Goal: Answer question/provide support: Share knowledge or assist other users

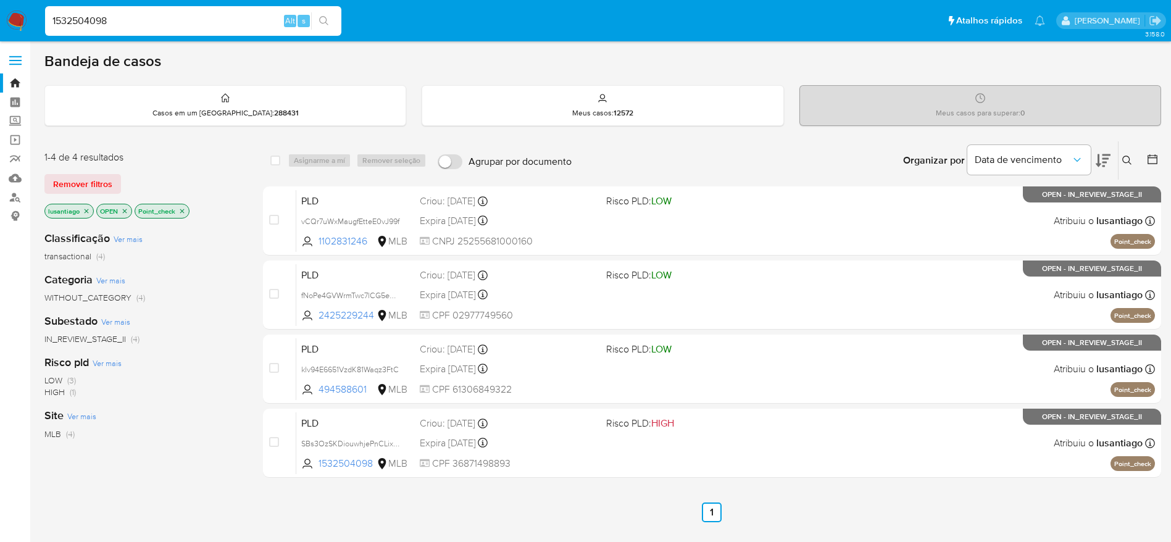
type input "1532504098"
click at [318, 25] on button "search-icon" at bounding box center [323, 20] width 25 height 17
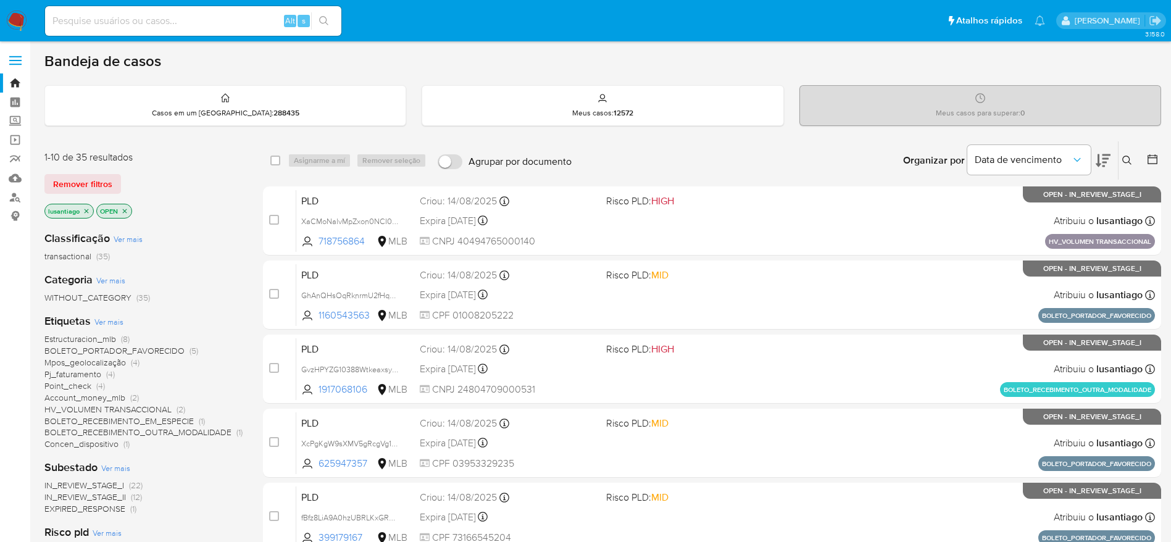
click at [246, 15] on input at bounding box center [193, 21] width 296 height 16
paste input "1532504098"
type input "1532504098"
click at [323, 18] on icon "search-icon" at bounding box center [324, 21] width 10 height 10
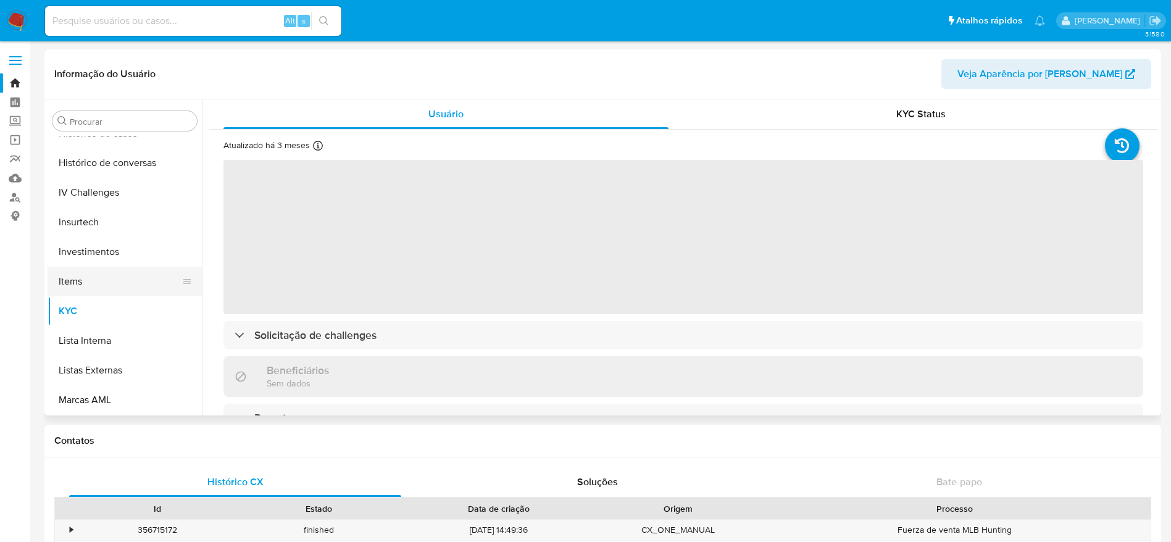
scroll to position [396, 0]
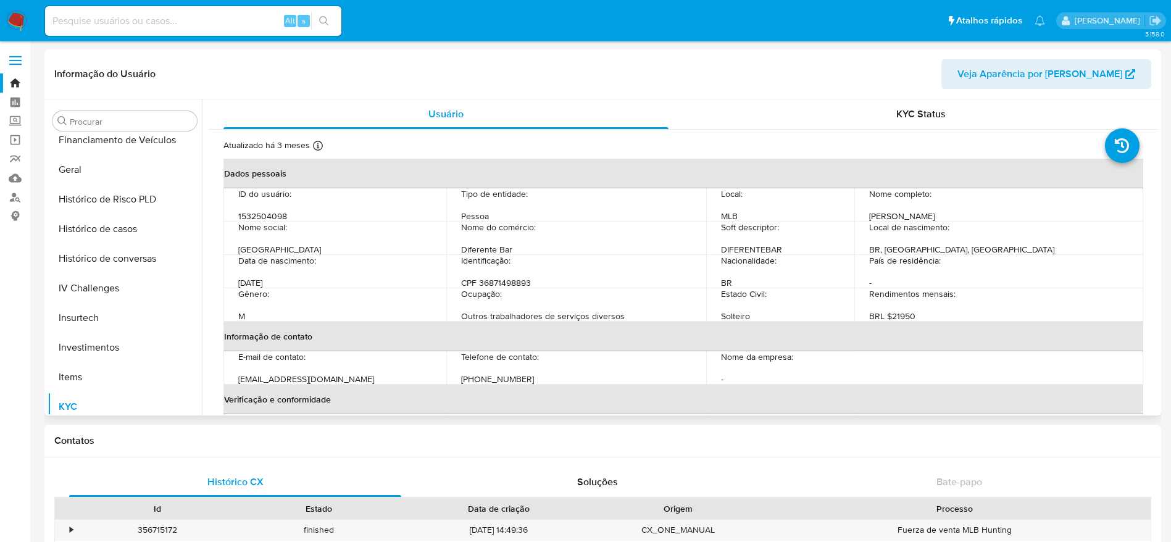
select select "10"
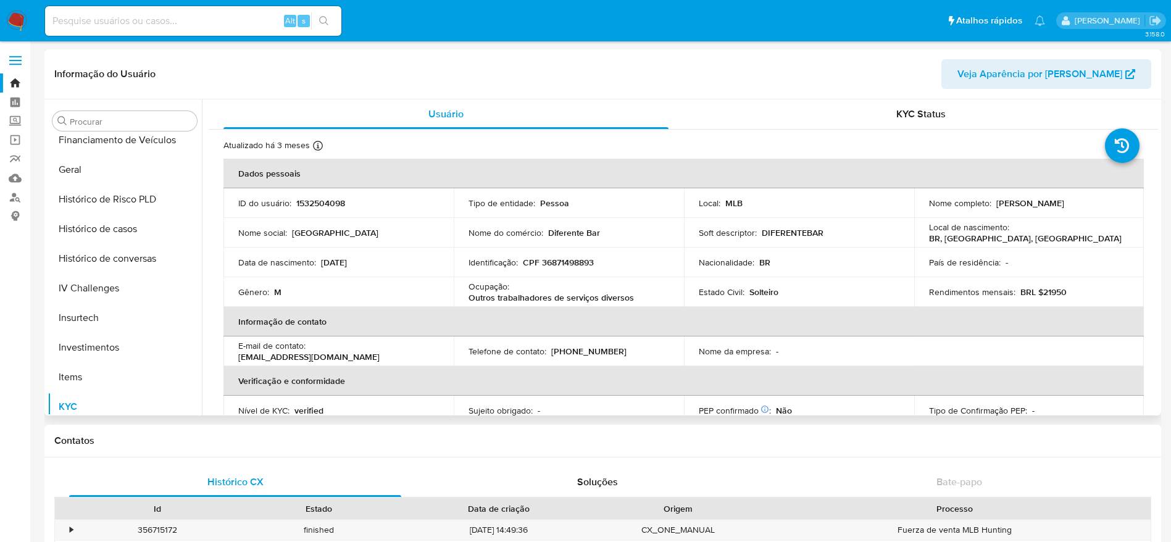
click at [564, 260] on p "CPF 36871498893" at bounding box center [558, 262] width 71 height 11
copy p "36871498893"
click at [119, 232] on button "Histórico de casos" at bounding box center [120, 229] width 144 height 30
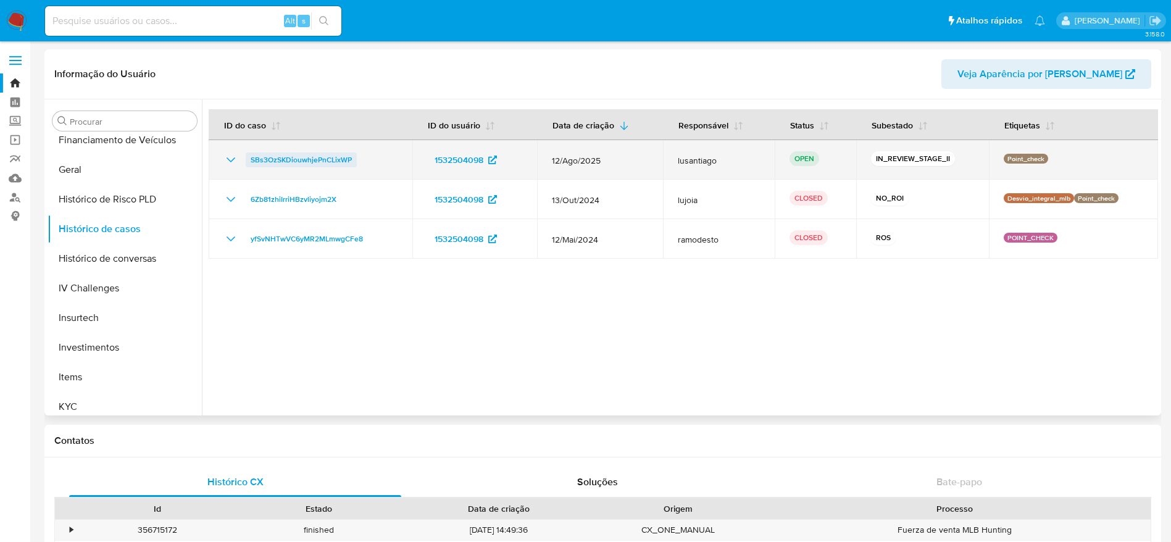
click at [316, 159] on span "SBs3OzSKDiouwhjePnCLixWP" at bounding box center [301, 160] width 101 height 15
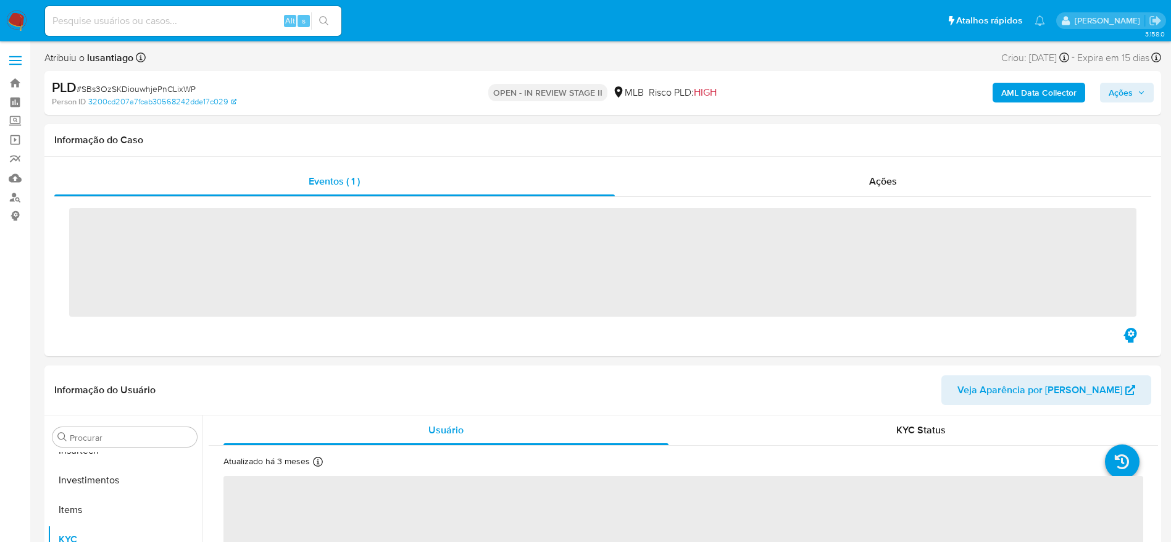
scroll to position [581, 0]
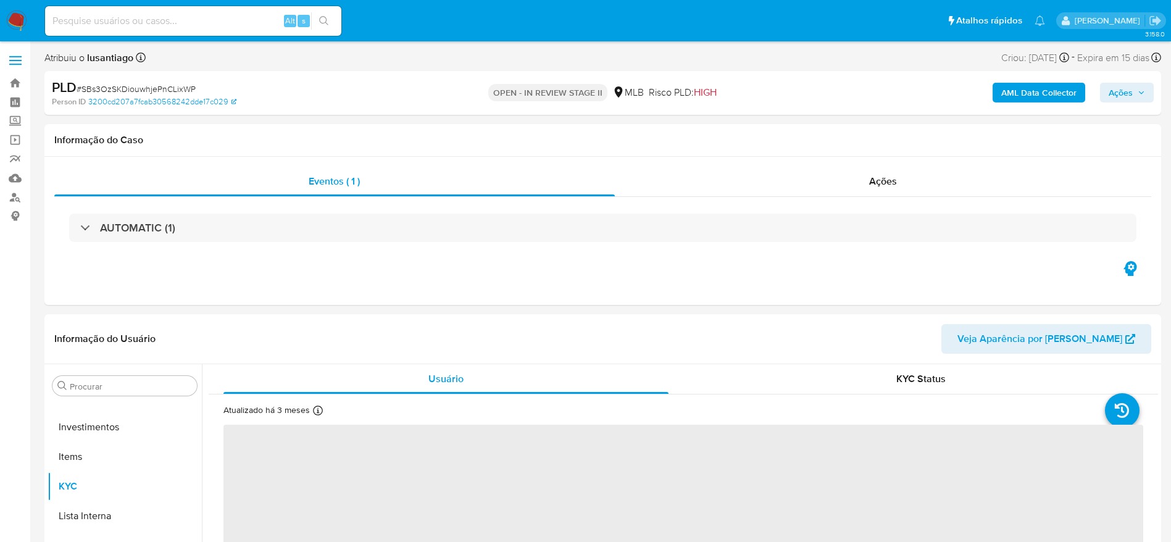
select select "10"
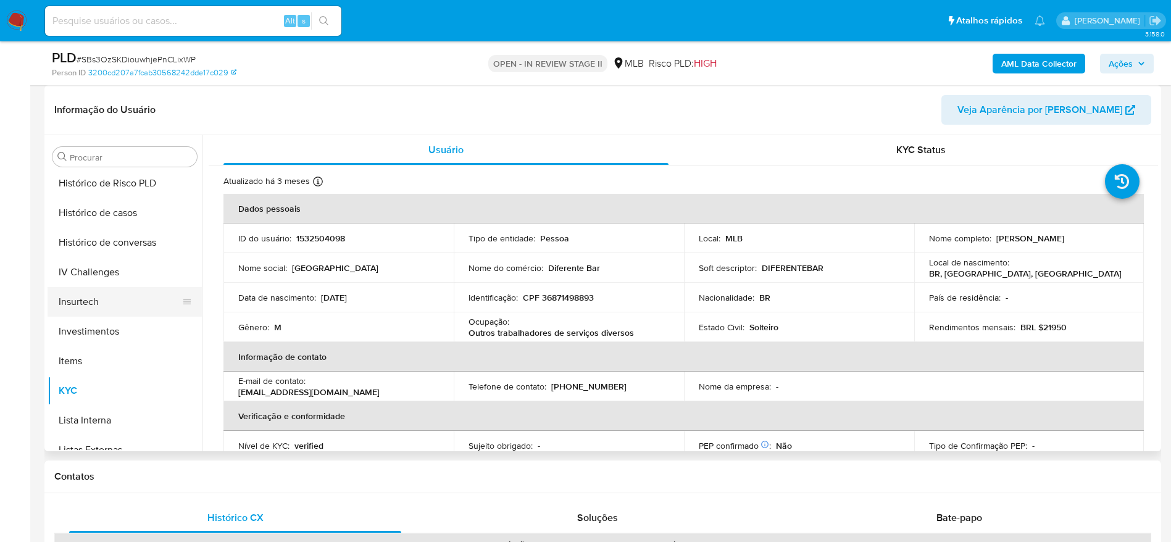
scroll to position [396, 0]
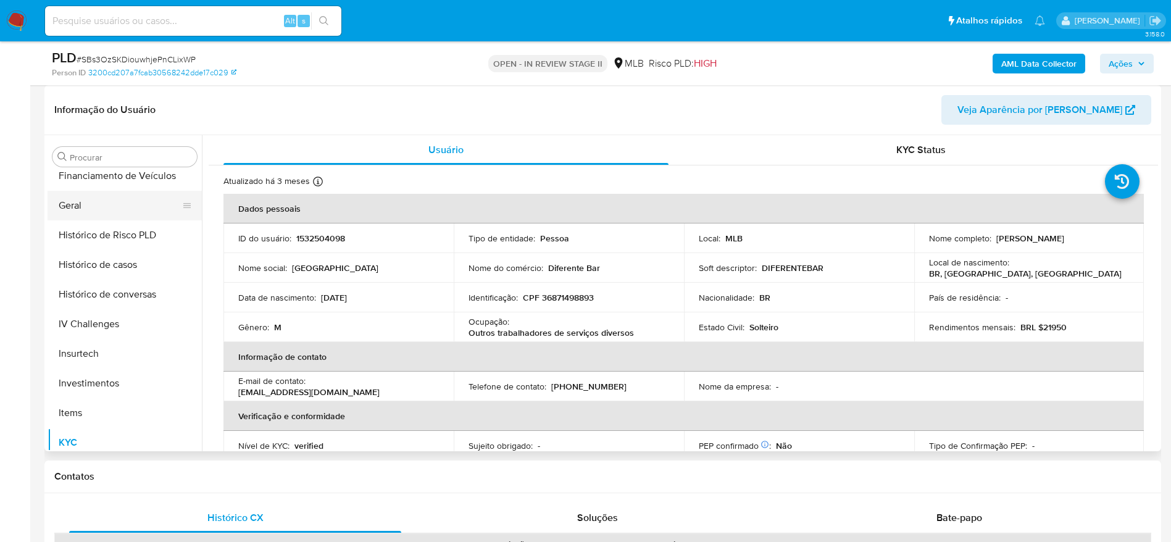
click at [83, 212] on button "Geral" at bounding box center [120, 206] width 144 height 30
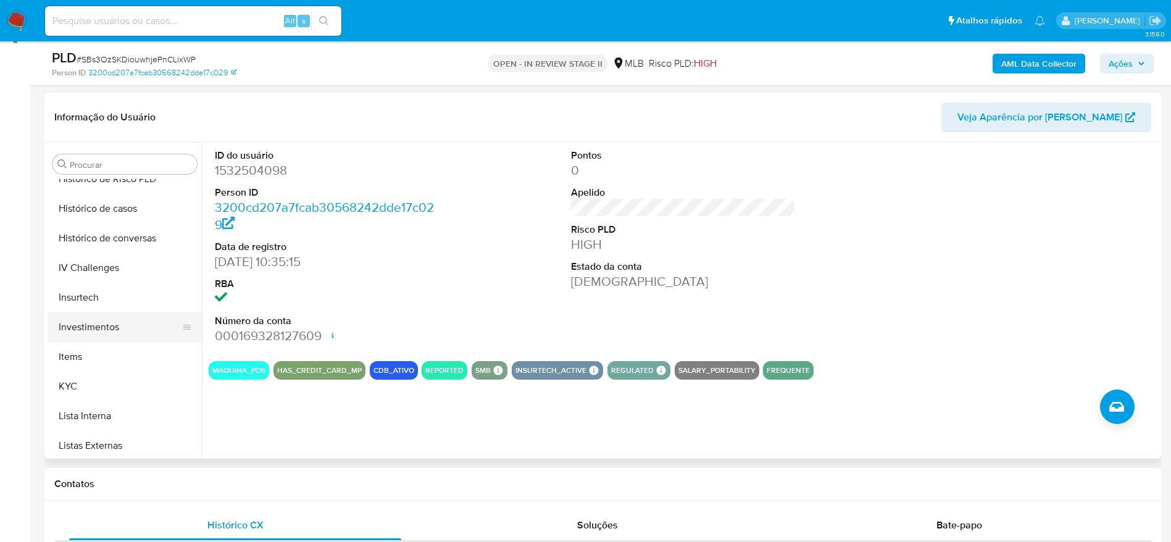
scroll to position [488, 0]
click at [111, 351] on button "KYC" at bounding box center [120, 358] width 144 height 30
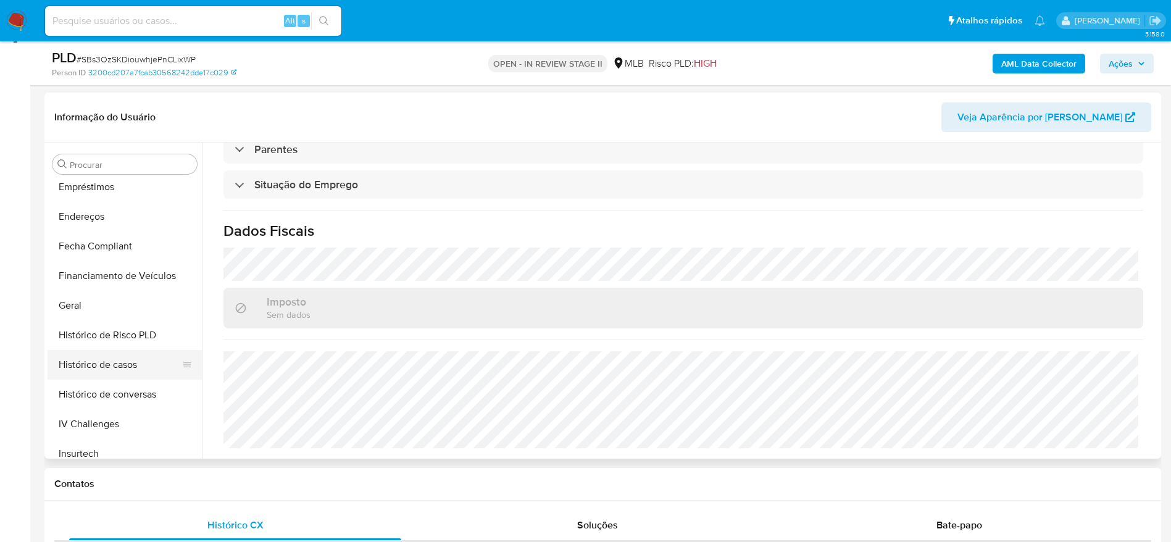
scroll to position [211, 0]
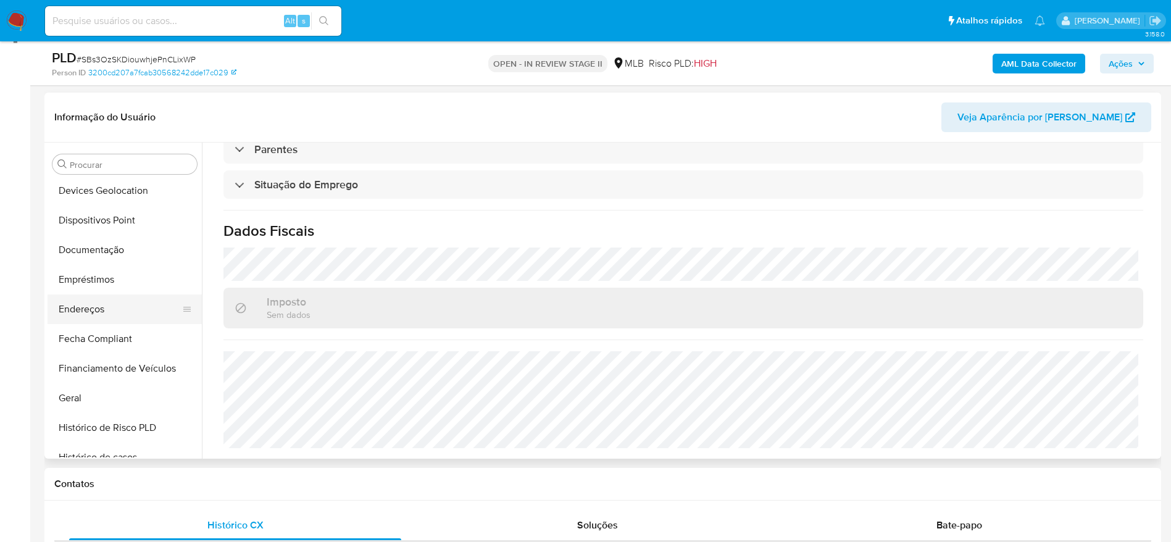
click at [122, 308] on button "Endereços" at bounding box center [120, 310] width 144 height 30
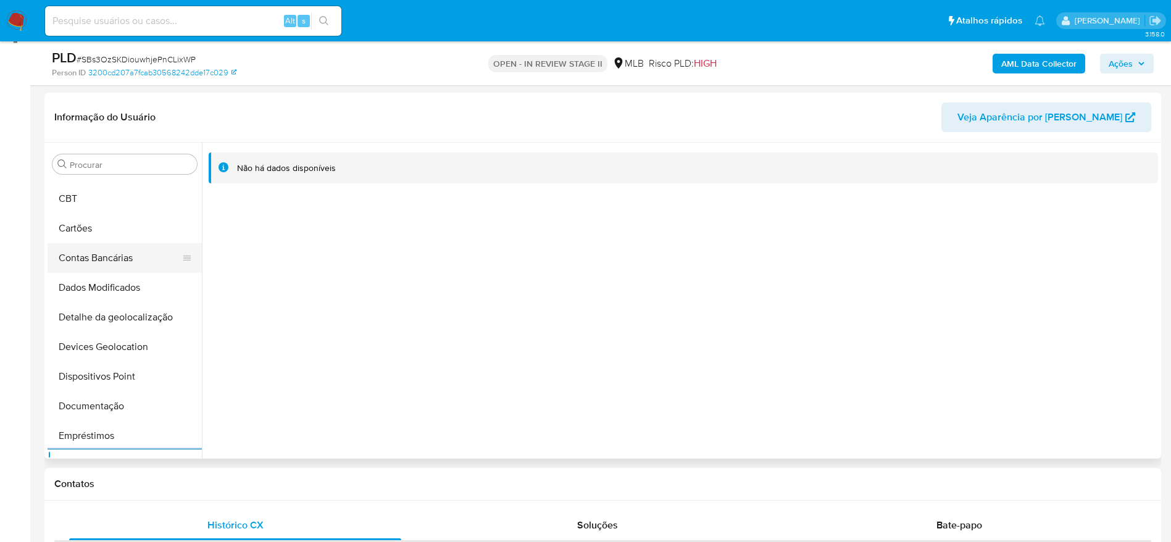
scroll to position [25, 0]
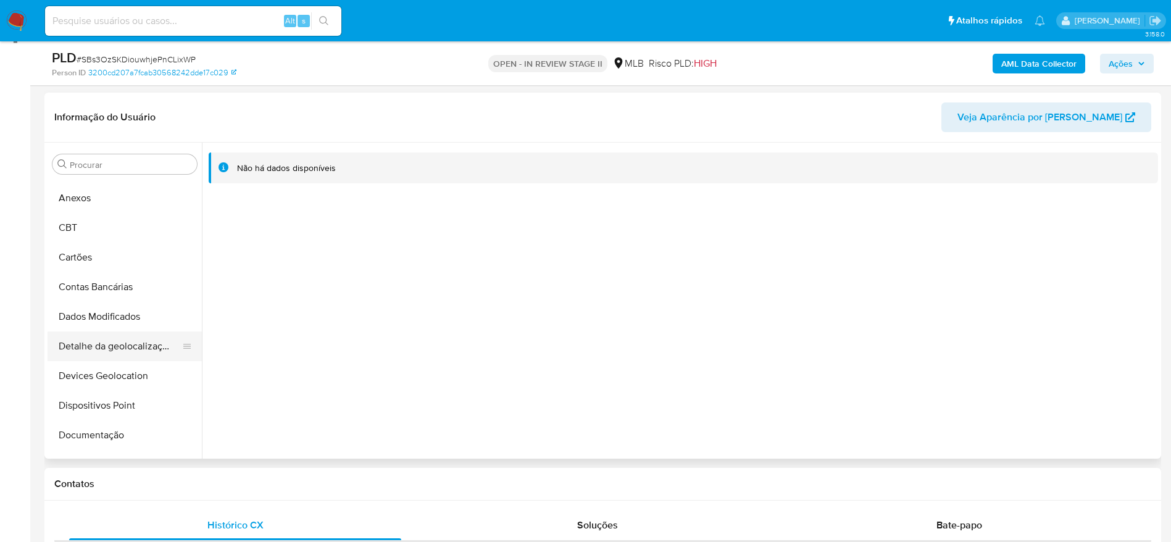
drag, startPoint x: 88, startPoint y: 369, endPoint x: 86, endPoint y: 354, distance: 15.0
click at [86, 363] on button "Devices Geolocation" at bounding box center [125, 376] width 154 height 30
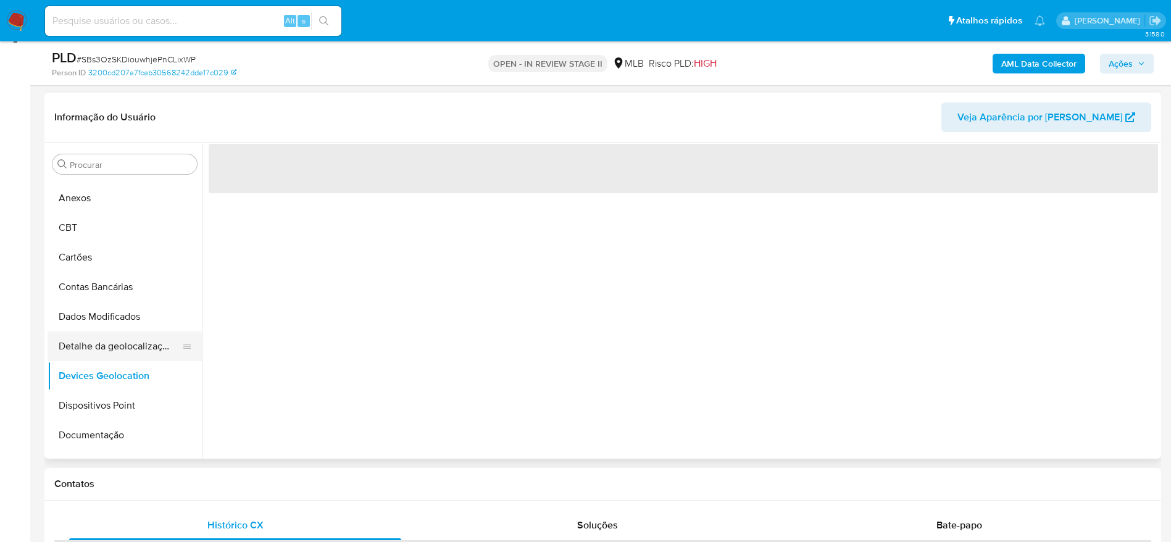
click at [85, 349] on button "Detalhe da geolocalização" at bounding box center [120, 347] width 144 height 30
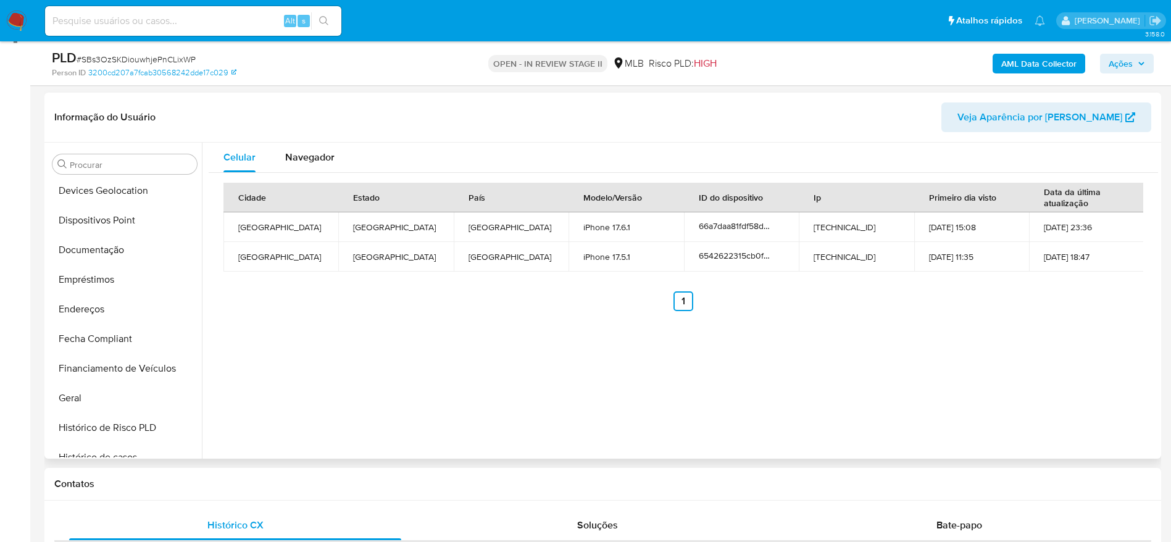
scroll to position [581, 0]
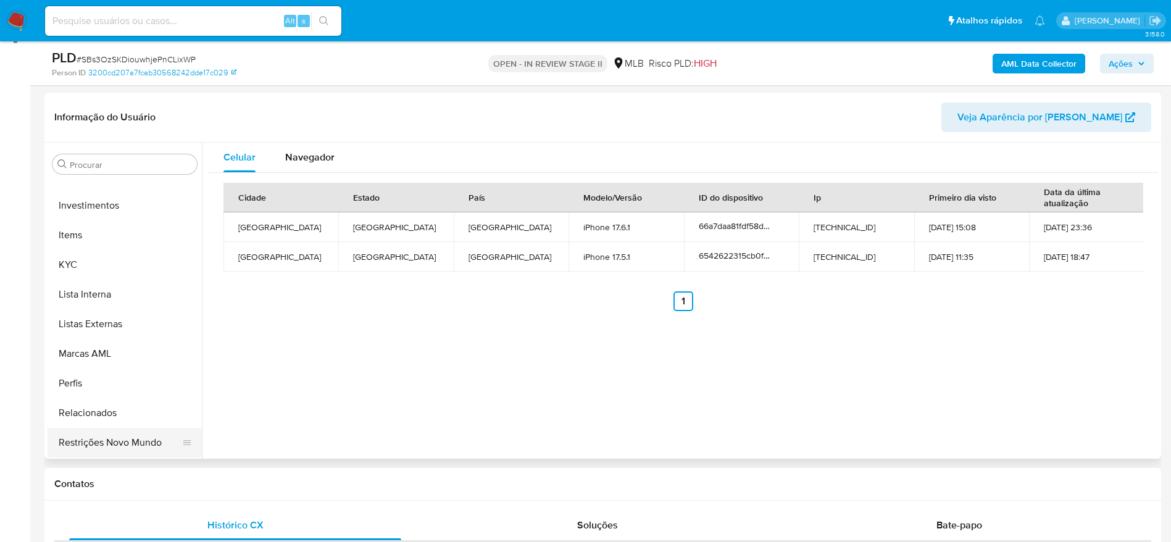
click at [108, 440] on button "Restrições Novo Mundo" at bounding box center [120, 443] width 144 height 30
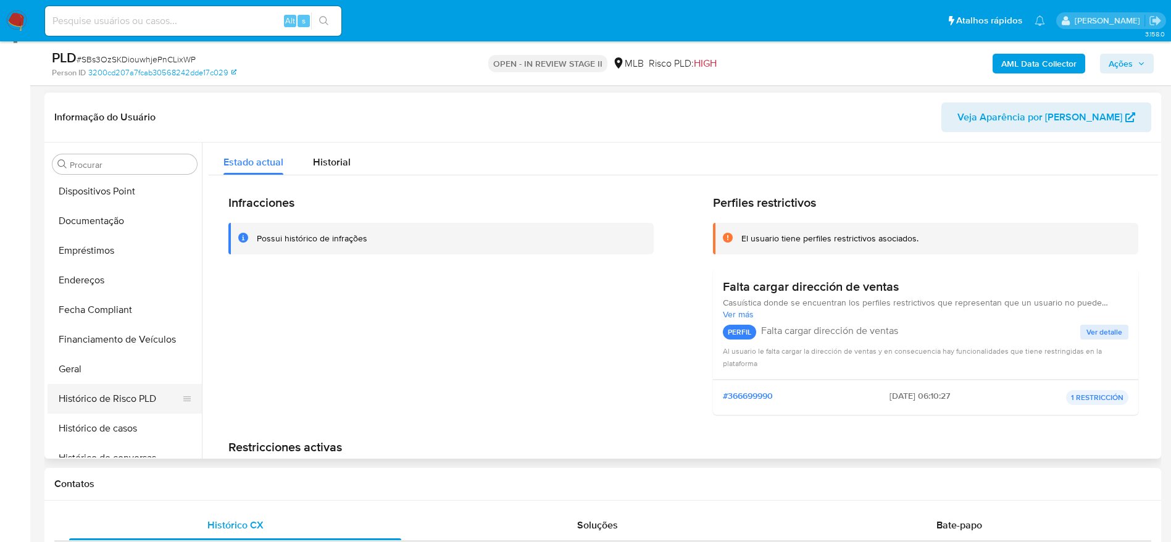
scroll to position [211, 0]
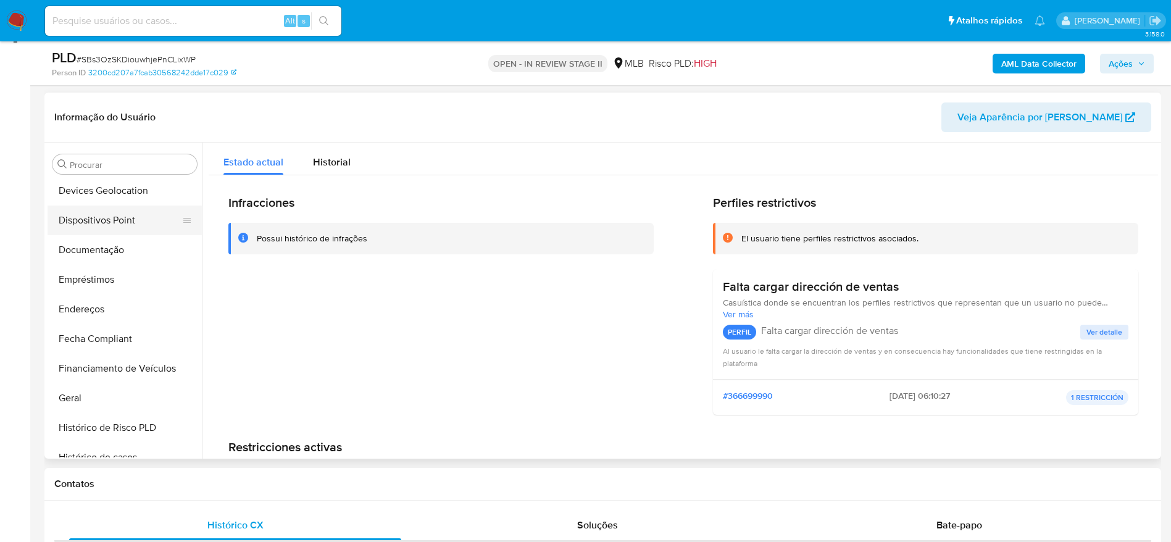
click at [91, 232] on button "Dispositivos Point" at bounding box center [120, 221] width 144 height 30
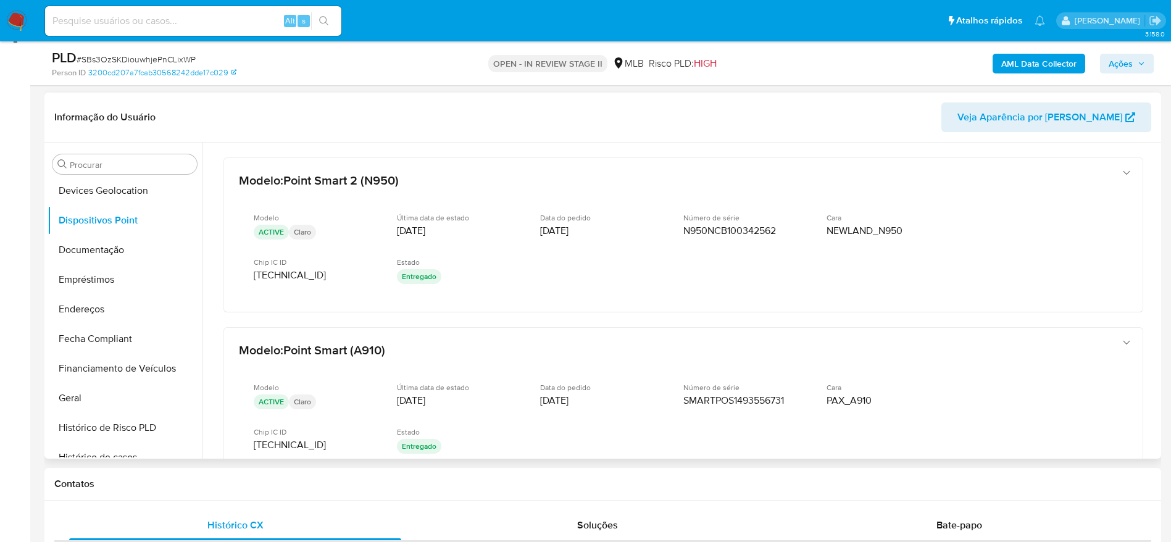
drag, startPoint x: 1158, startPoint y: 284, endPoint x: 1149, endPoint y: 387, distance: 103.5
click at [1152, 391] on div "Procurar Adiantamentos de Dinheiro Anexos CBT Cartões Contas Bancárias Dados Mo…" at bounding box center [602, 301] width 1117 height 316
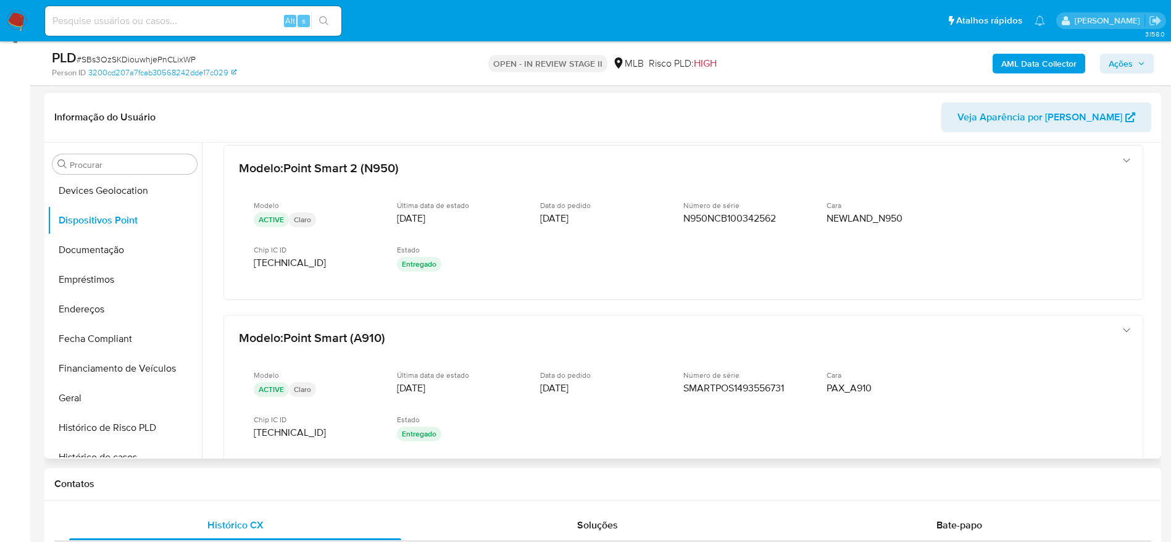
scroll to position [14, 0]
click at [1057, 306] on div "Modelo : Point Smart 2 (N950) Modelo ACTIVE Claro Última data de estado 12/02/2…" at bounding box center [684, 332] width 950 height 409
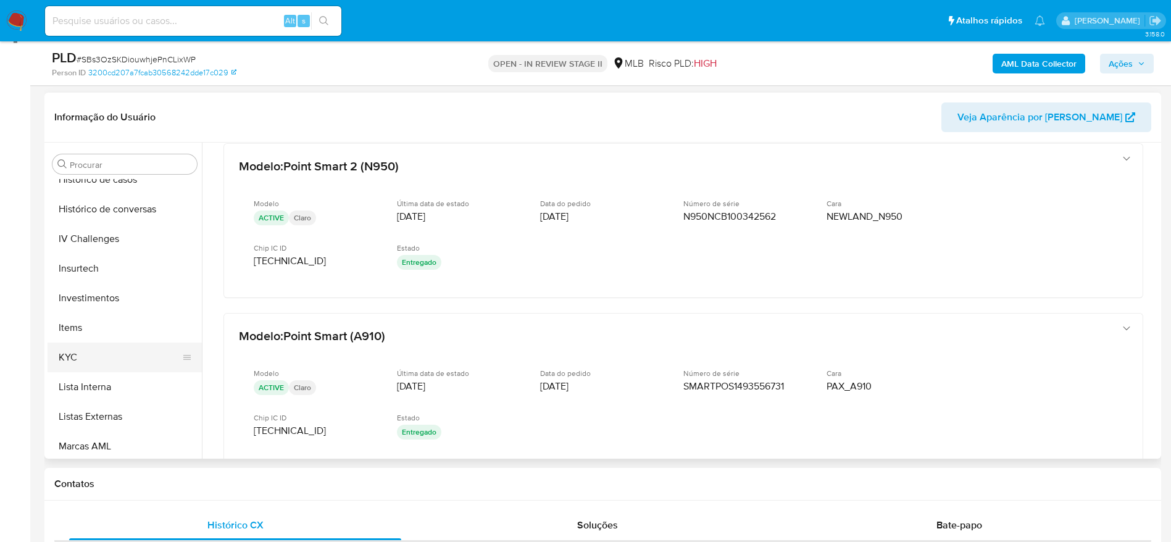
click at [97, 353] on button "KYC" at bounding box center [120, 358] width 144 height 30
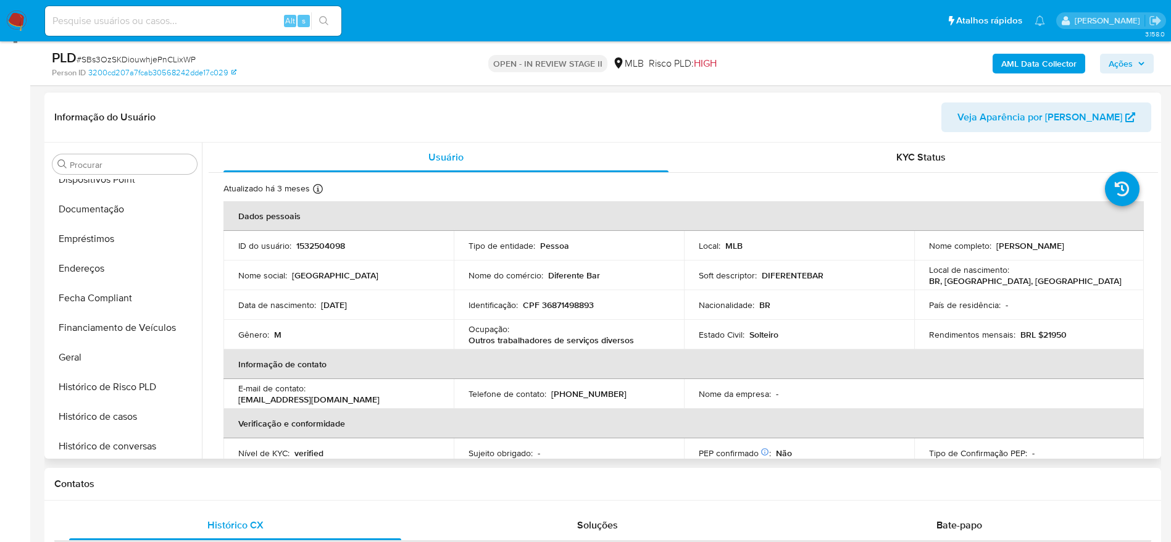
scroll to position [211, 0]
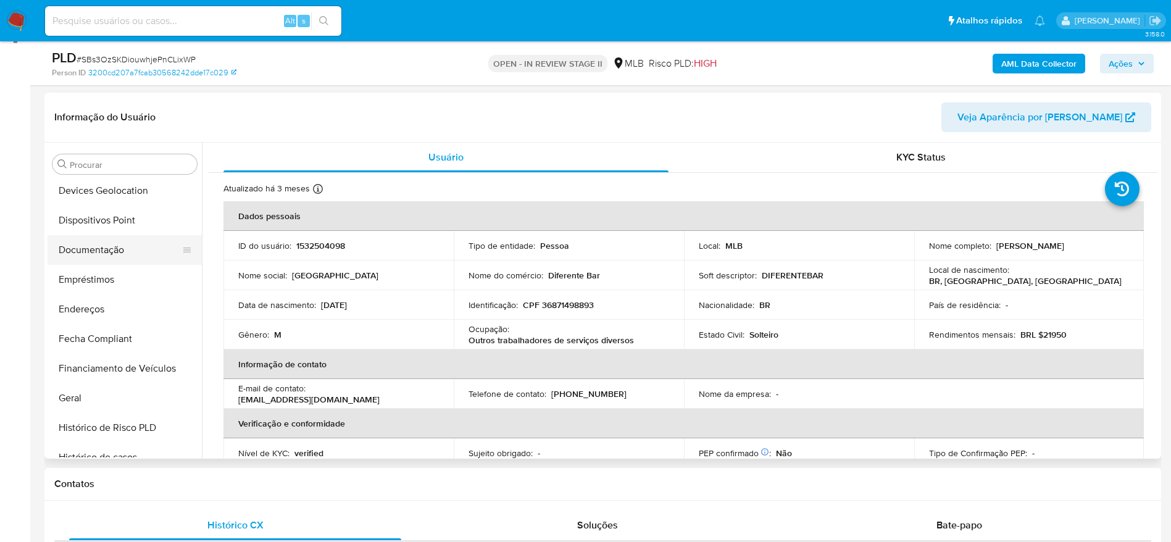
click at [120, 257] on button "Documentação" at bounding box center [120, 250] width 144 height 30
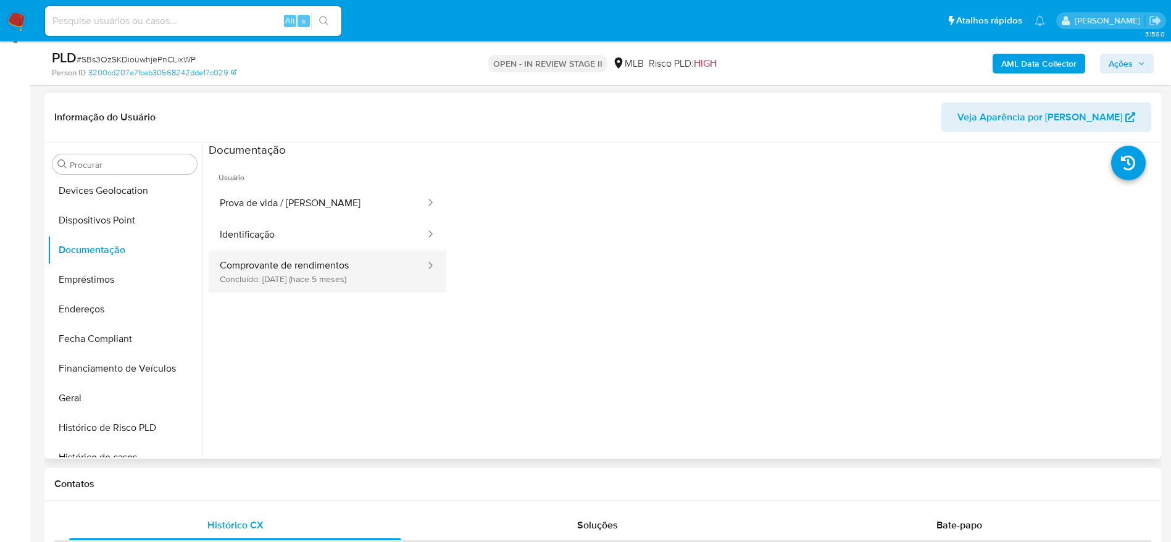
click at [303, 267] on button "Comprovante de rendimentos Concluído: 12/04/2025 (hace 5 meses)" at bounding box center [318, 272] width 218 height 42
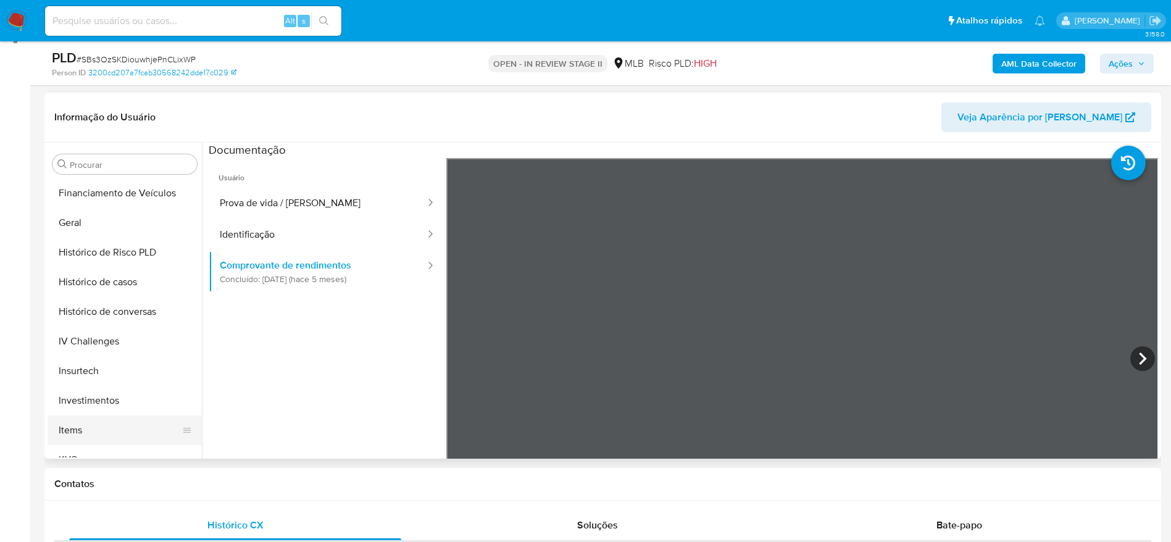
scroll to position [488, 0]
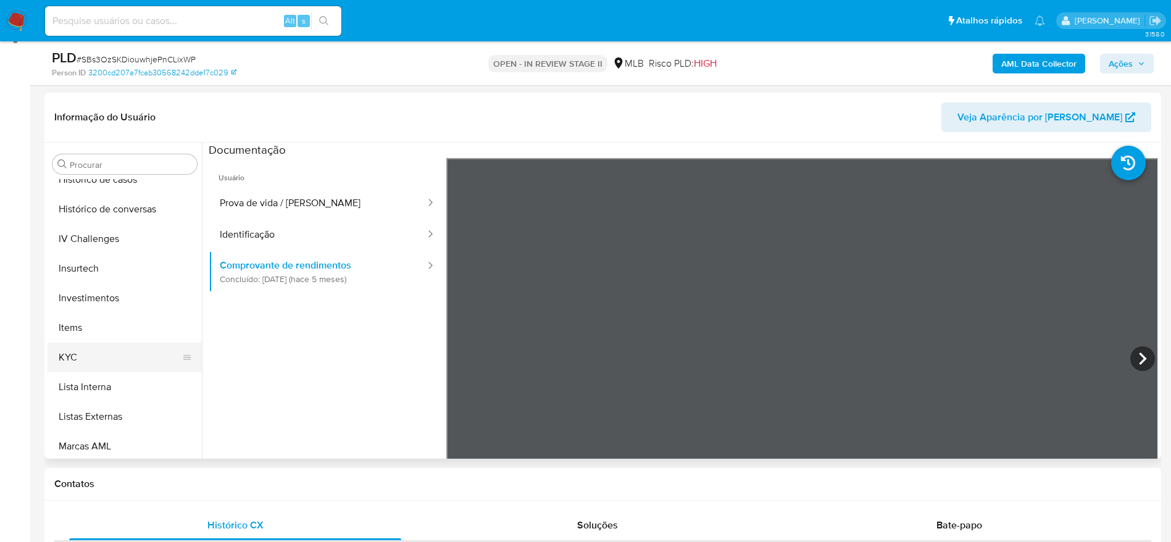
click at [98, 353] on button "KYC" at bounding box center [120, 358] width 144 height 30
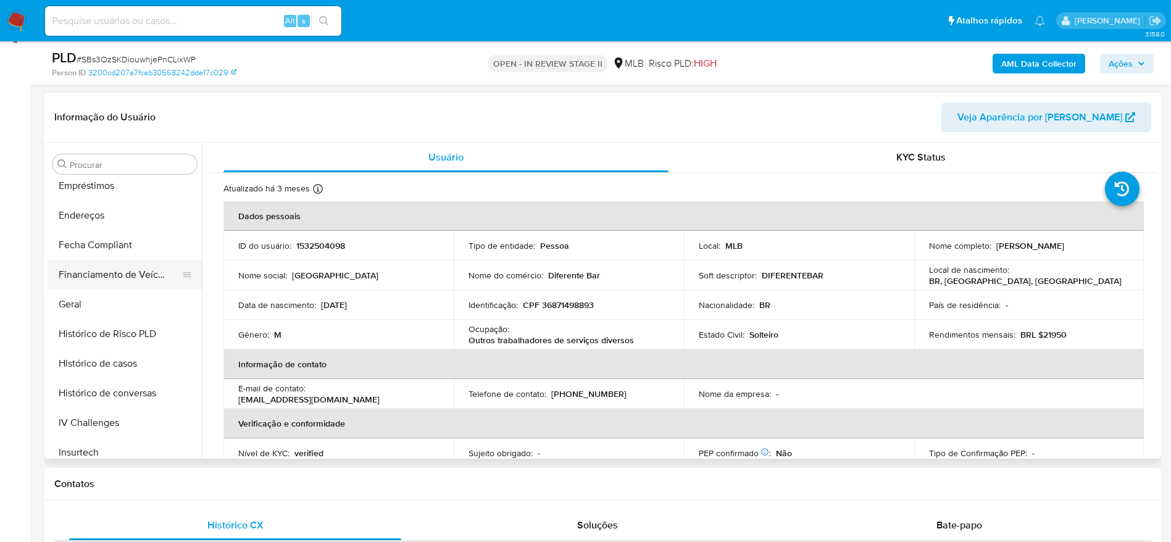
scroll to position [303, 0]
click at [88, 298] on button "Geral" at bounding box center [120, 306] width 144 height 30
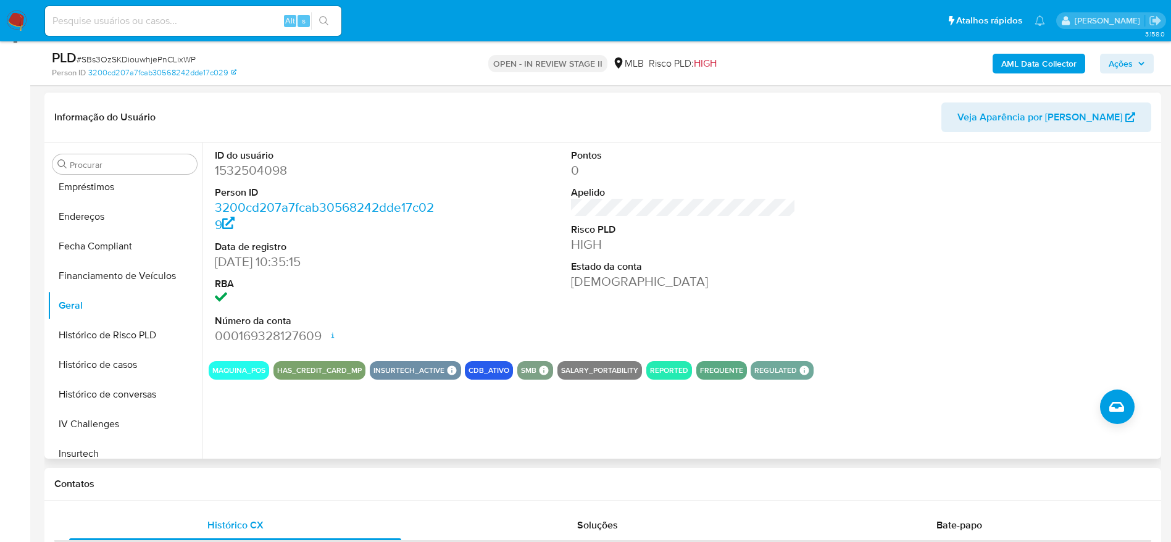
click at [342, 422] on div "ID do usuário 1532504098 Person ID 3200cd207a7fcab30568242dde17c029 Data de reg…" at bounding box center [680, 301] width 957 height 316
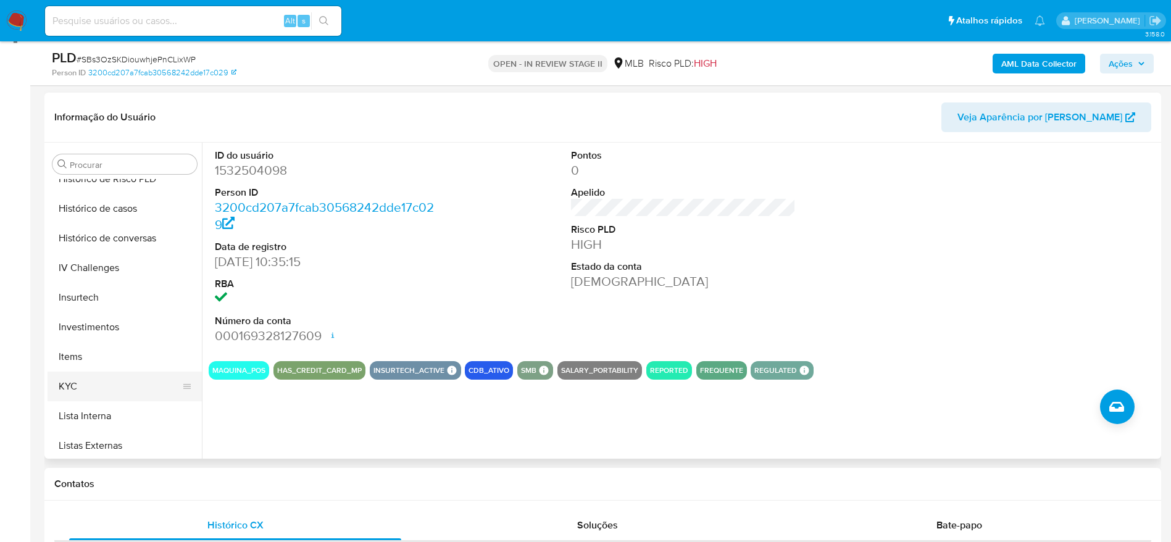
scroll to position [488, 0]
click at [82, 362] on button "KYC" at bounding box center [120, 358] width 144 height 30
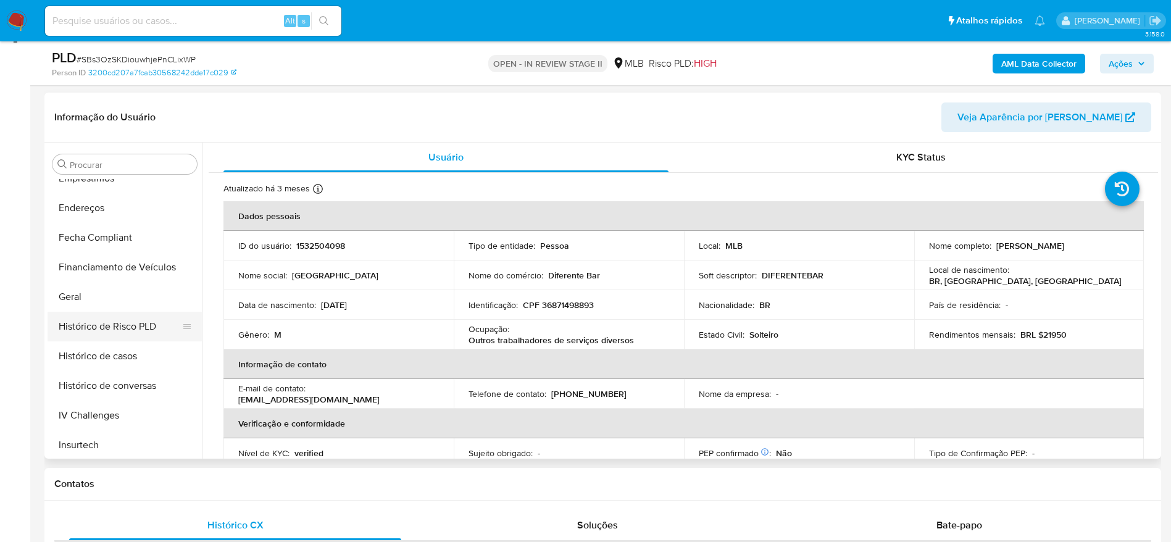
scroll to position [303, 0]
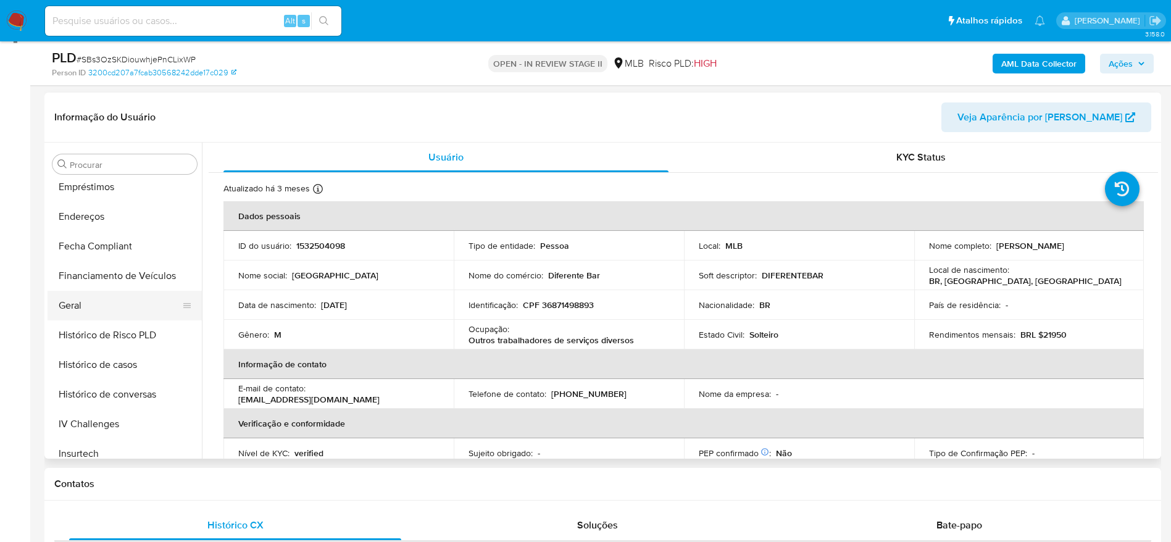
click at [87, 302] on button "Geral" at bounding box center [120, 306] width 144 height 30
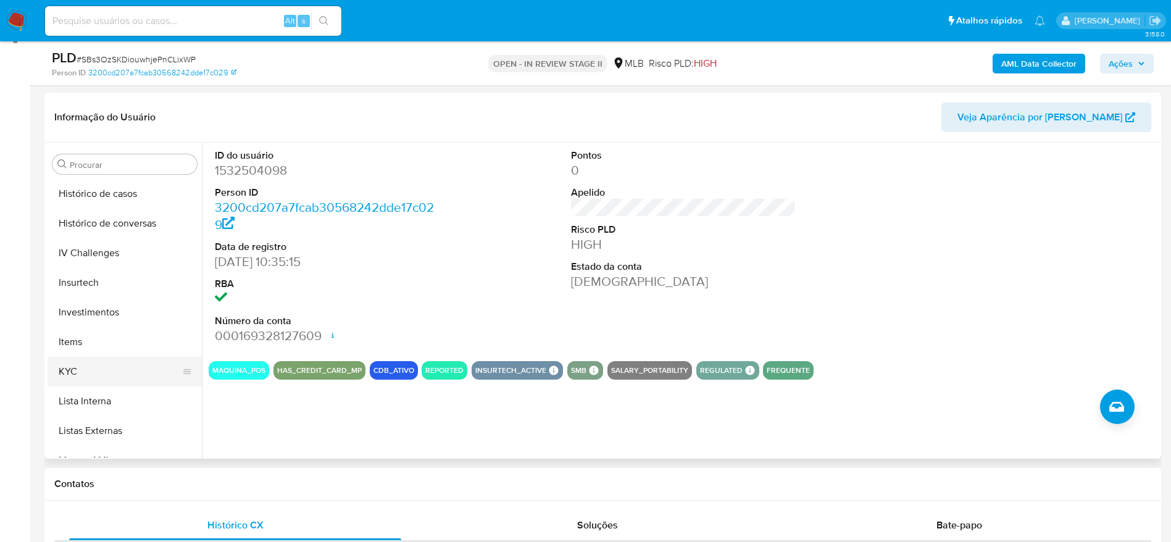
scroll to position [488, 0]
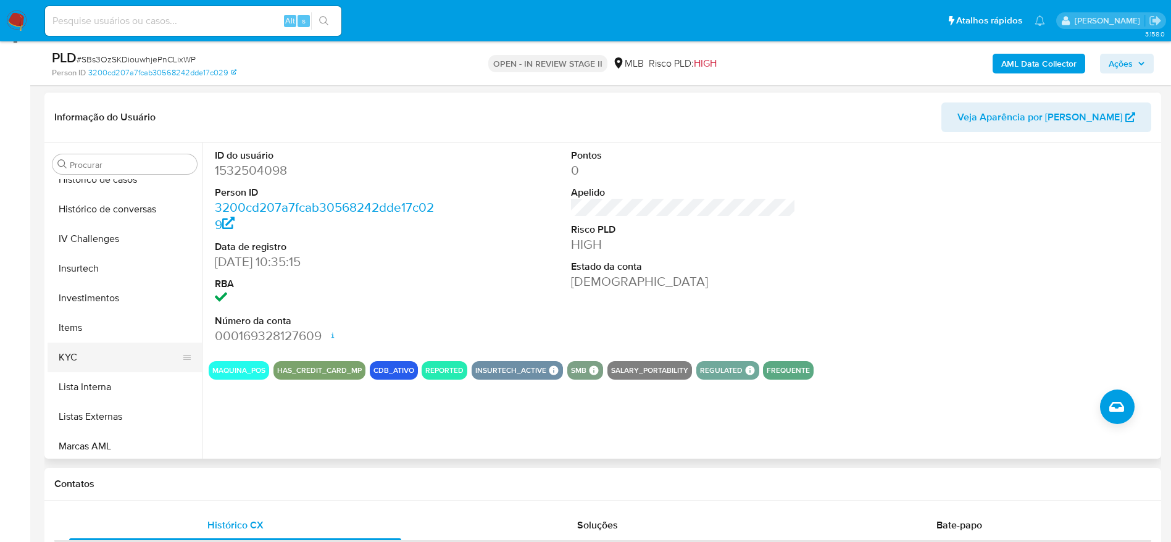
click at [99, 357] on button "KYC" at bounding box center [120, 358] width 144 height 30
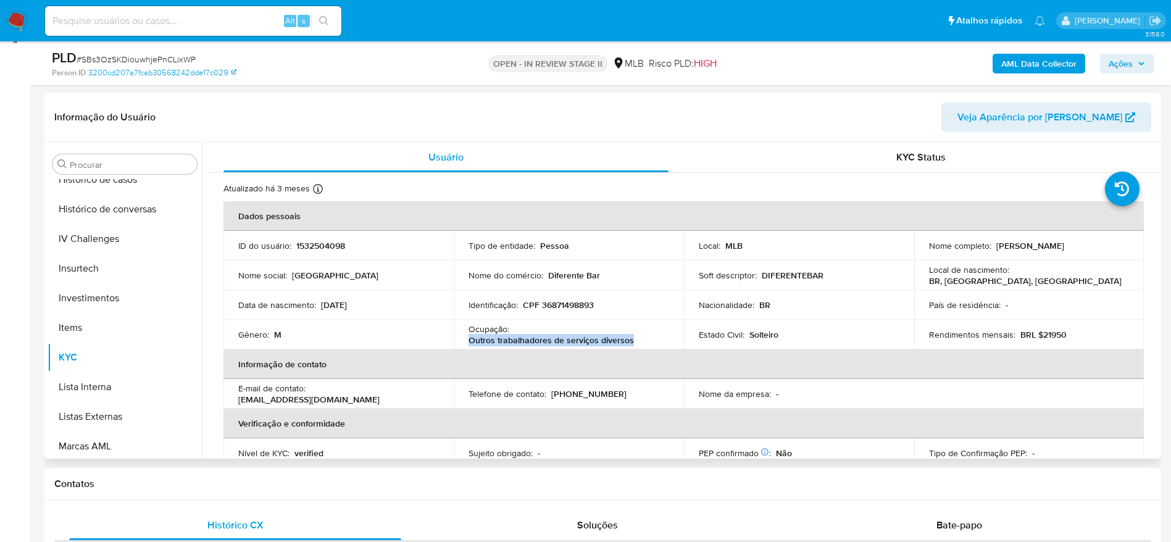
drag, startPoint x: 644, startPoint y: 338, endPoint x: 468, endPoint y: 342, distance: 176.0
click at [469, 342] on div "Ocupação : Outros trabalhadores de serviços diversos" at bounding box center [569, 335] width 201 height 22
copy p "Outros trabalhadores de serviços diversos"
click at [1130, 62] on span "Ações" at bounding box center [1121, 64] width 24 height 20
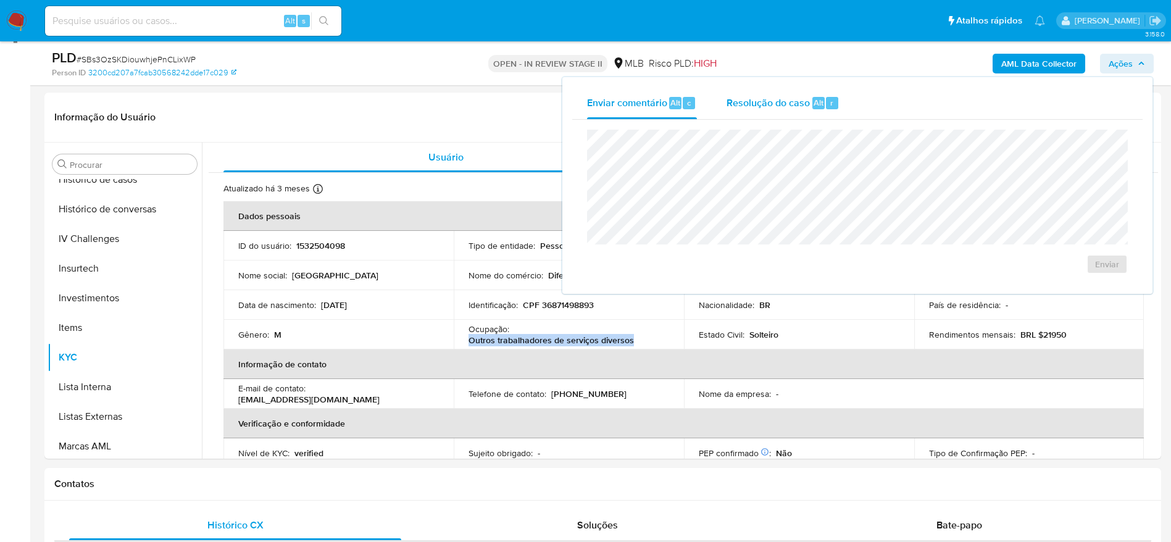
click at [745, 100] on span "Resolução do caso" at bounding box center [768, 102] width 83 height 14
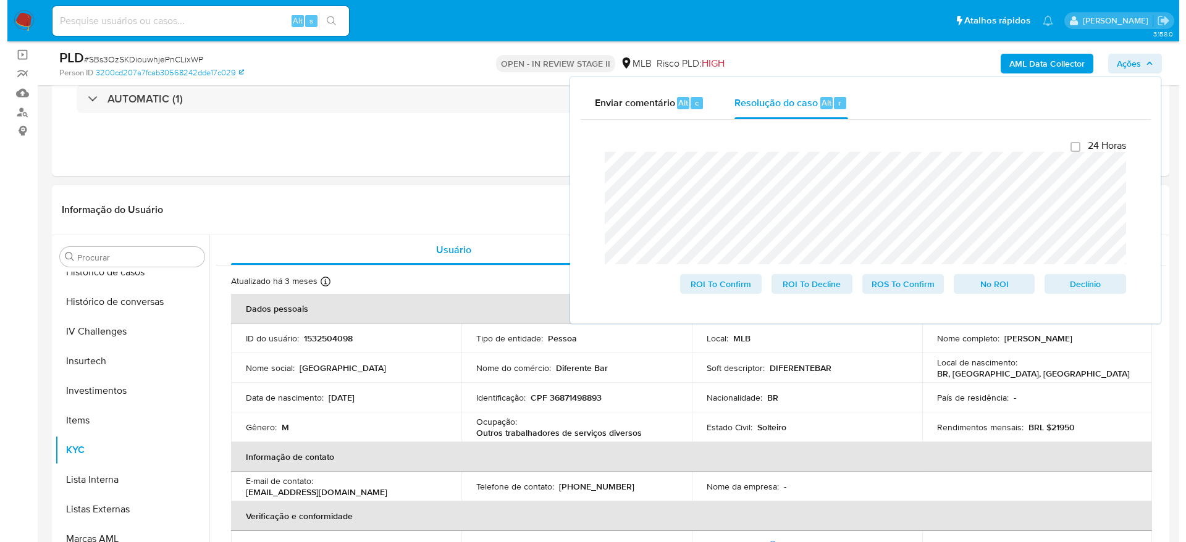
scroll to position [0, 0]
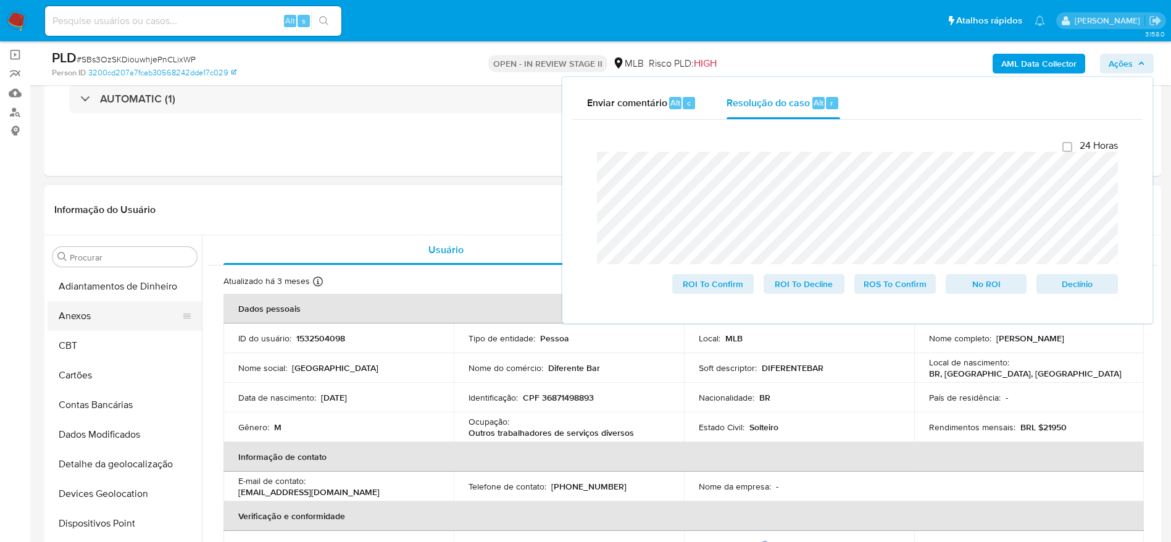
click at [104, 310] on button "Anexos" at bounding box center [120, 316] width 144 height 30
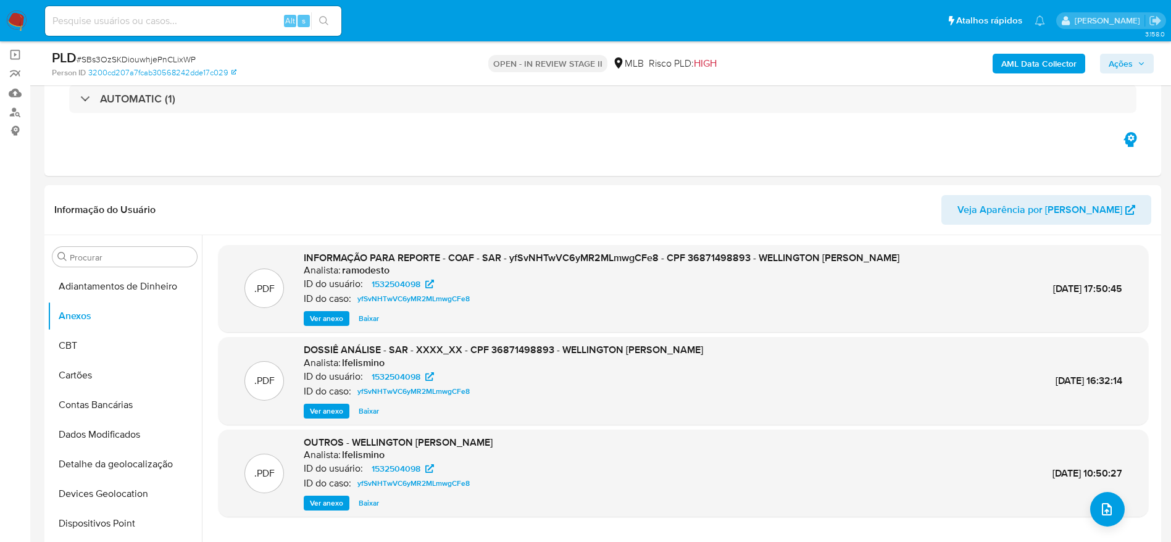
click at [1062, 65] on b "AML Data Collector" at bounding box center [1039, 64] width 75 height 20
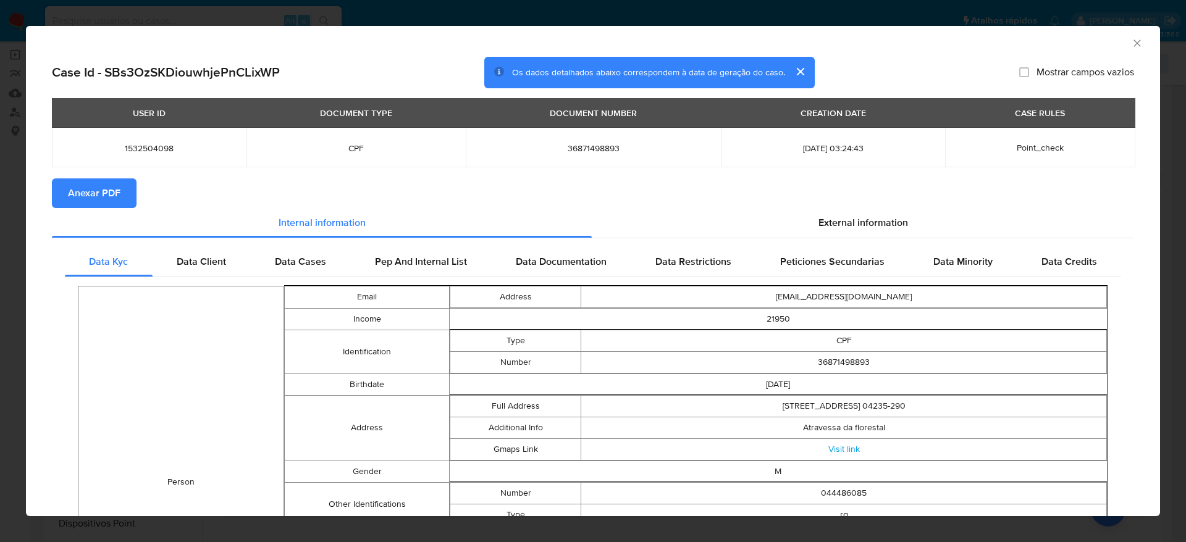
click at [112, 188] on span "Anexar PDF" at bounding box center [94, 193] width 52 height 27
click at [1131, 41] on icon "Fechar a janela" at bounding box center [1137, 43] width 12 height 12
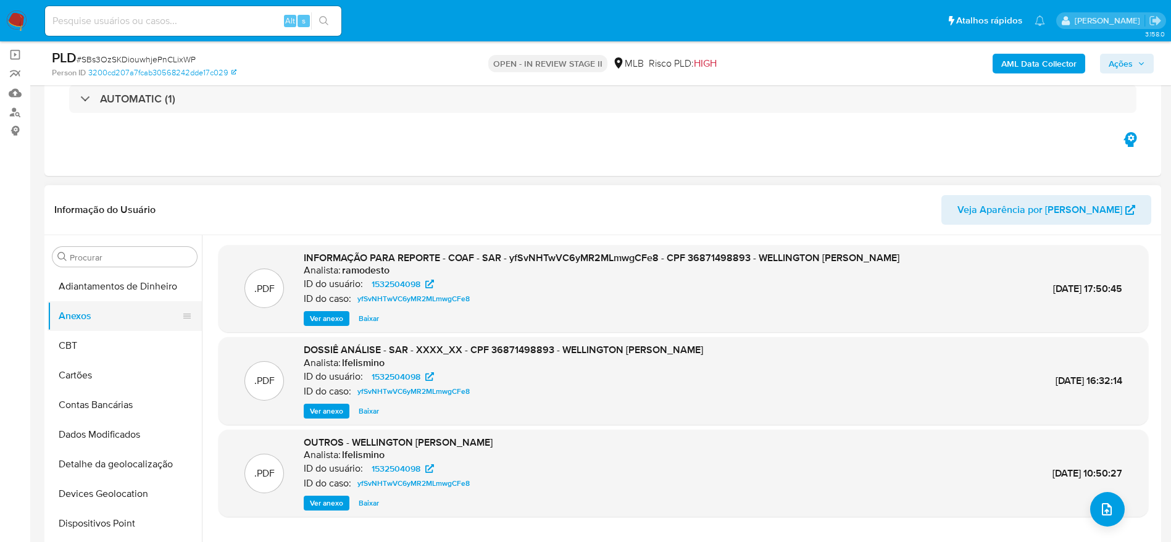
drag, startPoint x: 70, startPoint y: 340, endPoint x: 78, endPoint y: 327, distance: 15.8
click at [70, 340] on button "CBT" at bounding box center [125, 346] width 154 height 30
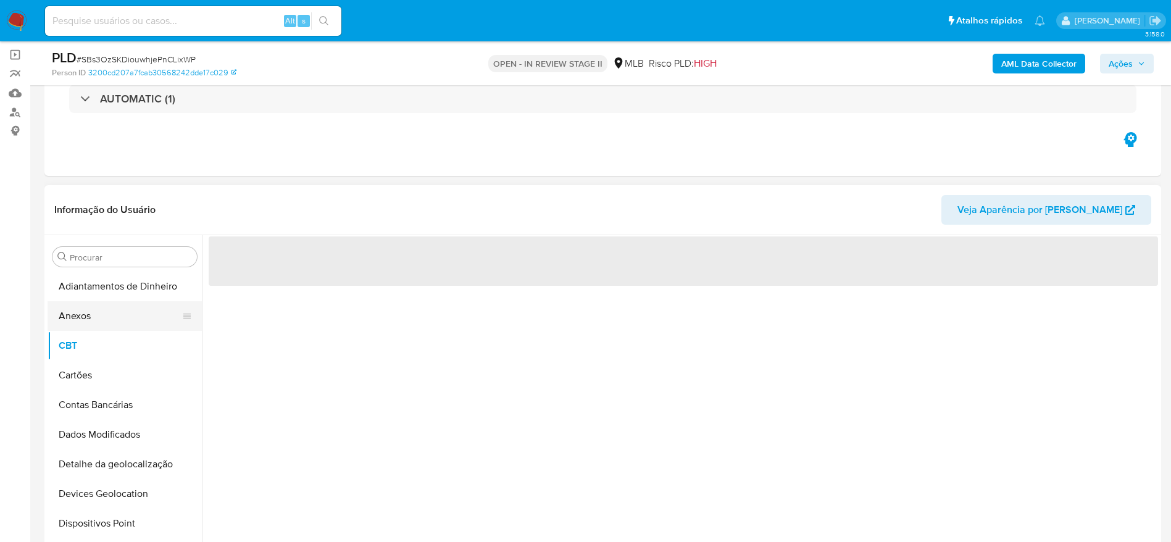
click at [87, 313] on button "Anexos" at bounding box center [120, 316] width 144 height 30
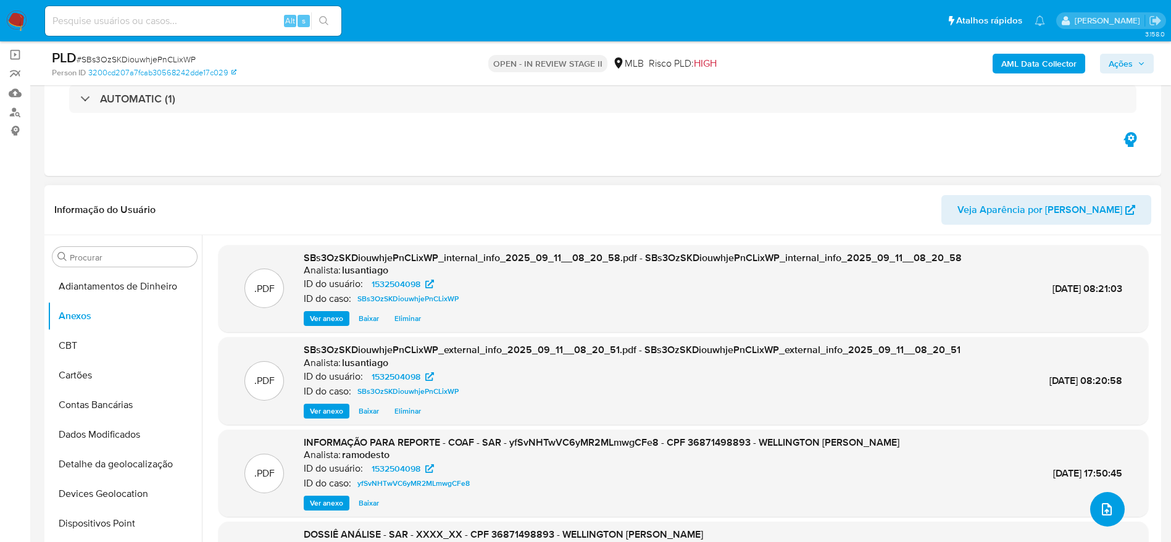
click at [1100, 514] on span "upload-file" at bounding box center [1107, 509] width 15 height 15
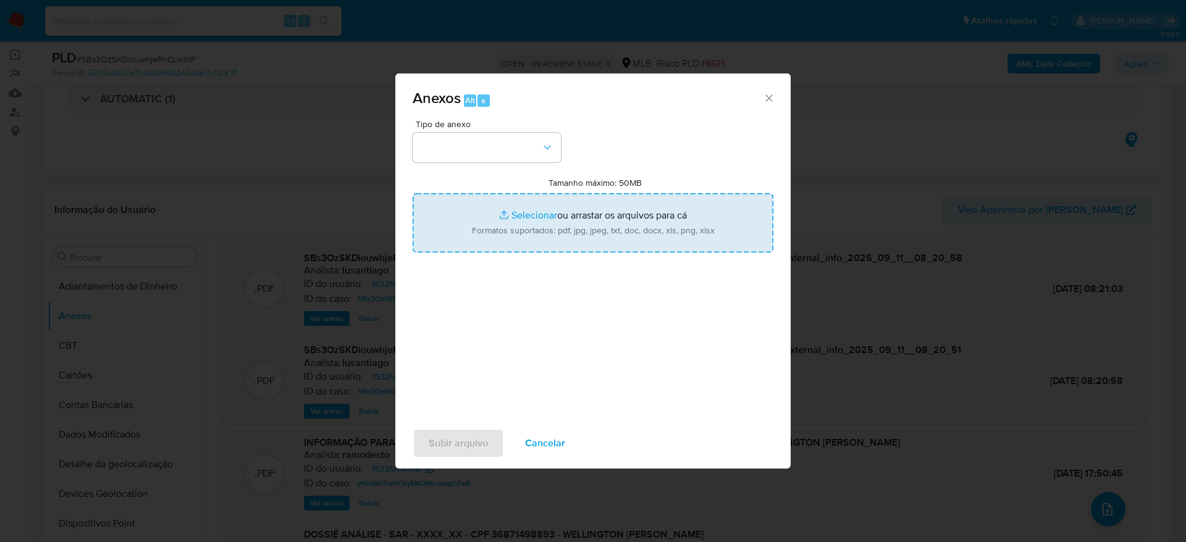
type input "C:\fakepath\Mulan 1532504098_2025_09_10_15_04_11.xlsx"
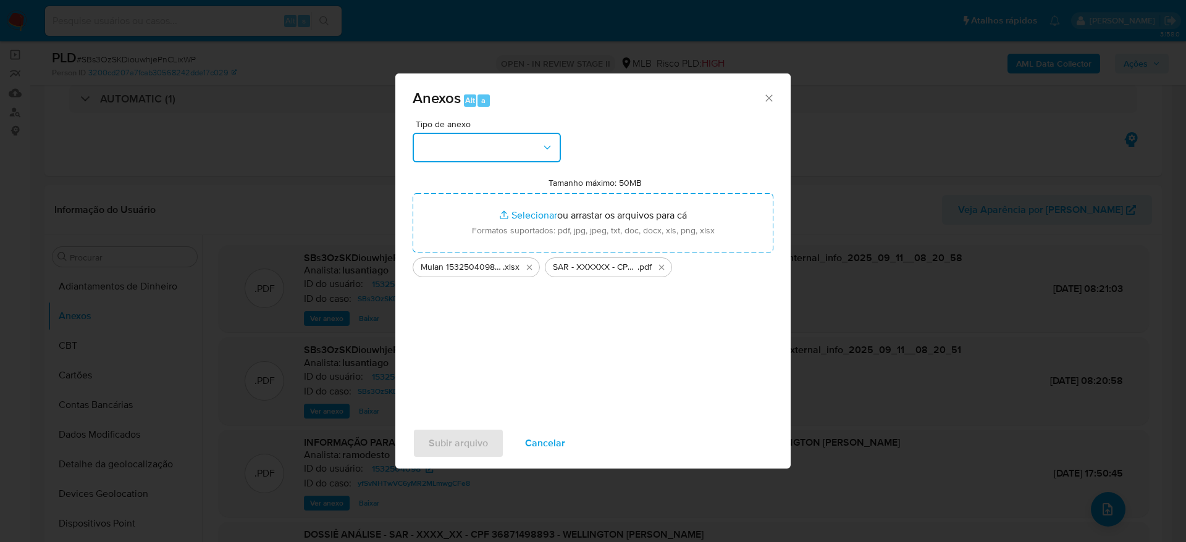
click at [471, 152] on button "button" at bounding box center [486, 148] width 148 height 30
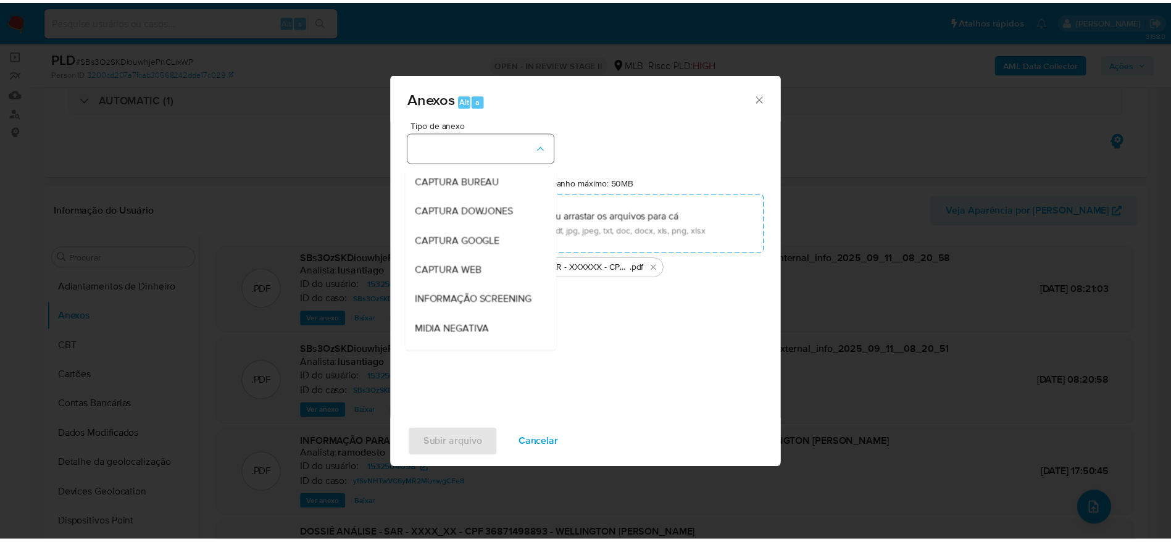
scroll to position [190, 0]
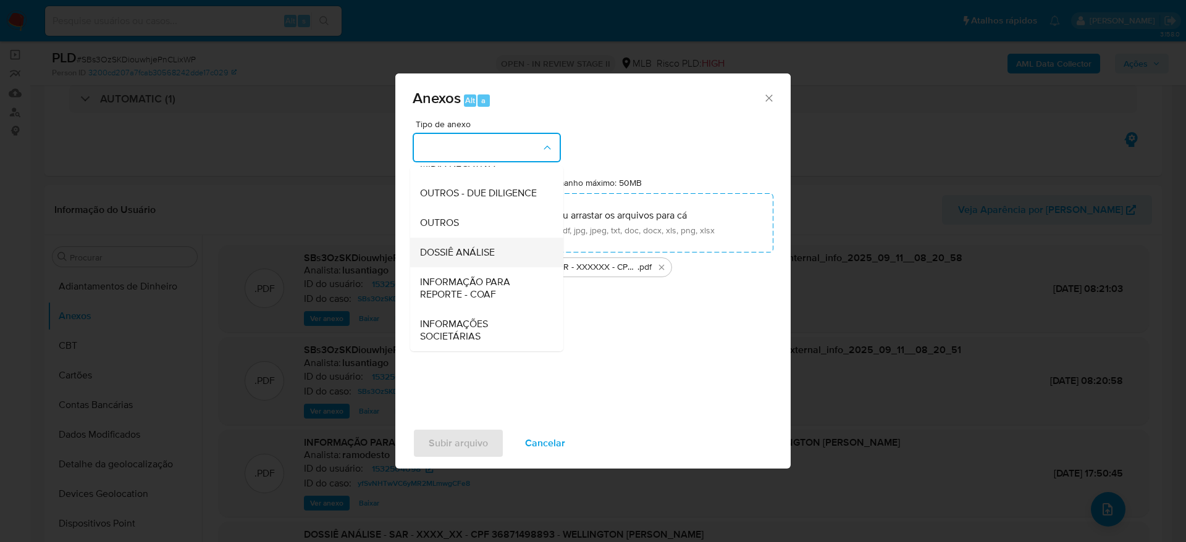
click at [465, 256] on span "DOSSIÊ ANÁLISE" at bounding box center [457, 252] width 75 height 12
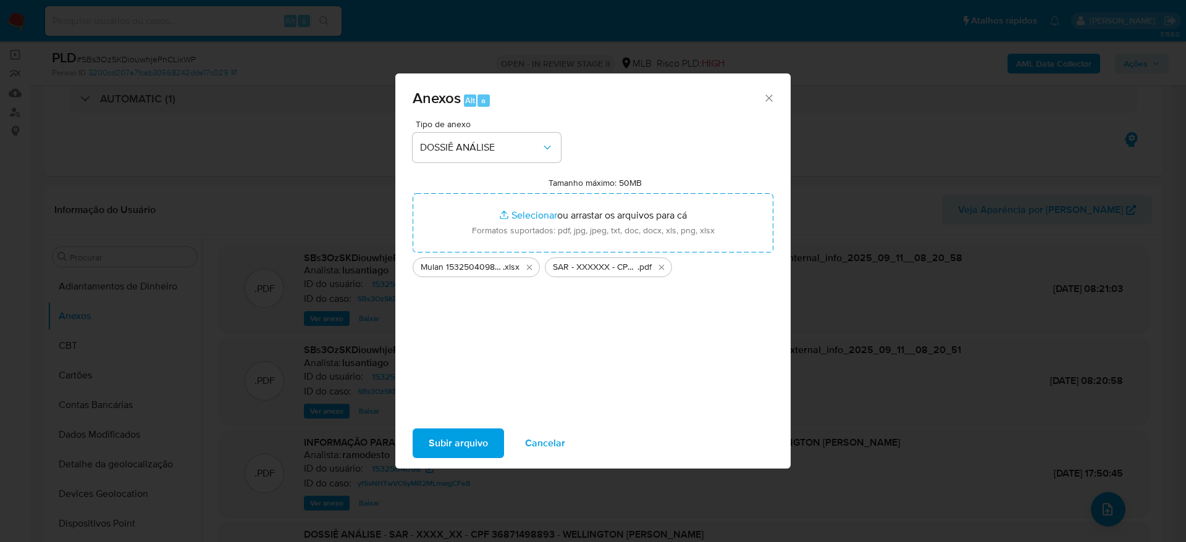
click at [459, 444] on span "Subir arquivo" at bounding box center [458, 443] width 59 height 27
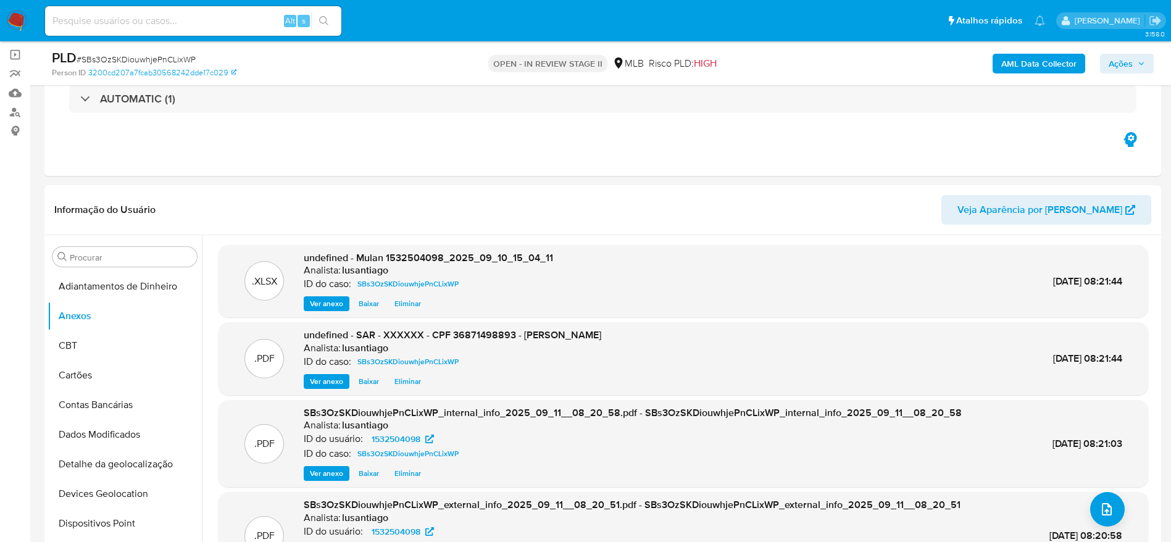
click at [1121, 57] on span "Ações" at bounding box center [1121, 64] width 24 height 20
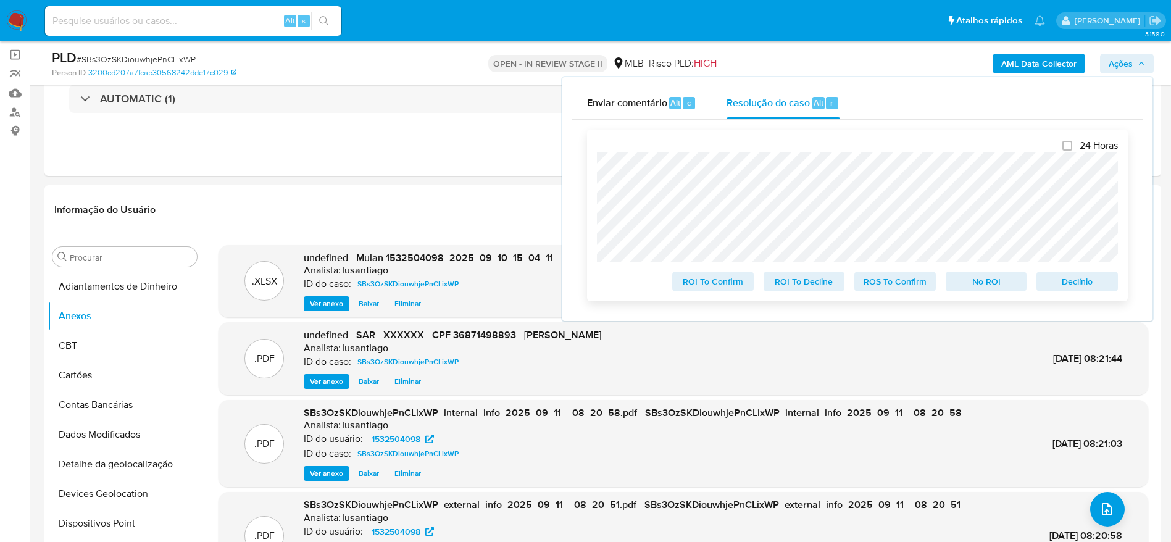
click at [891, 282] on span "ROS To Confirm" at bounding box center [895, 281] width 64 height 17
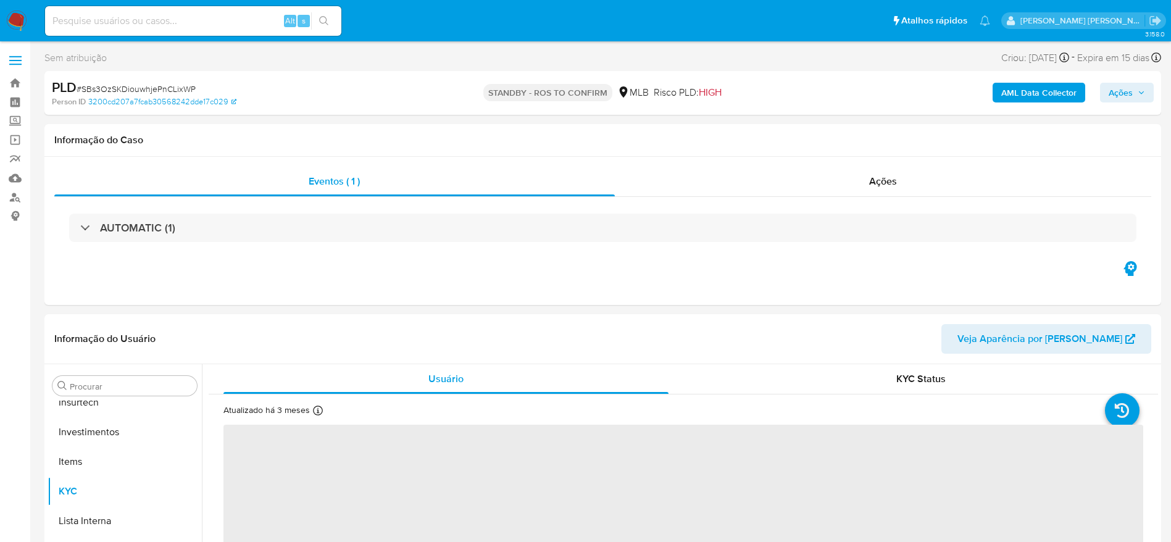
scroll to position [581, 0]
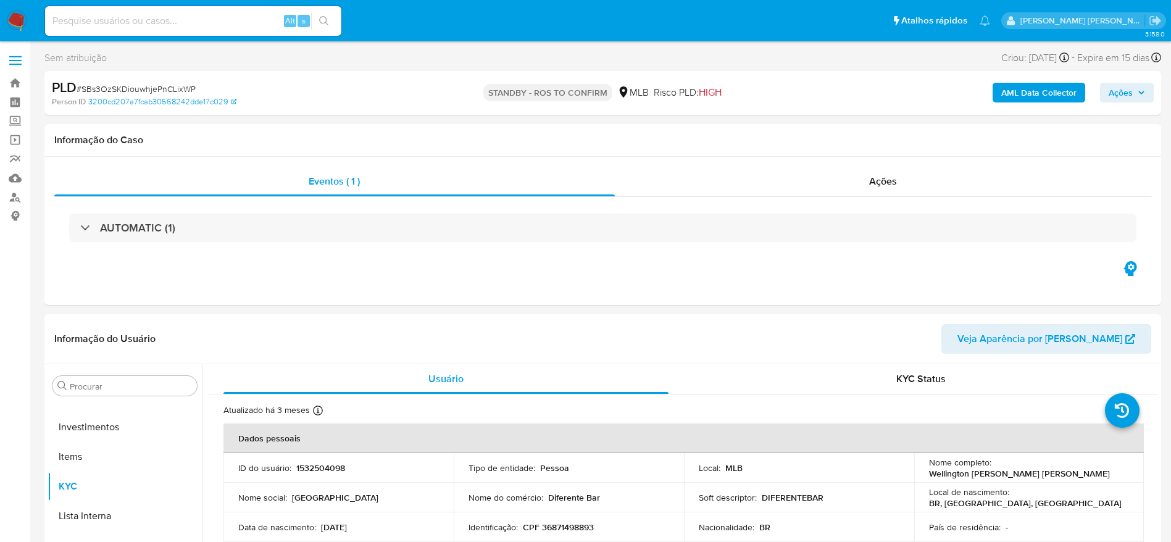
select select "10"
click at [171, 18] on input at bounding box center [193, 21] width 296 height 16
paste input "2149909728"
type input "2149909728"
click at [320, 23] on icon "search-icon" at bounding box center [324, 21] width 10 height 10
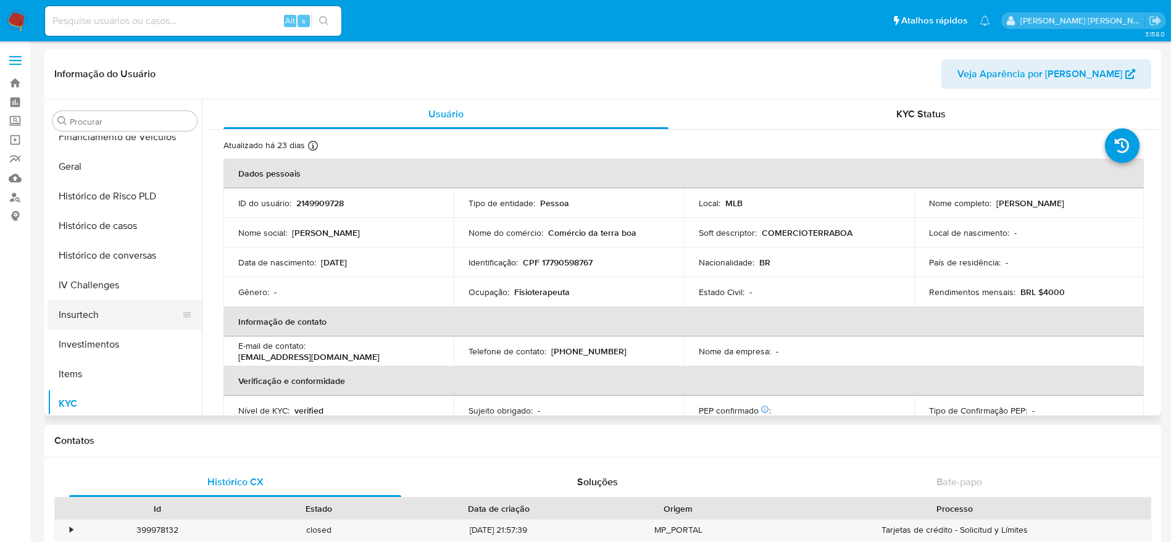
scroll to position [396, 0]
select select "10"
click at [85, 182] on button "Geral" at bounding box center [120, 170] width 144 height 30
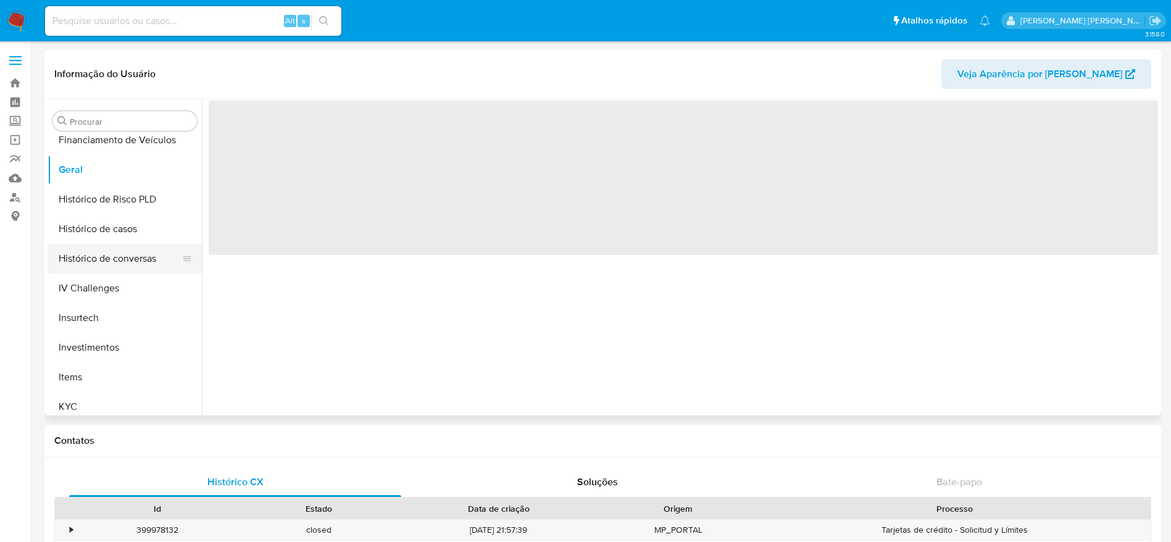
click at [107, 244] on button "Histórico de conversas" at bounding box center [120, 259] width 144 height 30
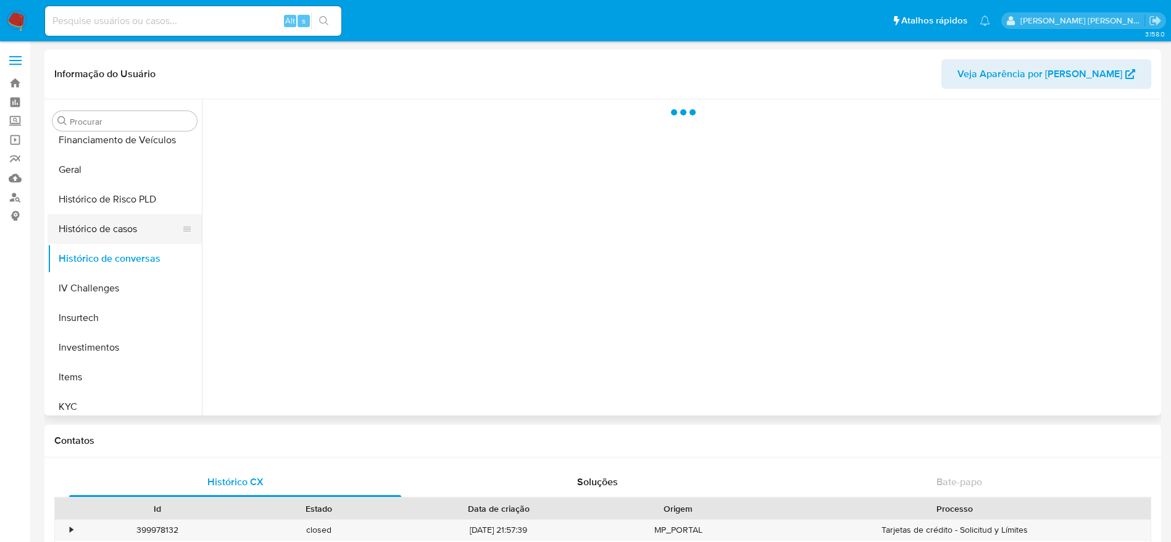
click at [104, 238] on button "Histórico de casos" at bounding box center [120, 229] width 144 height 30
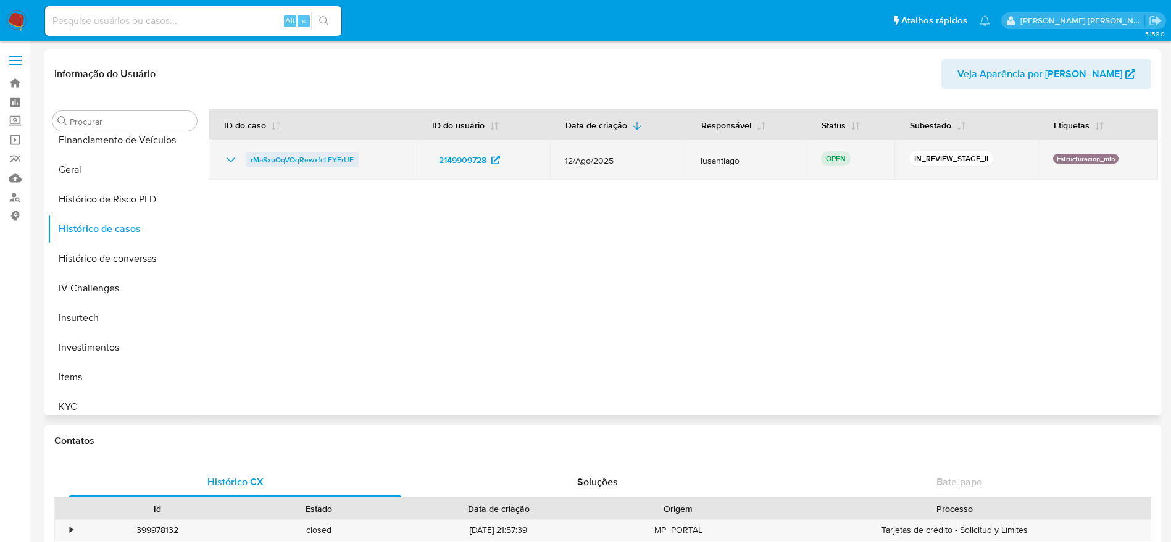
click at [308, 164] on span "rMaSxuOqVOqRewxfcLEYFrUF" at bounding box center [302, 160] width 103 height 15
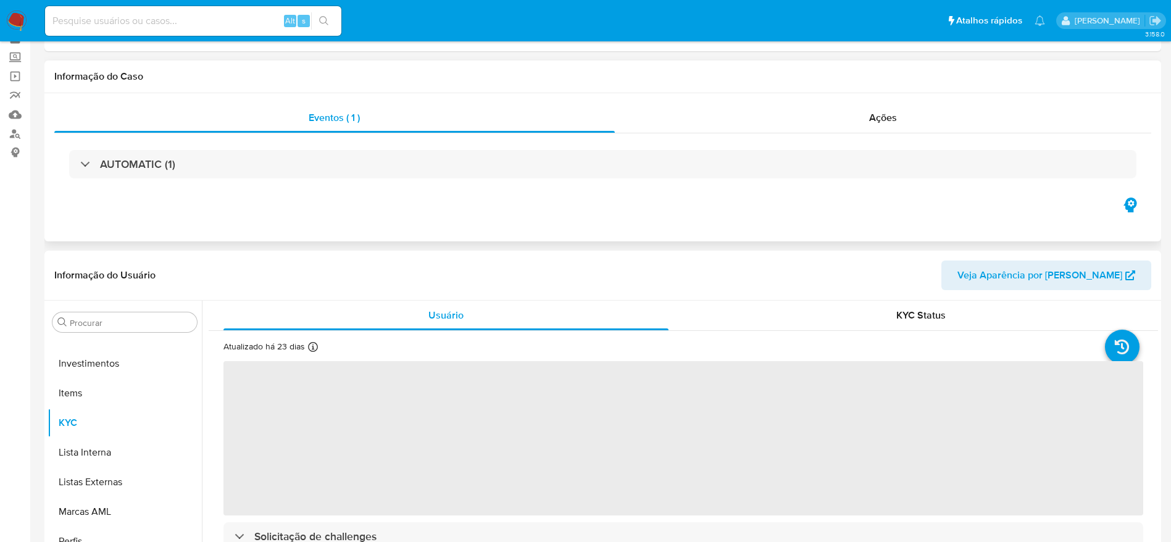
scroll to position [93, 0]
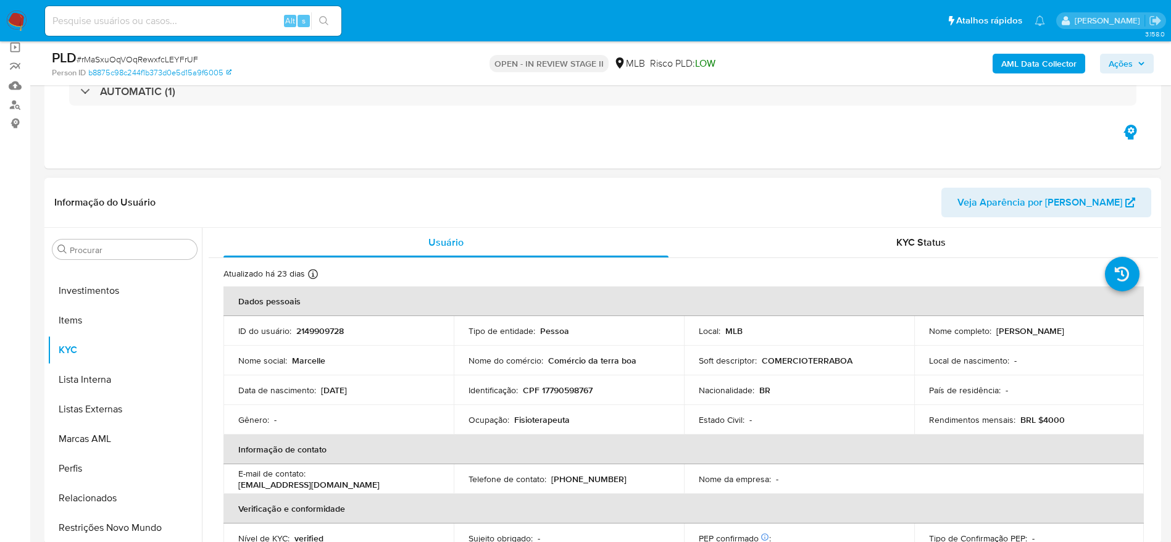
select select "10"
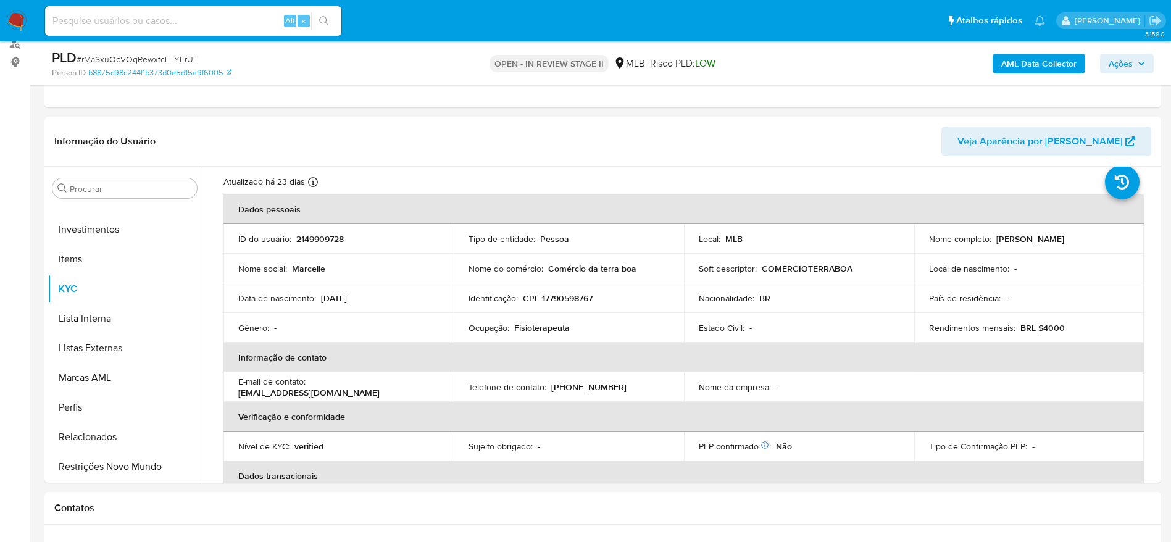
scroll to position [160, 0]
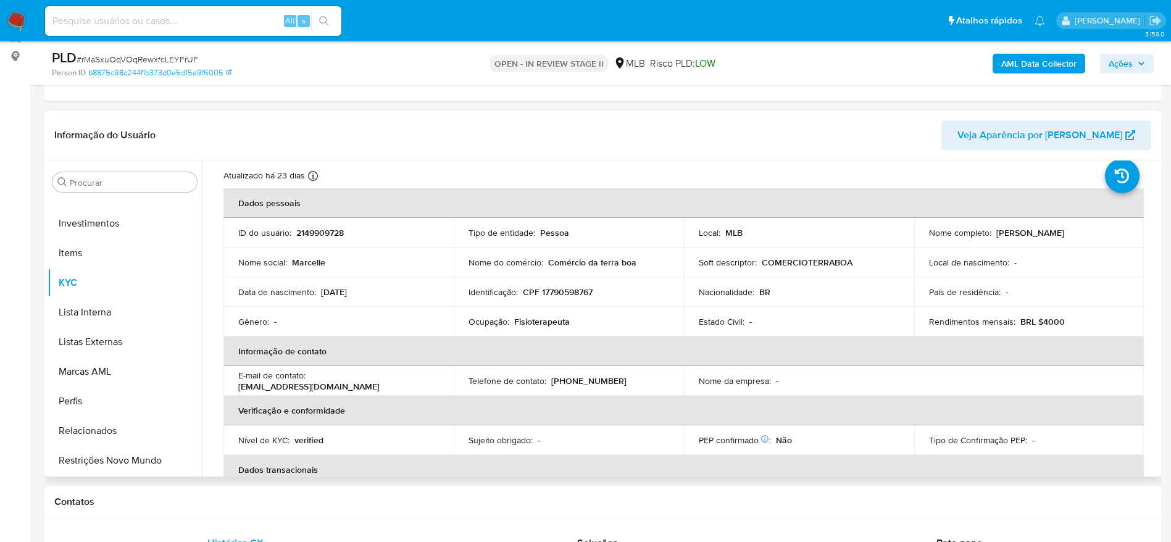
click at [576, 285] on td "Identificação : CPF 17790598767" at bounding box center [569, 292] width 230 height 30
click at [566, 298] on p "CPF 17790598767" at bounding box center [558, 292] width 70 height 11
copy p "17790598767"
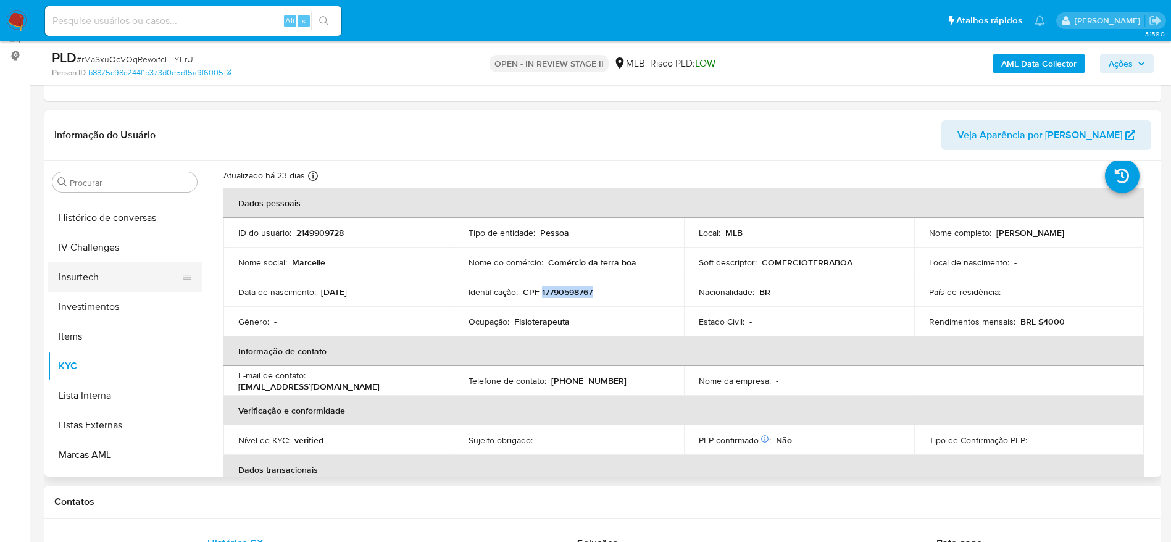
scroll to position [396, 0]
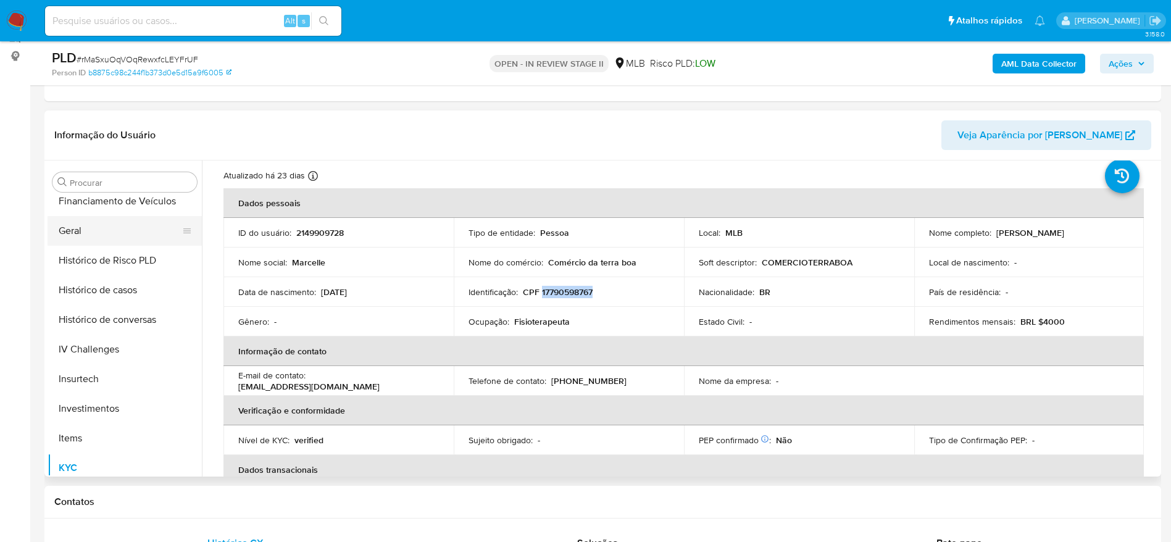
click at [86, 232] on button "Geral" at bounding box center [120, 231] width 144 height 30
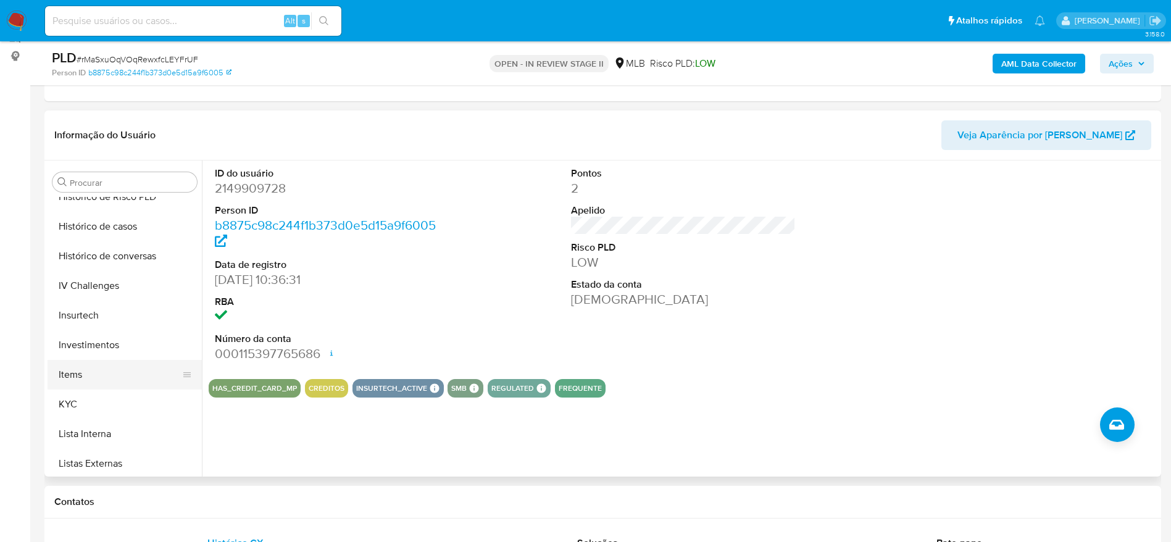
scroll to position [488, 0]
click at [115, 375] on button "KYC" at bounding box center [120, 376] width 144 height 30
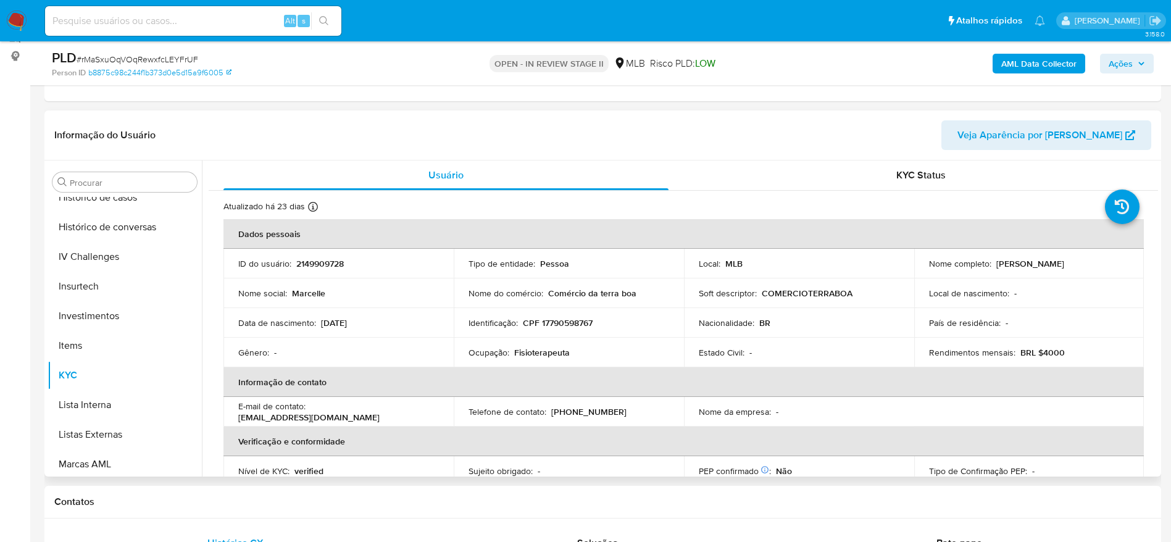
drag, startPoint x: 1153, startPoint y: 187, endPoint x: 1155, endPoint y: 198, distance: 11.3
click at [1155, 198] on div "Usuário KYC Status Atualizado há 23 dias Criado: 10/12/2024 11:36:32 Atualizado…" at bounding box center [680, 319] width 957 height 316
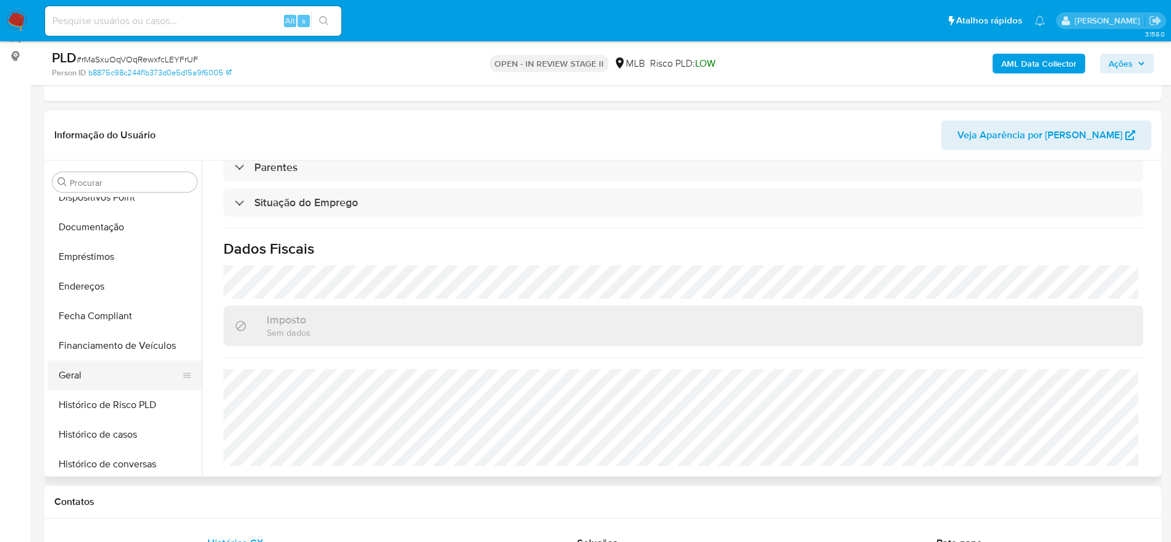
scroll to position [211, 0]
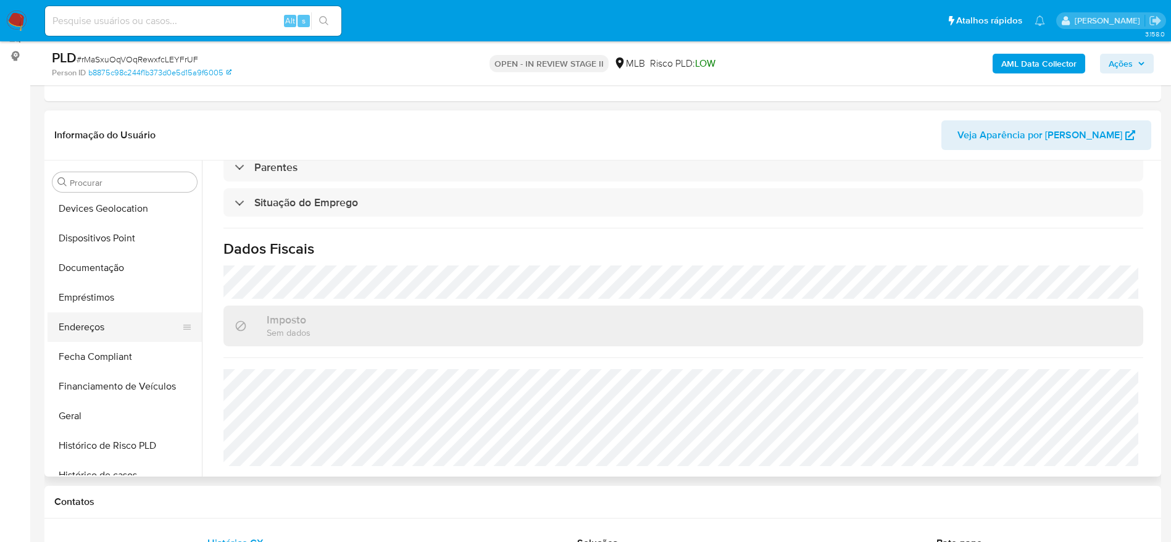
click at [94, 325] on button "Endereços" at bounding box center [120, 327] width 144 height 30
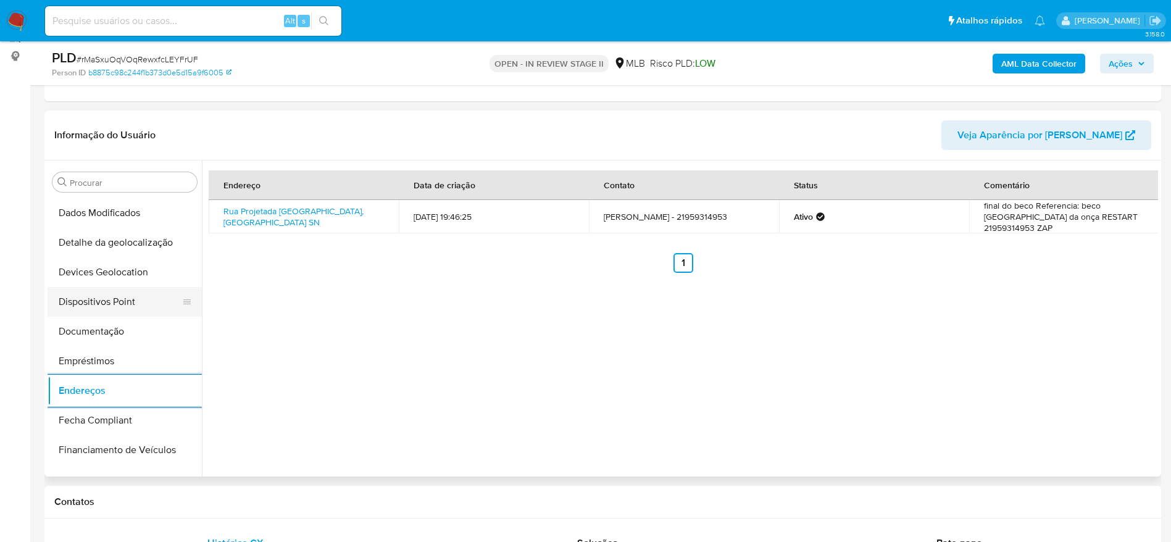
scroll to position [118, 0]
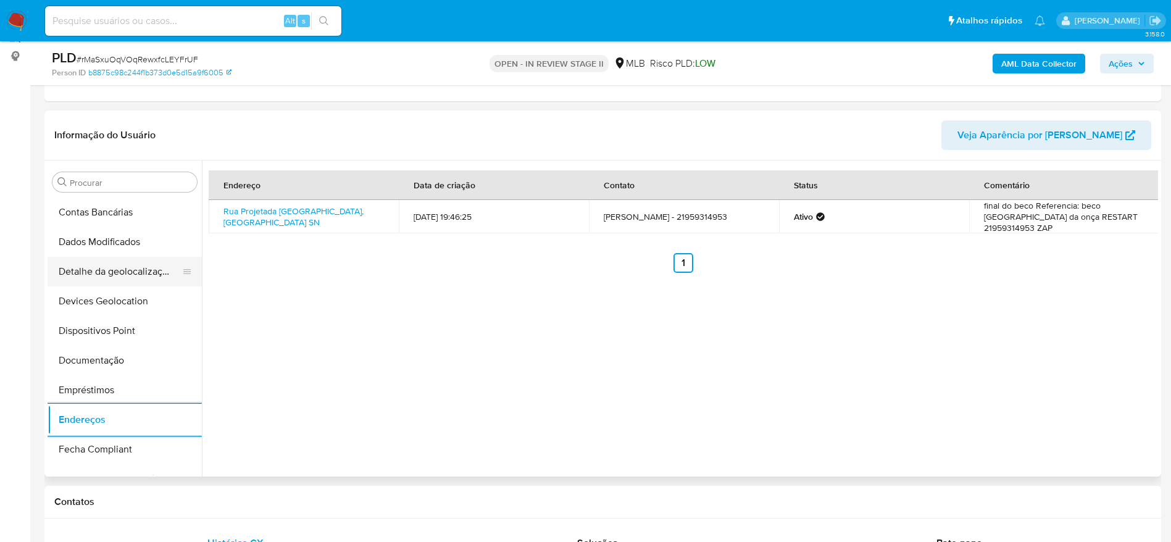
click at [113, 281] on button "Detalhe da geolocalização" at bounding box center [120, 272] width 144 height 30
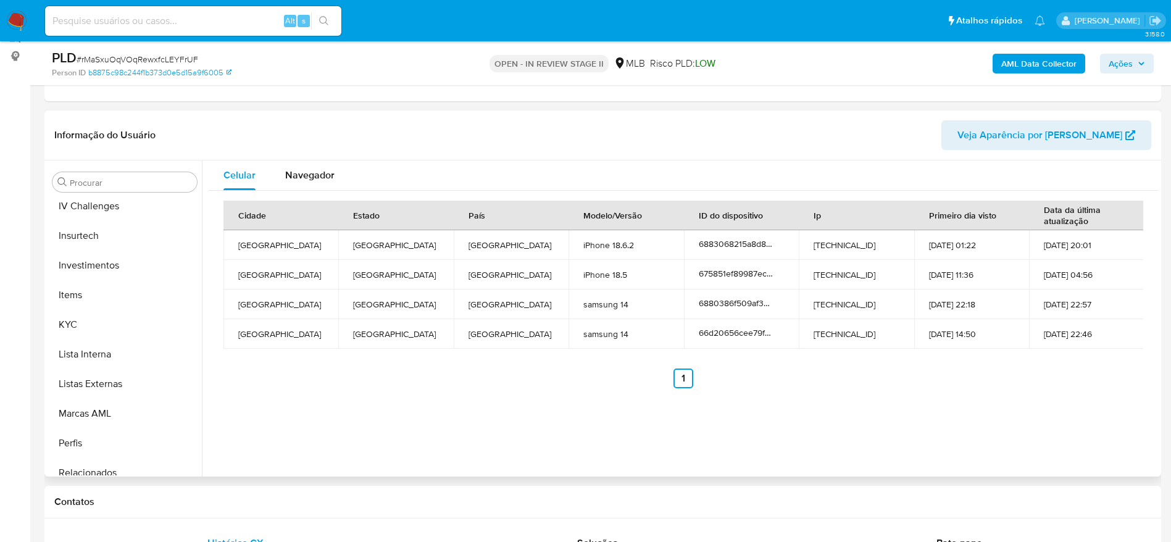
scroll to position [581, 0]
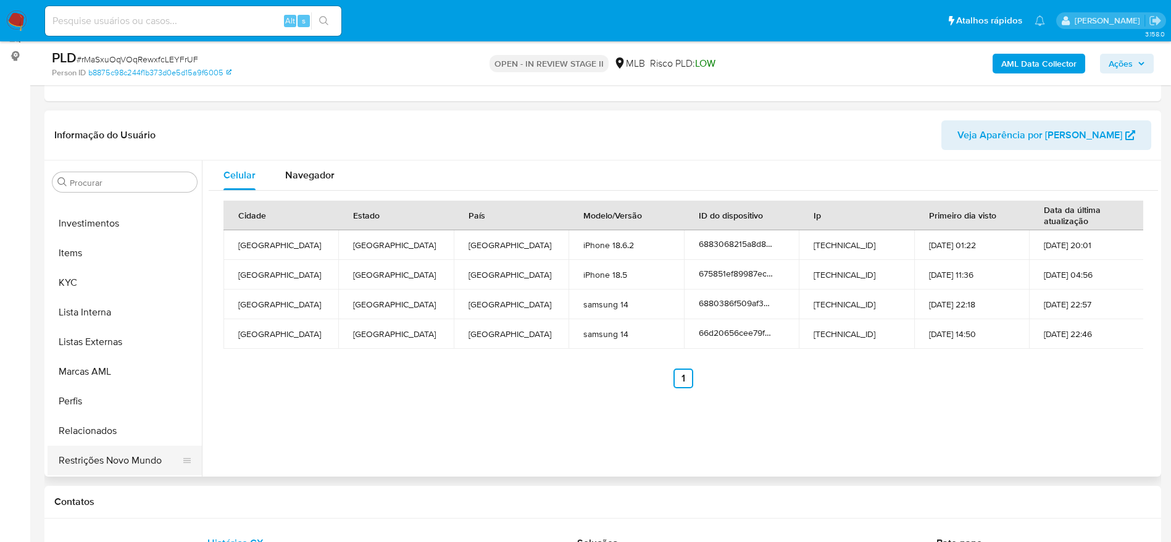
click at [88, 465] on button "Restrições Novo Mundo" at bounding box center [120, 461] width 144 height 30
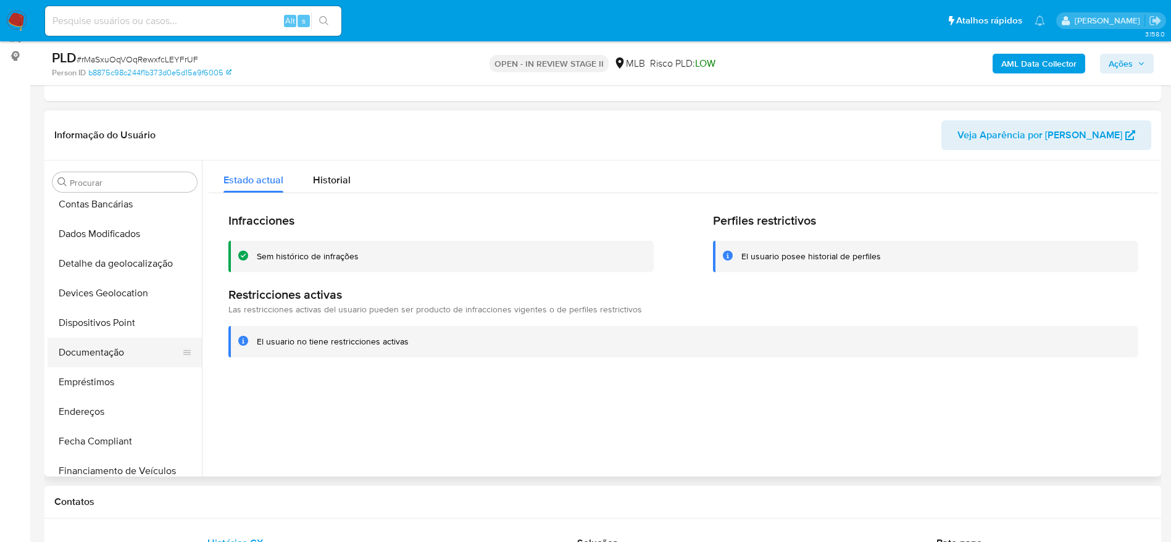
scroll to position [118, 0]
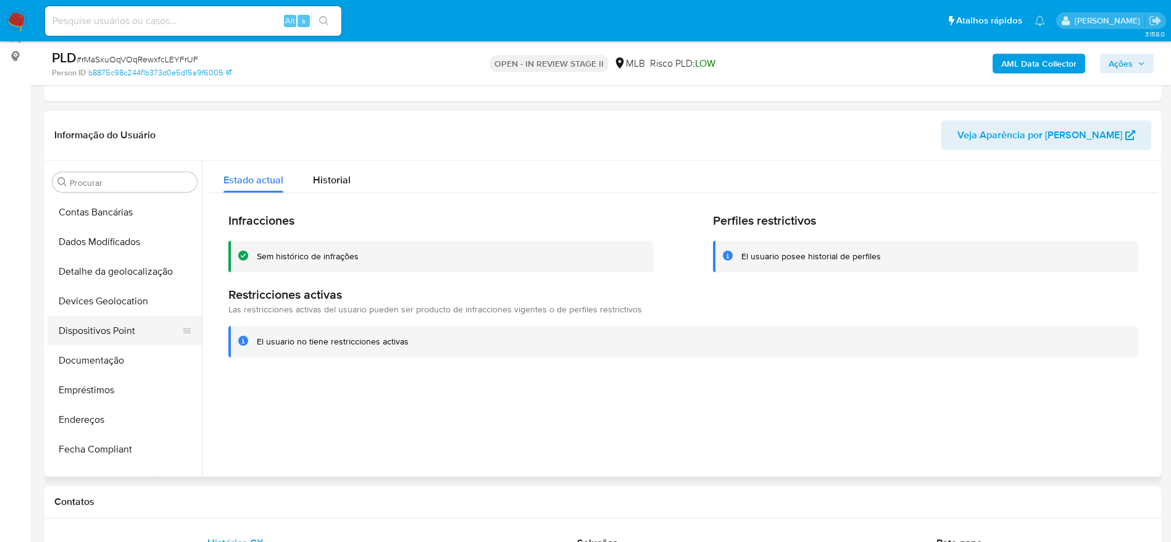
click at [110, 332] on button "Dispositivos Point" at bounding box center [120, 331] width 144 height 30
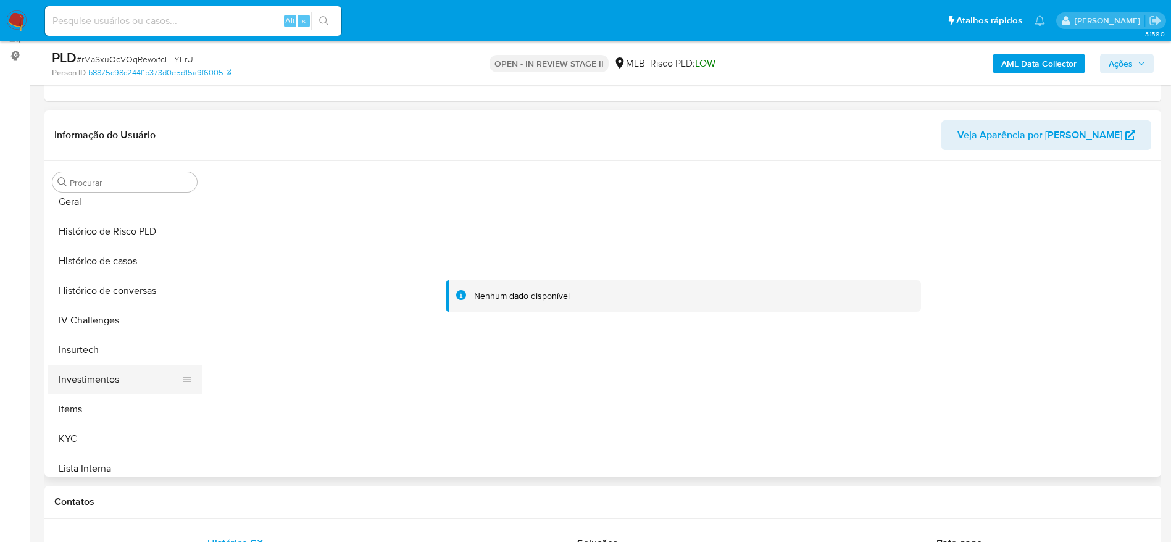
scroll to position [488, 0]
click at [90, 374] on button "KYC" at bounding box center [120, 376] width 144 height 30
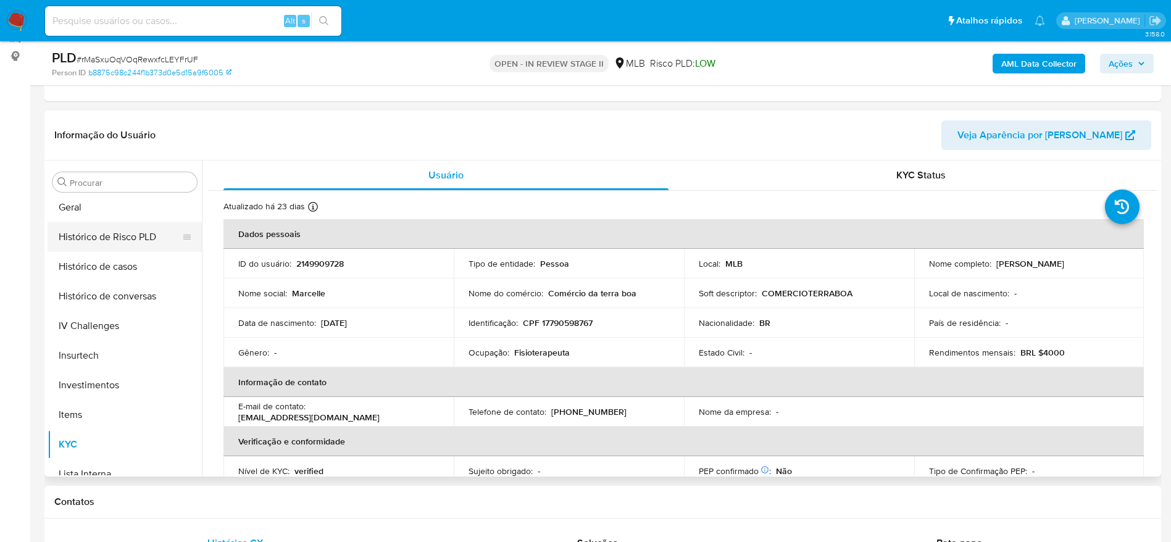
scroll to position [303, 0]
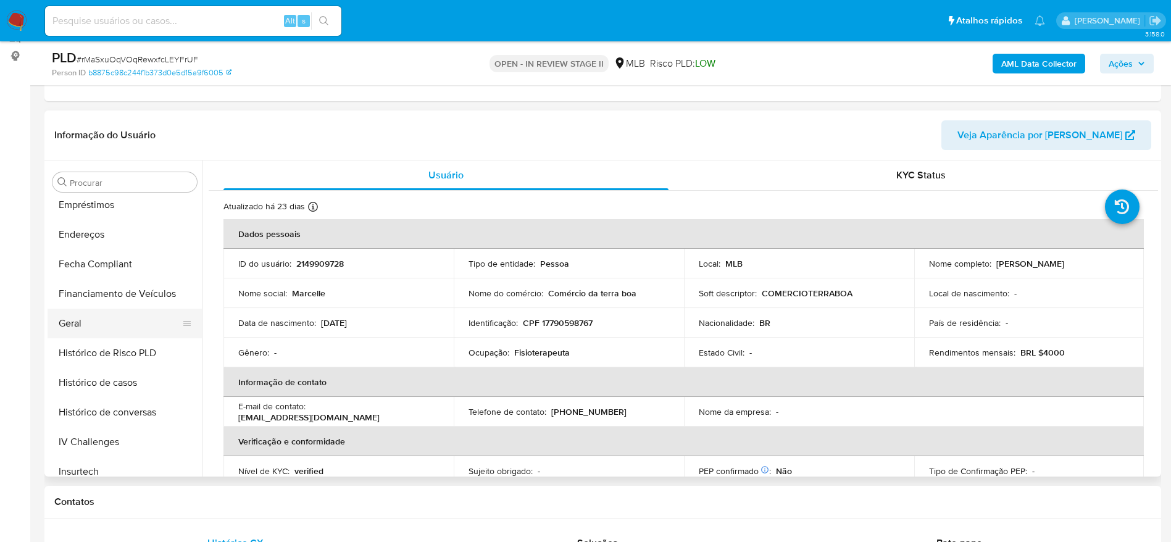
click at [109, 312] on button "Geral" at bounding box center [120, 324] width 144 height 30
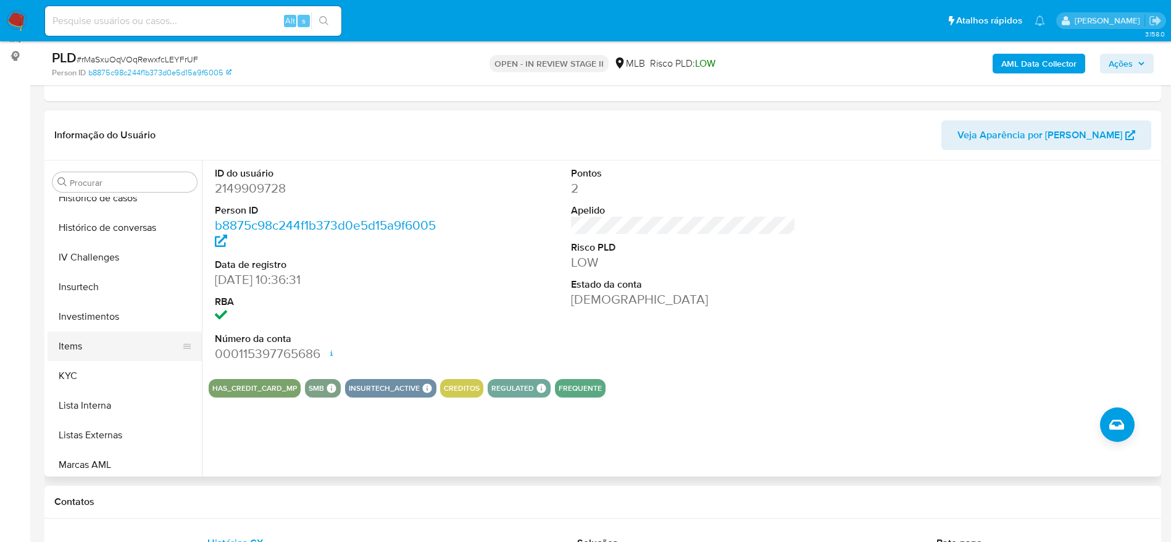
scroll to position [488, 0]
click at [117, 382] on button "KYC" at bounding box center [120, 376] width 144 height 30
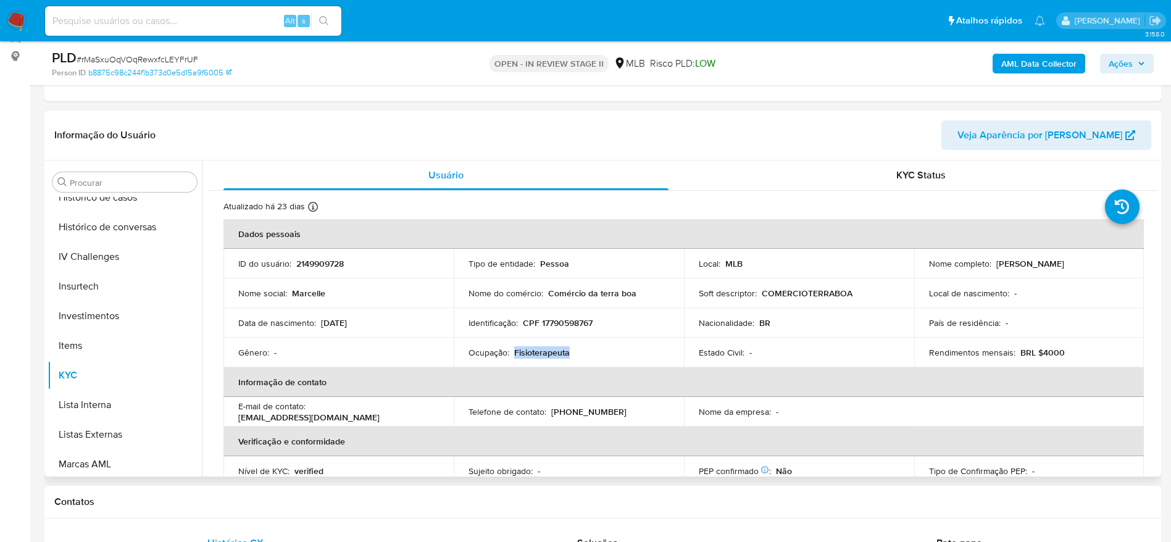
drag, startPoint x: 567, startPoint y: 351, endPoint x: 513, endPoint y: 352, distance: 53.7
click at [513, 352] on div "Ocupação : Fisioterapeuta" at bounding box center [569, 352] width 201 height 11
copy p "Fisioterapeuta"
click at [1126, 59] on span "Ações" at bounding box center [1121, 64] width 24 height 20
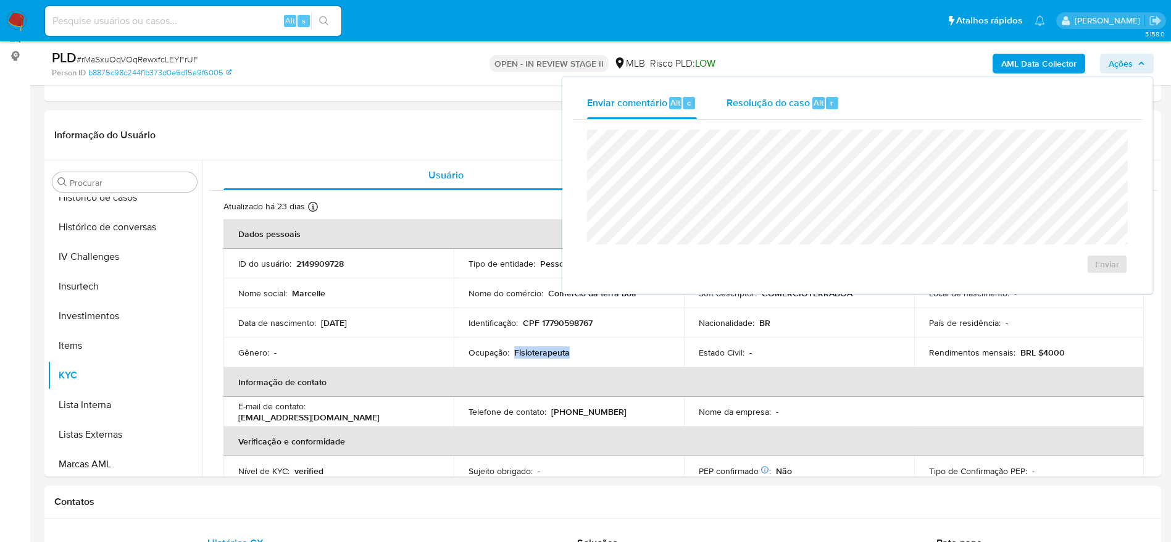
click at [800, 117] on div "Resolução do caso Alt r" at bounding box center [783, 103] width 113 height 32
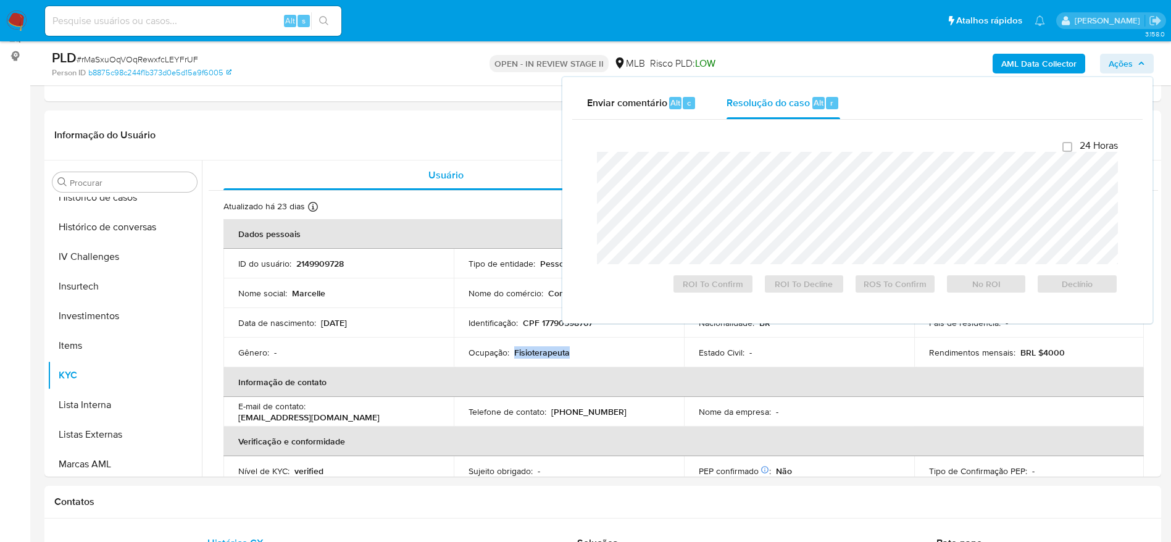
click at [1049, 61] on b "AML Data Collector" at bounding box center [1039, 64] width 75 height 20
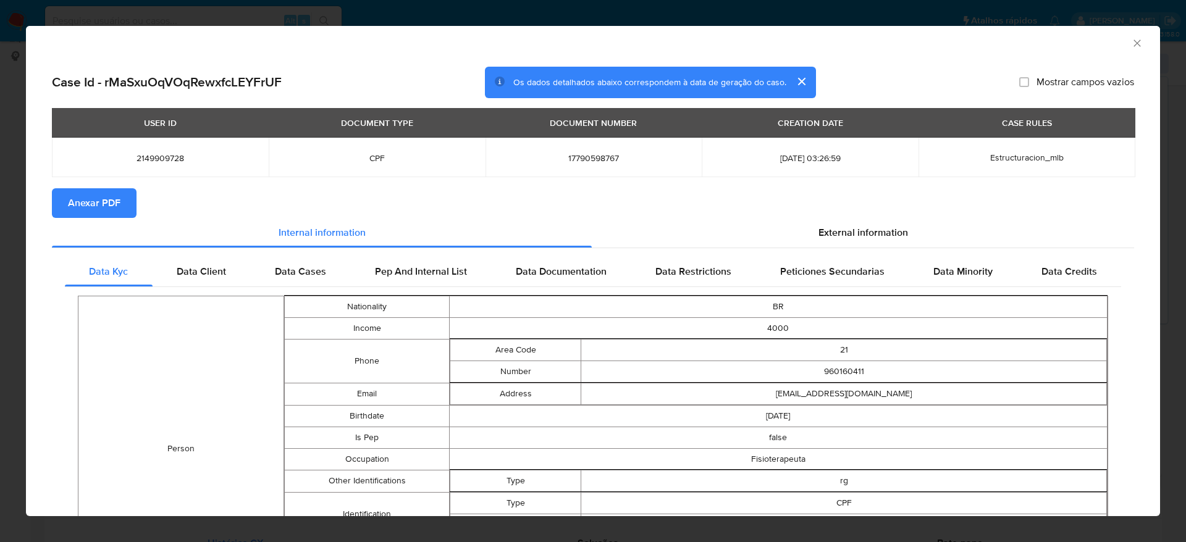
click at [117, 197] on span "Anexar PDF" at bounding box center [94, 203] width 52 height 27
click at [1131, 48] on icon "Fechar a janela" at bounding box center [1137, 43] width 12 height 12
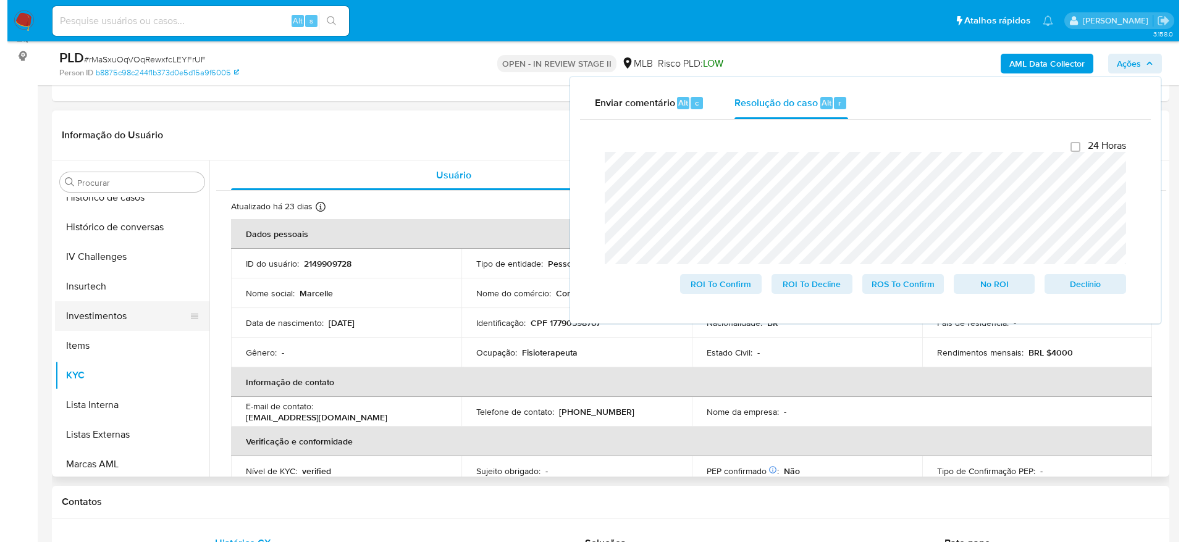
scroll to position [0, 0]
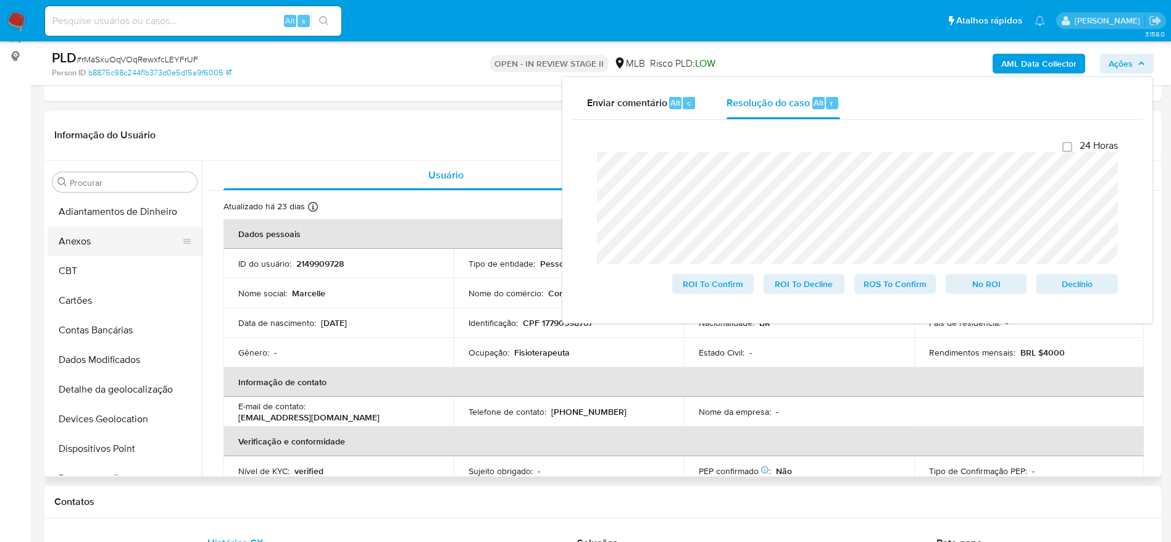
click at [108, 251] on button "Anexos" at bounding box center [120, 242] width 144 height 30
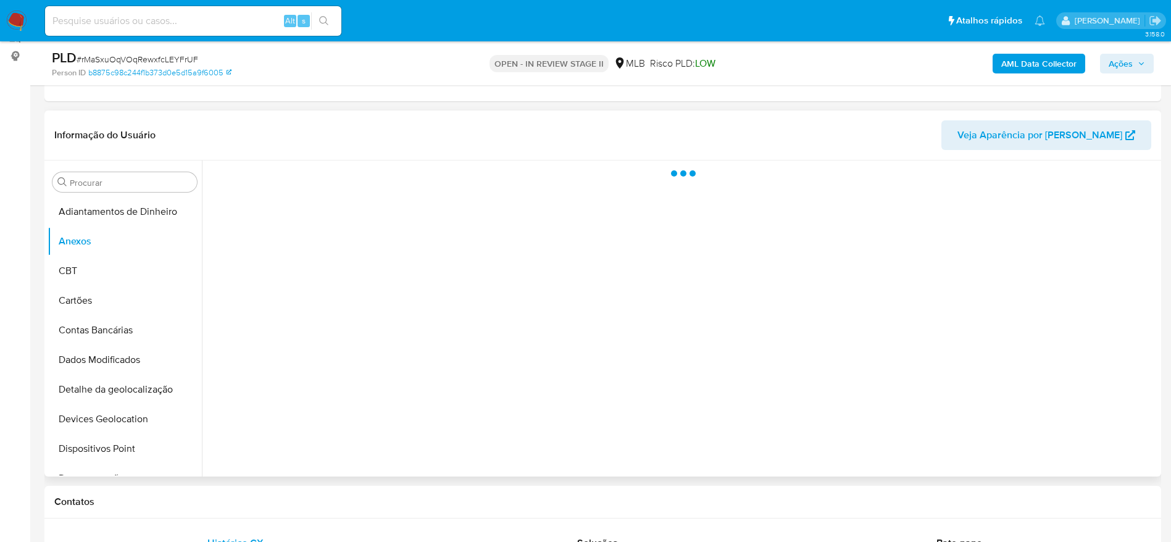
click at [427, 117] on div "Informação do Usuário Veja Aparência por Pessoa" at bounding box center [602, 136] width 1117 height 50
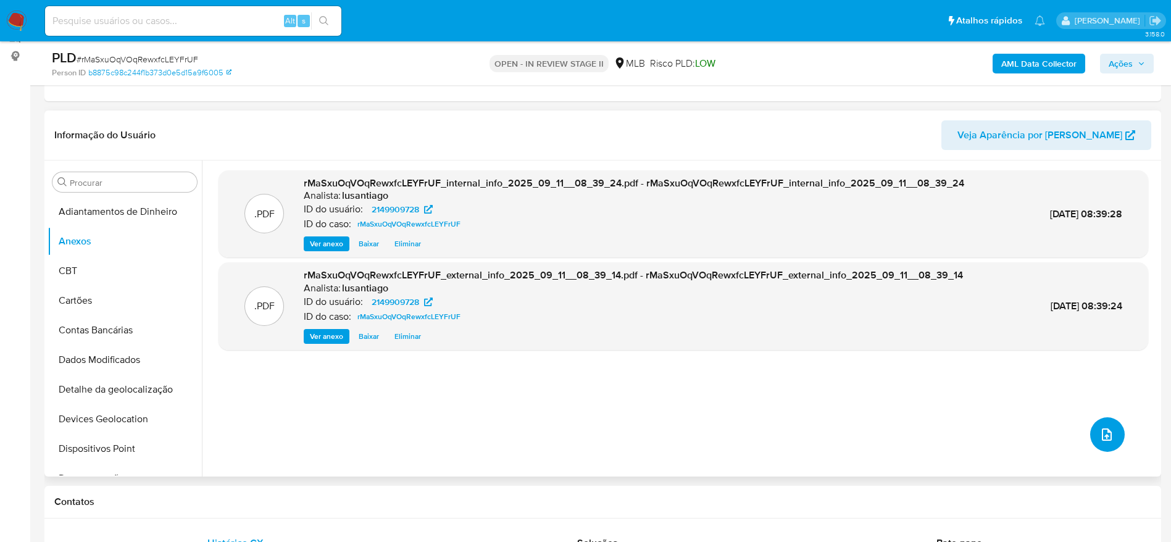
click at [1105, 437] on icon "upload-file" at bounding box center [1107, 434] width 15 height 15
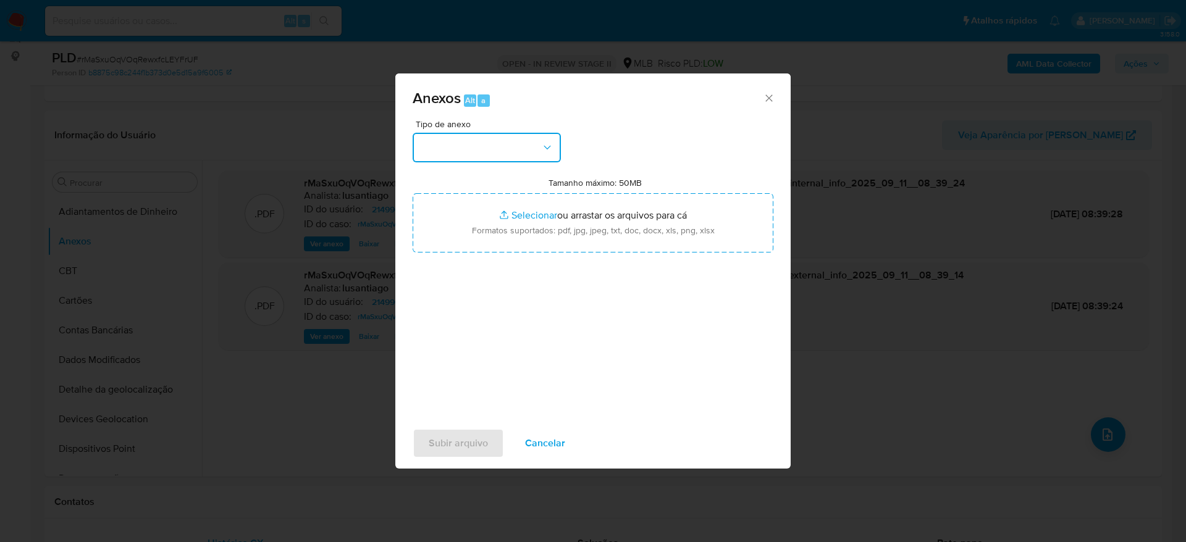
click at [464, 156] on button "button" at bounding box center [486, 148] width 148 height 30
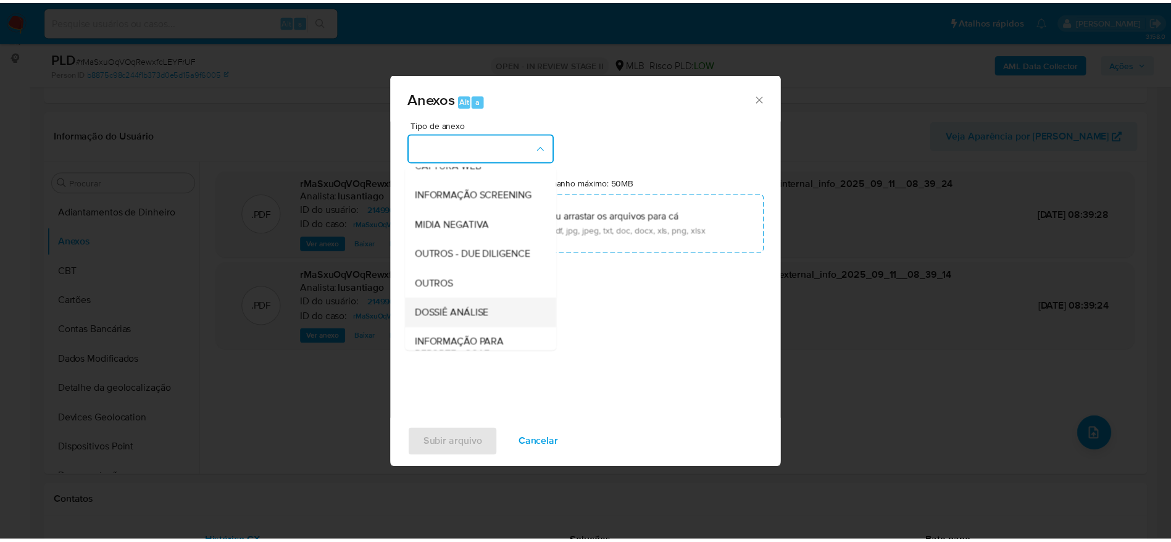
scroll to position [190, 0]
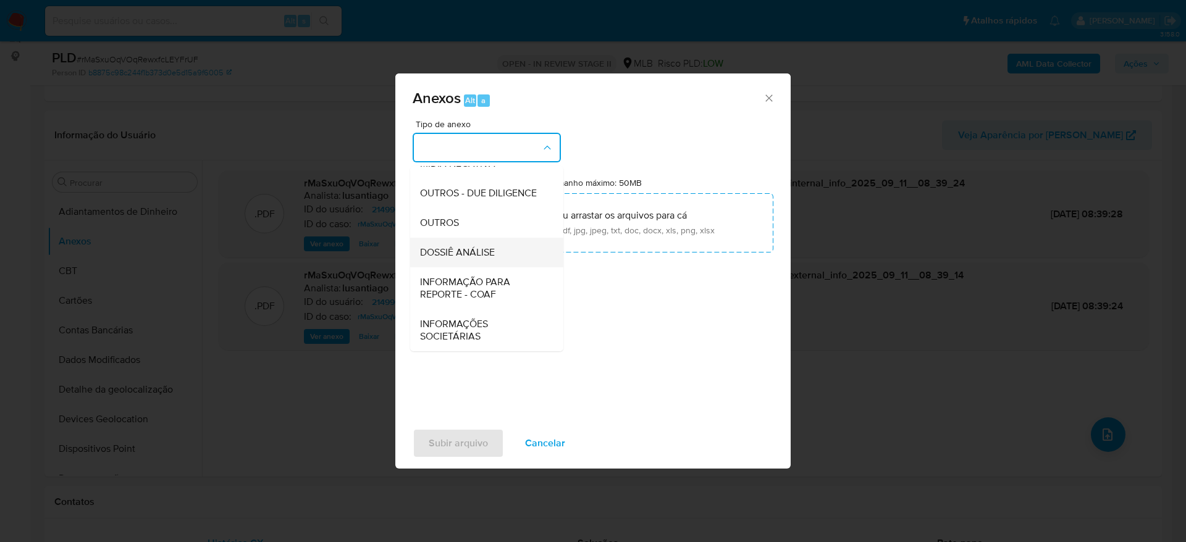
click at [477, 256] on span "DOSSIÊ ANÁLISE" at bounding box center [457, 252] width 75 height 12
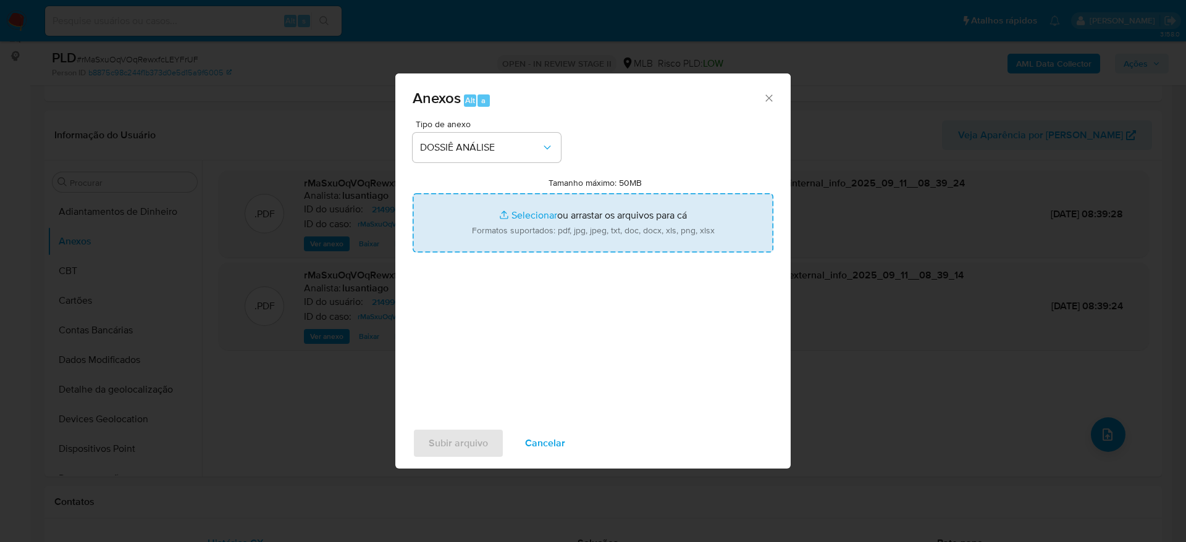
type input "C:\fakepath\Mulan 2149909728_2025_09_10_15_03_43.xlsx"
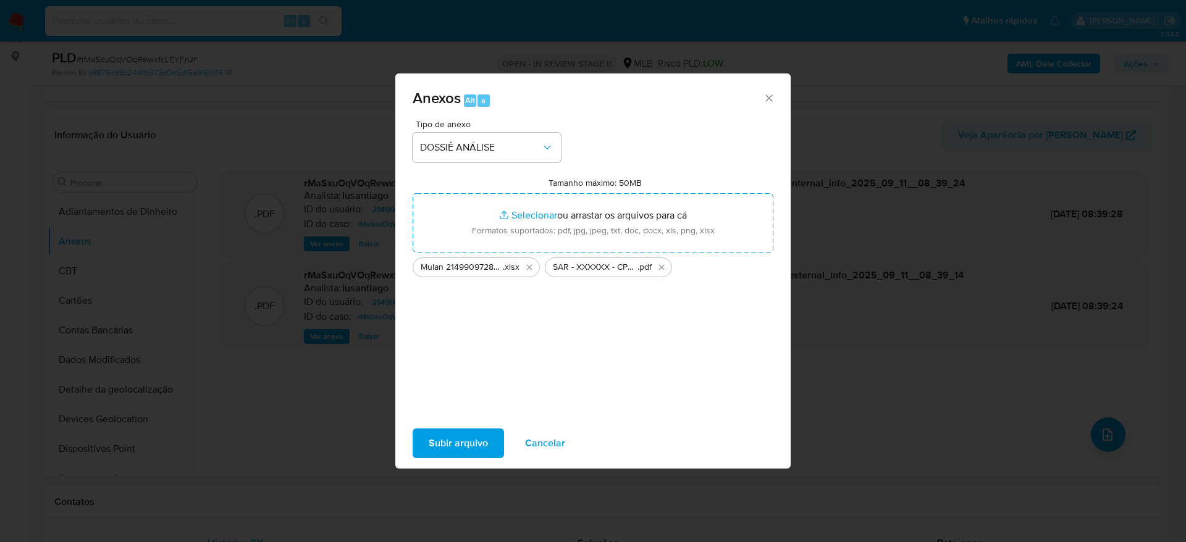
click at [460, 442] on span "Subir arquivo" at bounding box center [458, 443] width 59 height 27
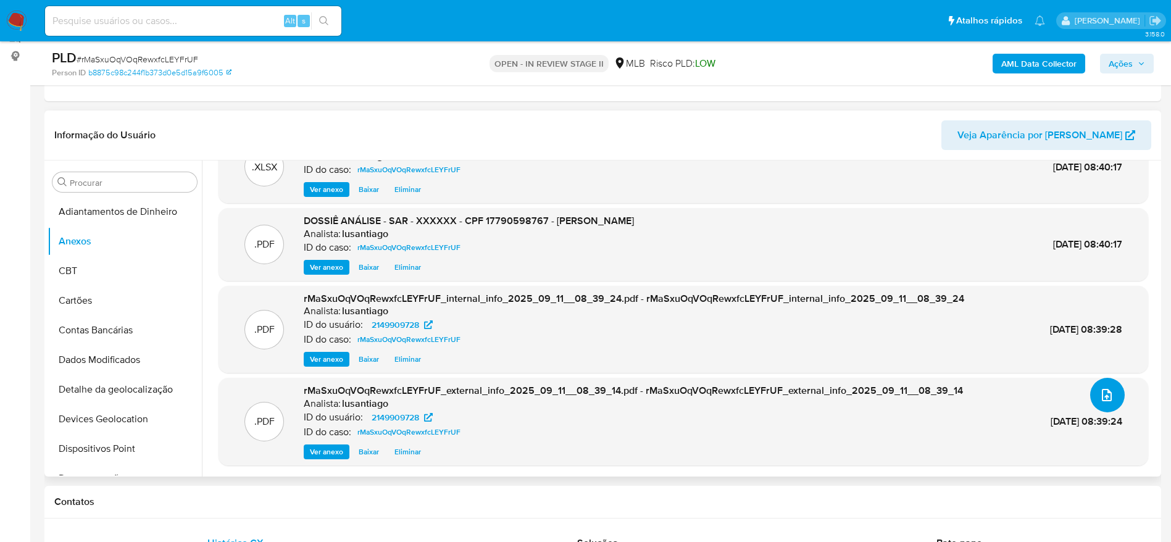
scroll to position [0, 0]
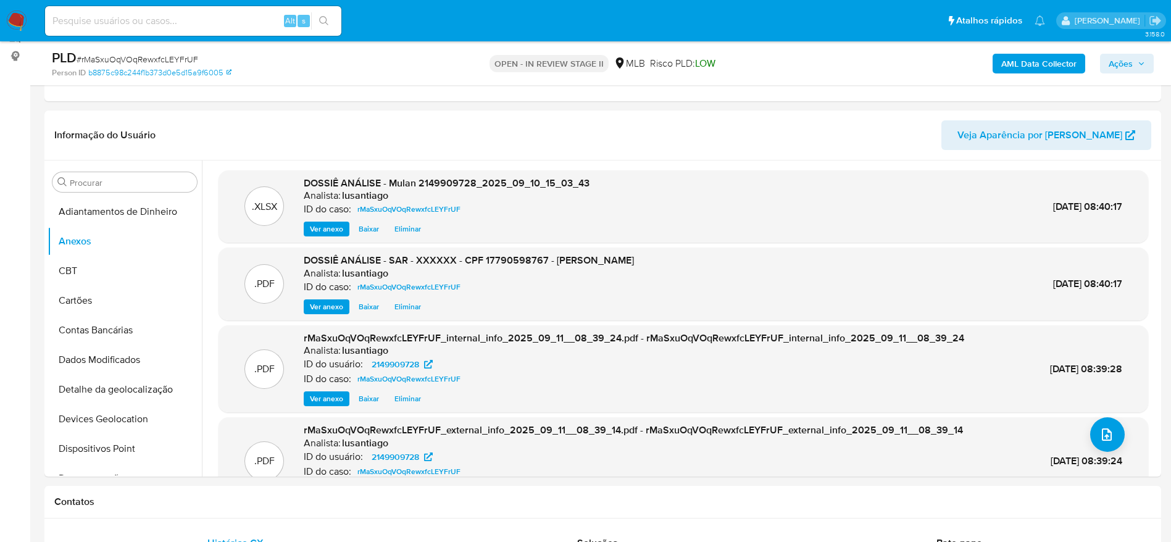
click at [1121, 60] on span "Ações" at bounding box center [1121, 64] width 24 height 20
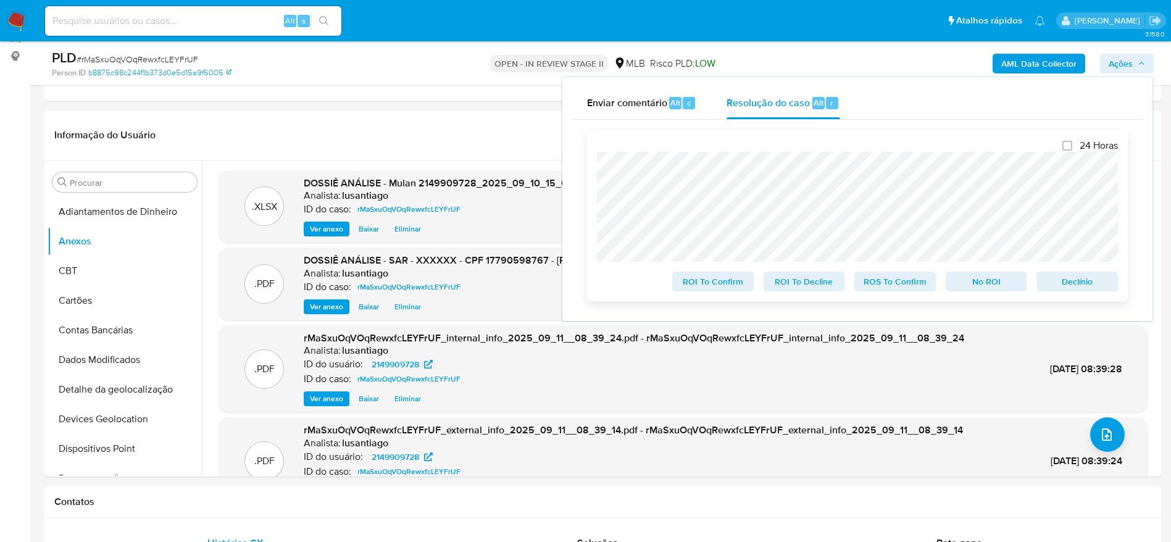
click at [889, 287] on span "ROS To Confirm" at bounding box center [895, 281] width 64 height 17
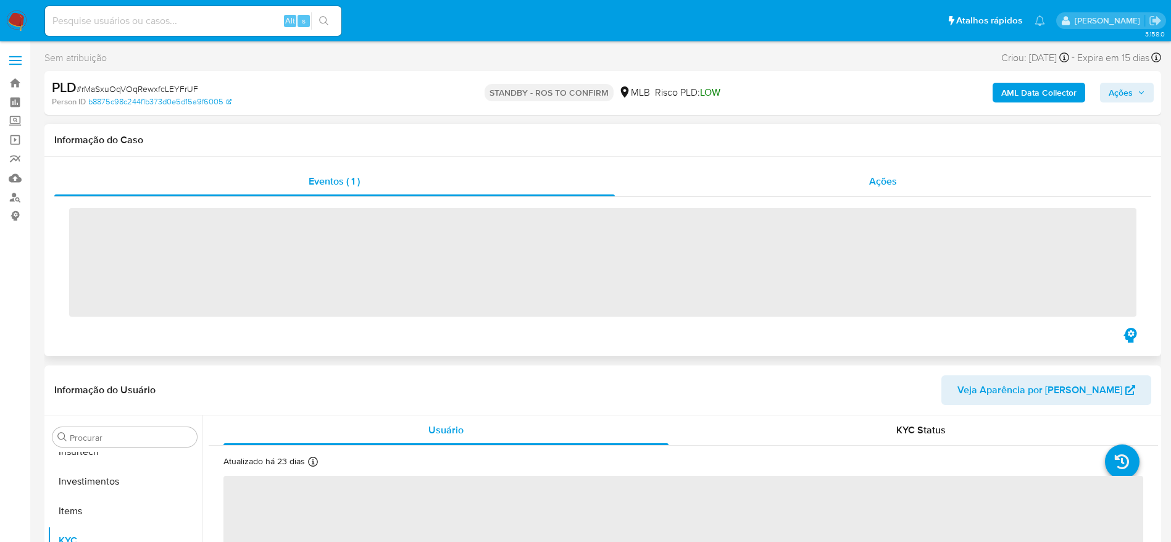
scroll to position [581, 0]
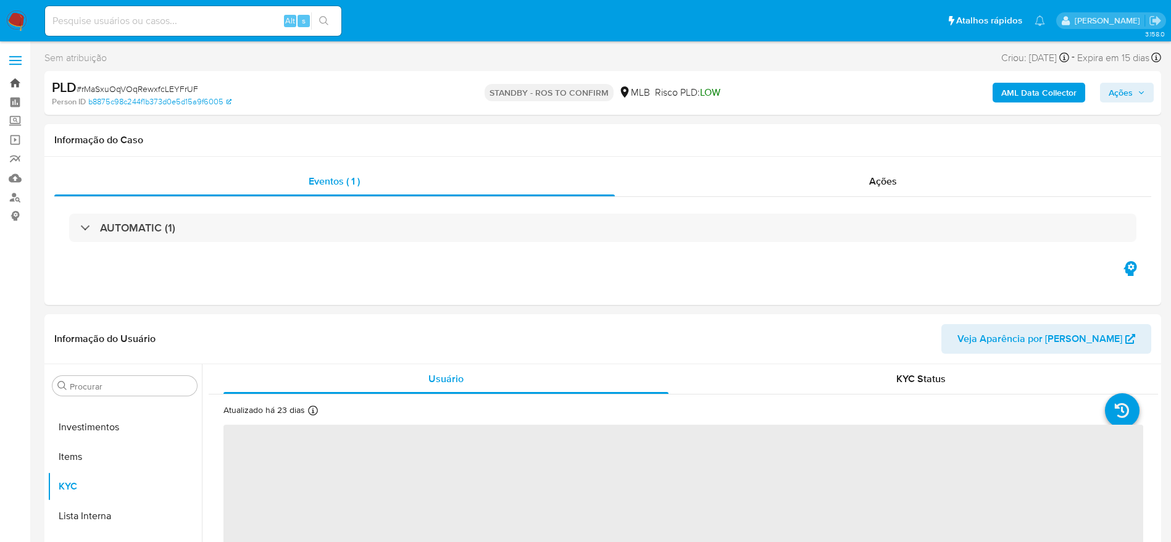
click at [6, 86] on link "Bandeja" at bounding box center [73, 82] width 147 height 19
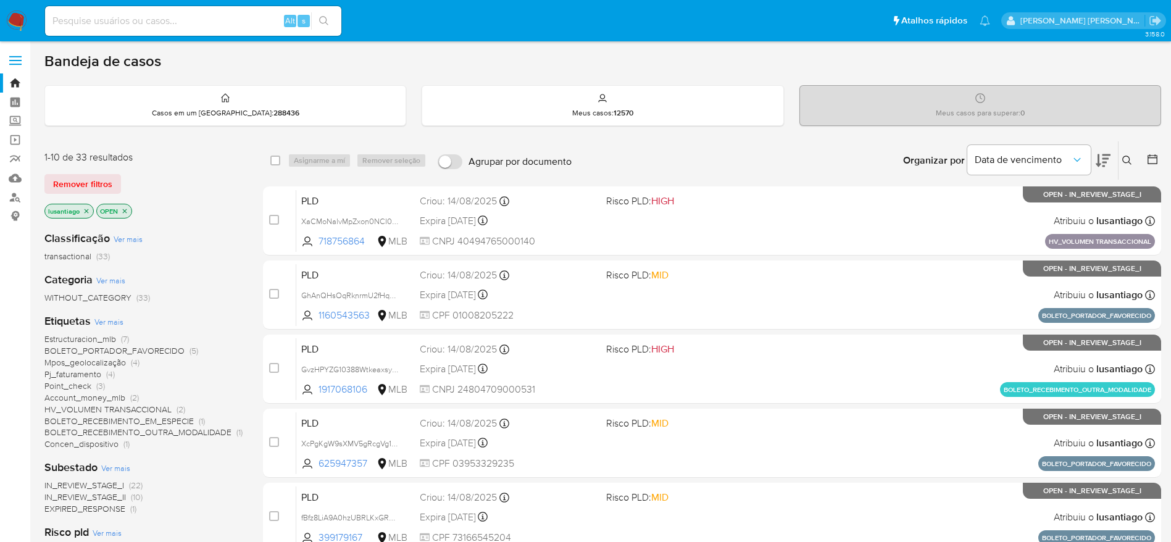
click at [185, 20] on input at bounding box center [193, 21] width 296 height 16
paste input "296961460"
type input "296961460"
click at [318, 19] on button "search-icon" at bounding box center [323, 20] width 25 height 17
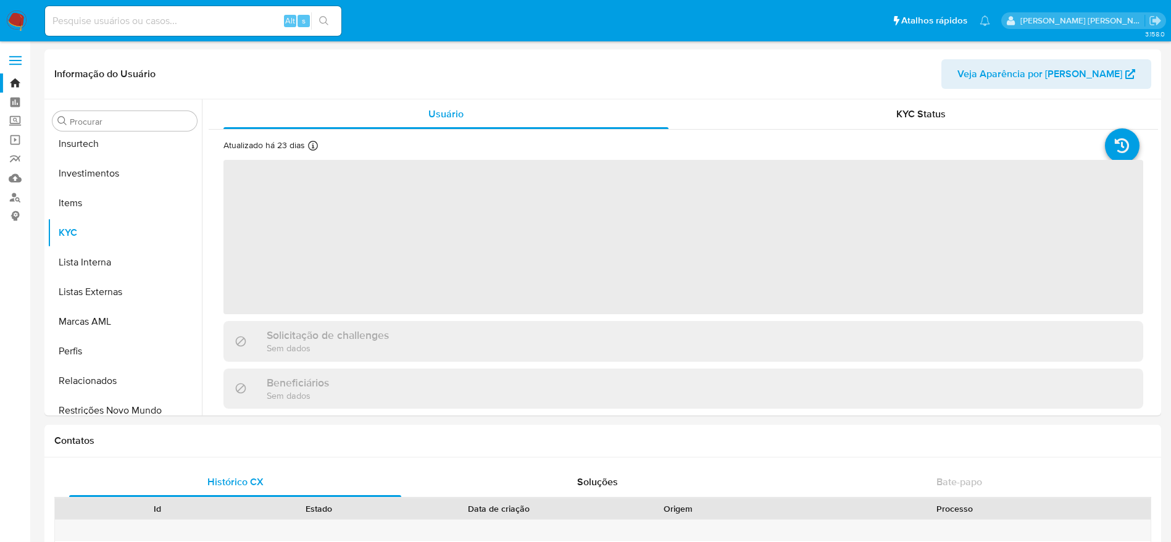
scroll to position [581, 0]
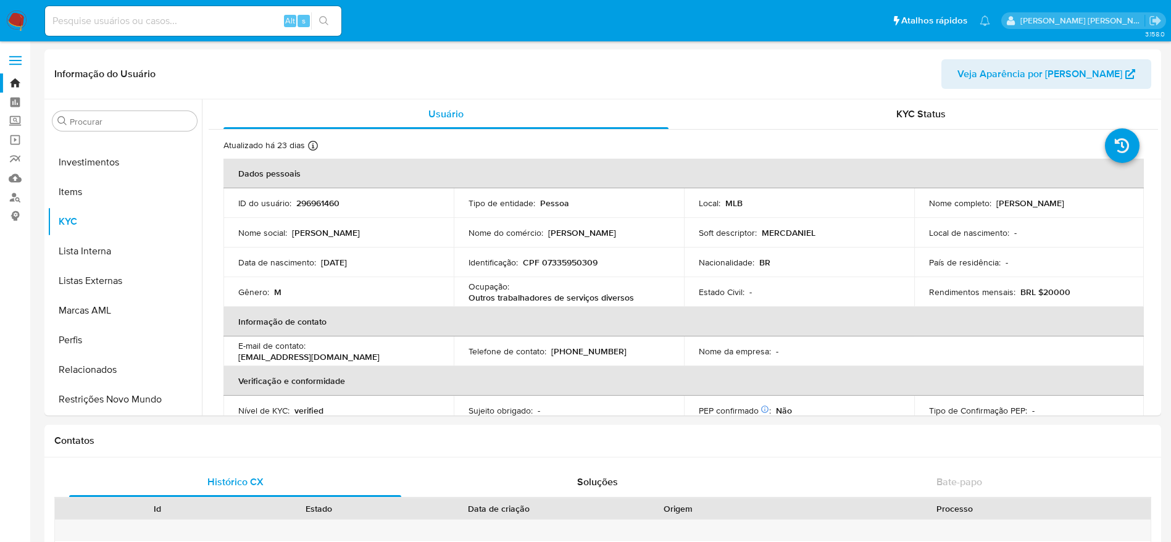
select select "10"
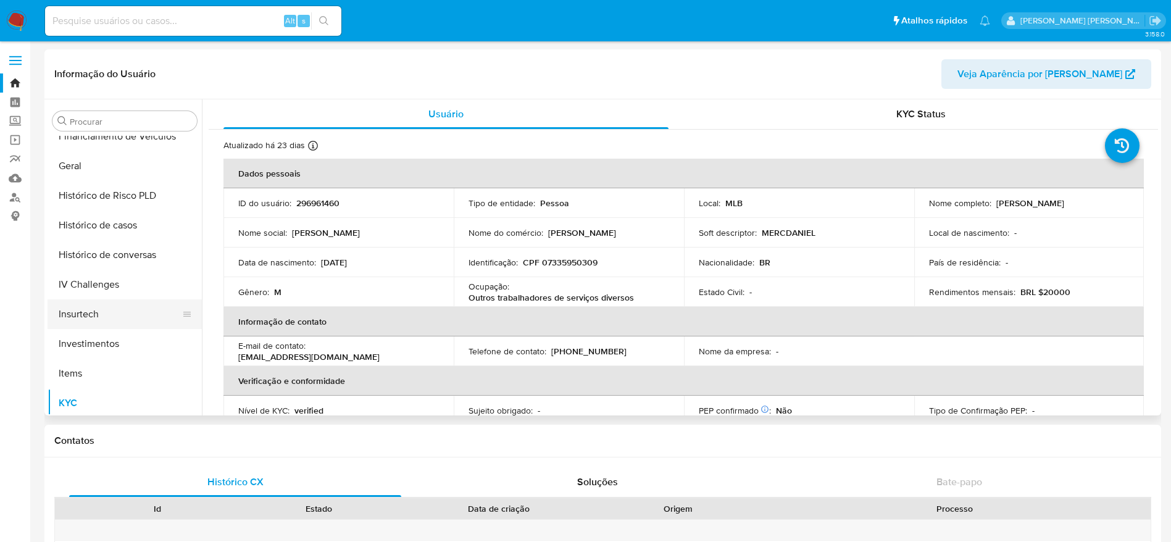
scroll to position [396, 0]
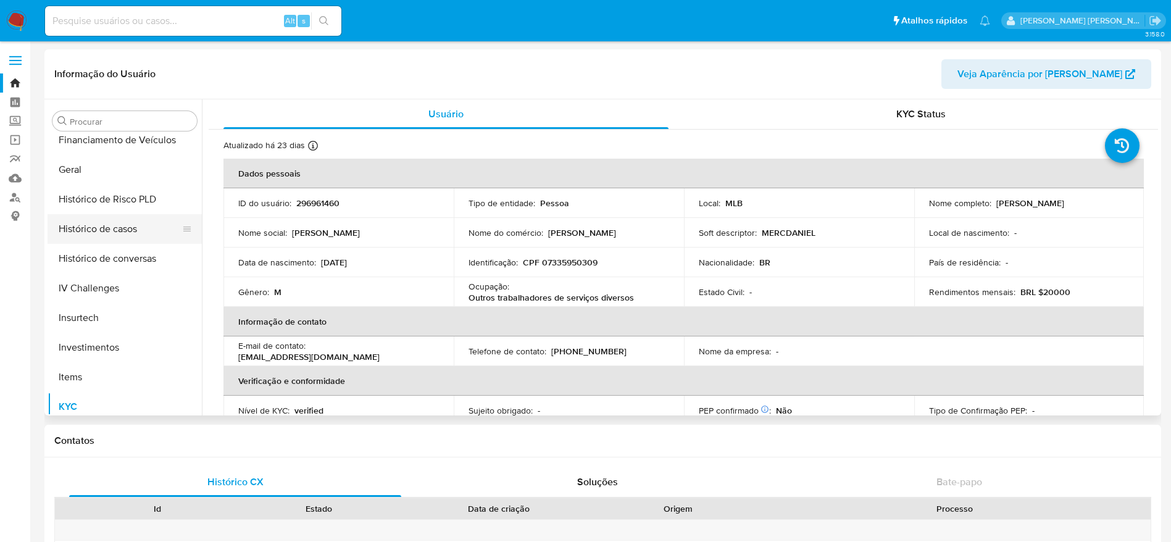
click at [98, 238] on button "Histórico de casos" at bounding box center [120, 229] width 144 height 30
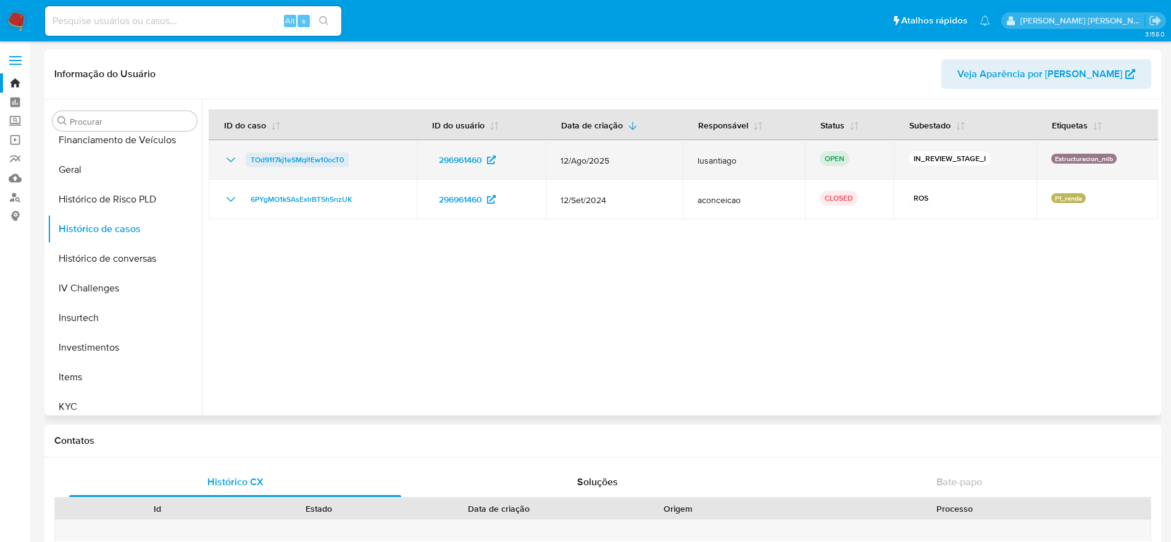
click at [302, 157] on span "TOd91f7kj1eSMqlfEw10ocT0" at bounding box center [297, 160] width 93 height 15
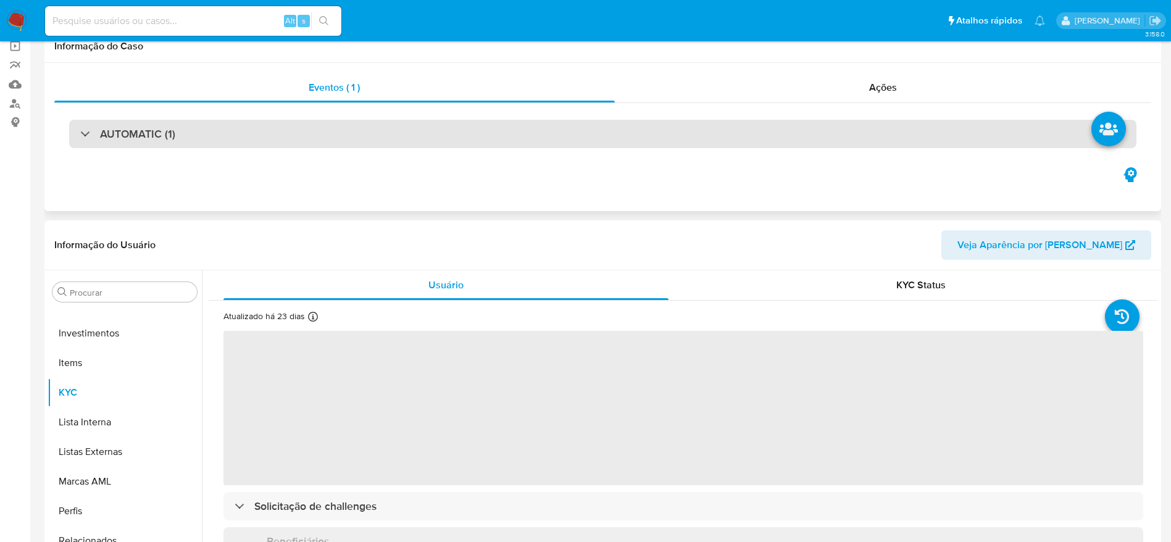
scroll to position [185, 0]
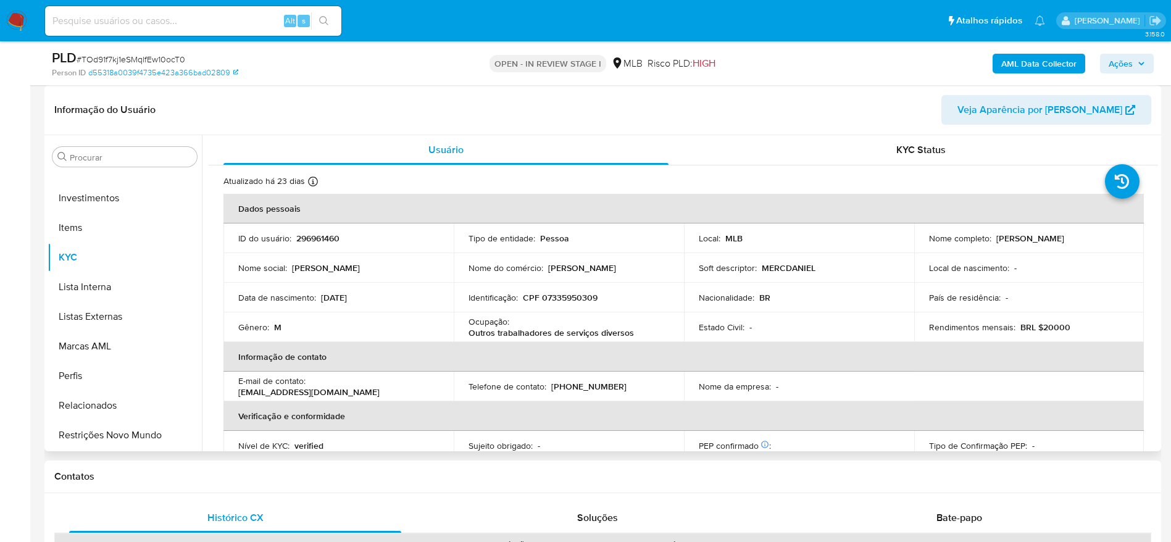
select select "10"
click at [561, 296] on p "CPF 07335950309" at bounding box center [560, 297] width 75 height 11
copy p "07335950309"
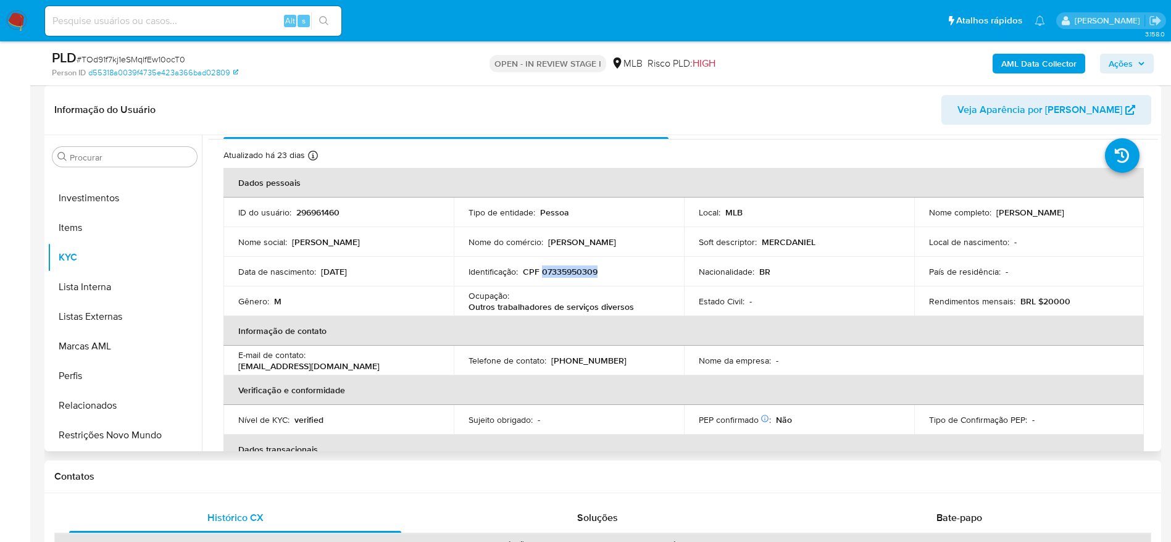
scroll to position [27, 0]
click at [788, 98] on header "Informação do Usuário Veja Aparência por [PERSON_NAME]" at bounding box center [602, 110] width 1097 height 30
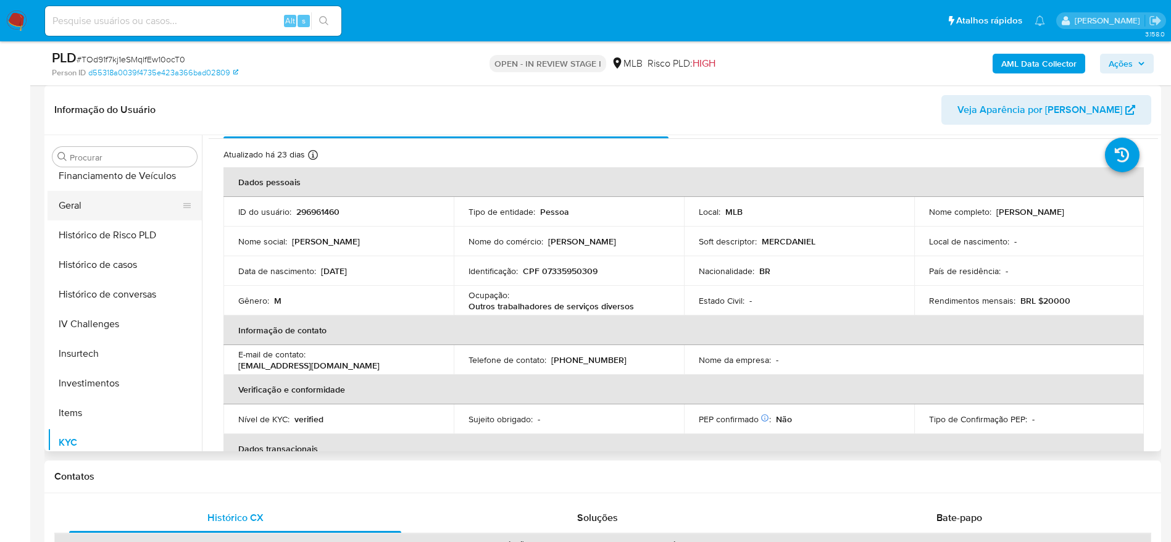
click at [94, 214] on button "Geral" at bounding box center [120, 206] width 144 height 30
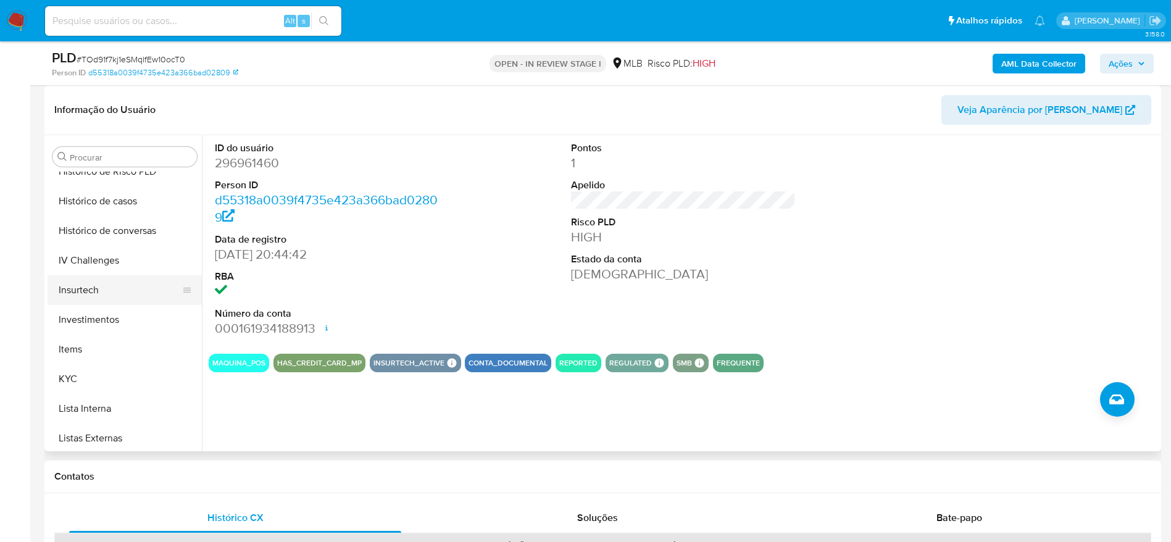
scroll to position [488, 0]
click at [83, 356] on button "KYC" at bounding box center [120, 350] width 144 height 30
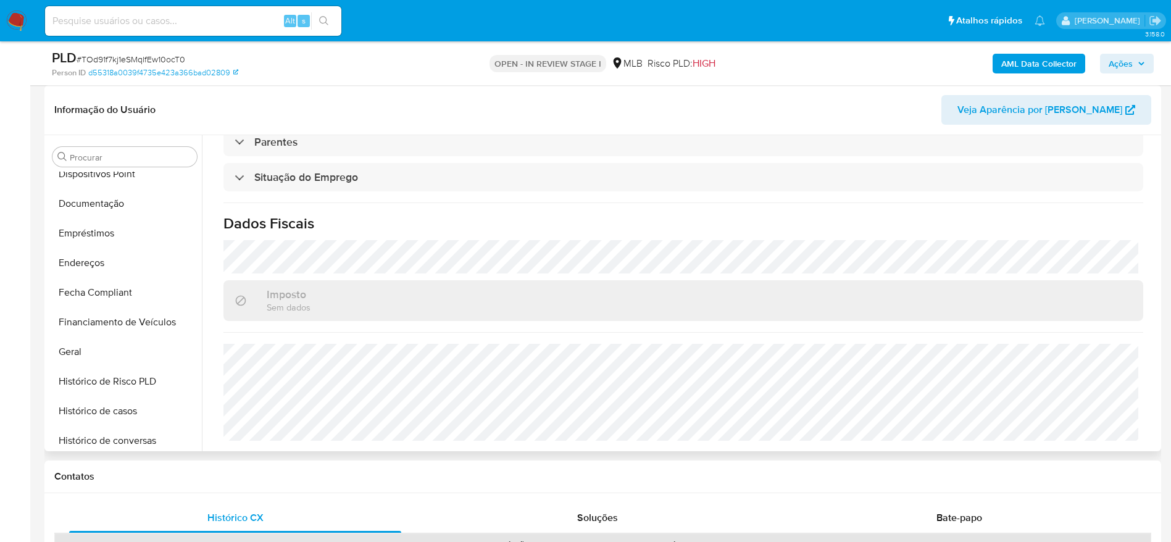
scroll to position [211, 0]
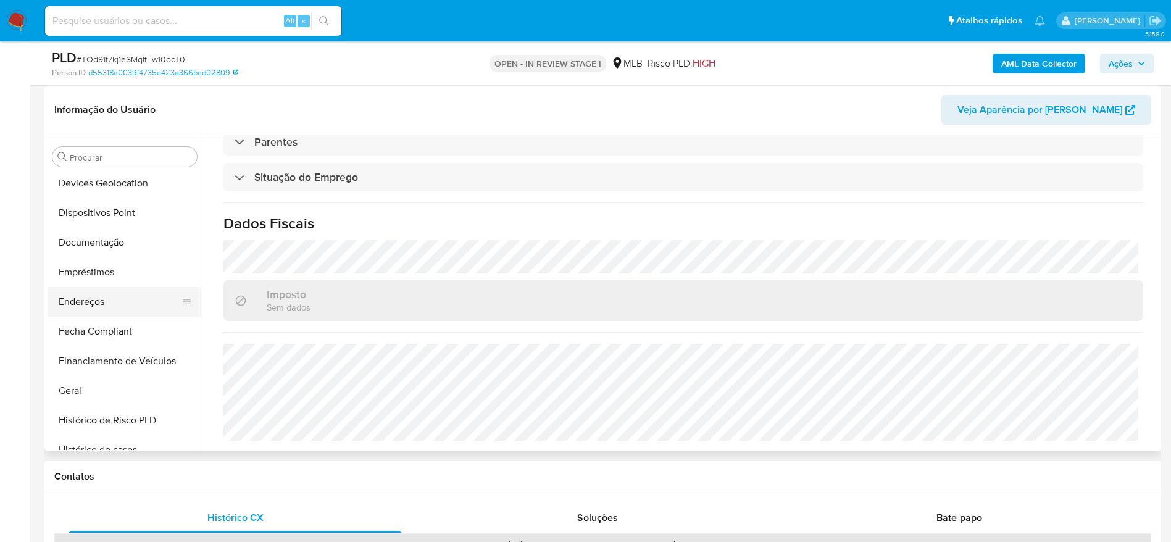
click at [115, 301] on button "Endereços" at bounding box center [120, 302] width 144 height 30
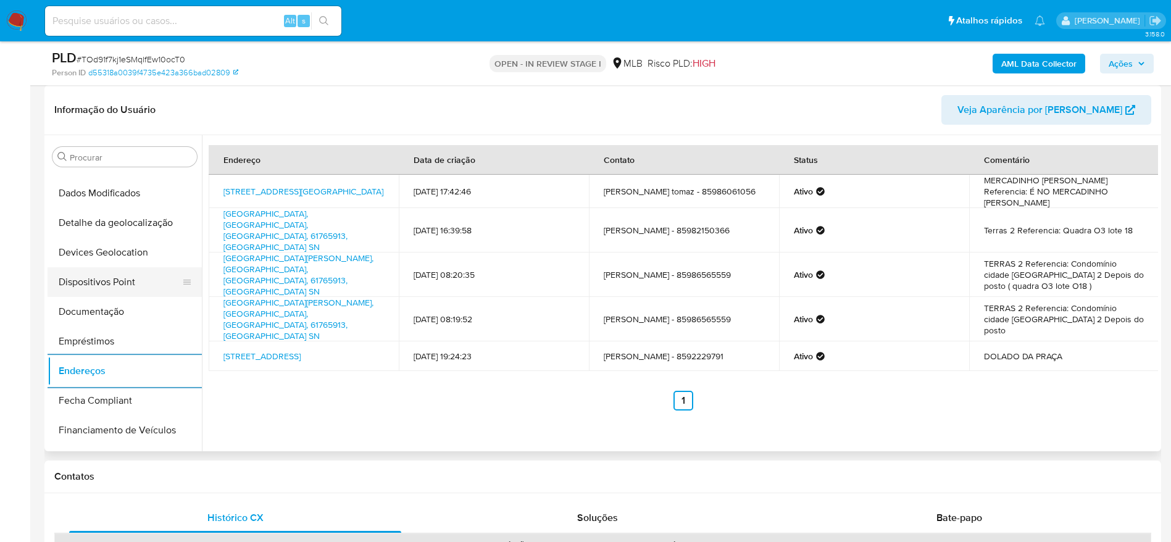
scroll to position [25, 0]
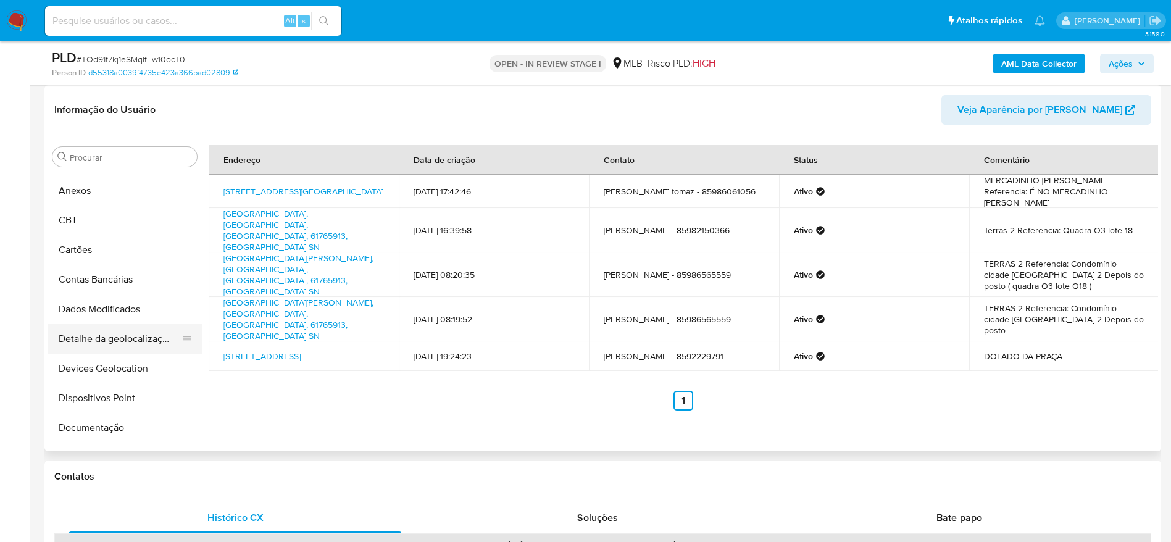
click at [117, 329] on button "Detalhe da geolocalização" at bounding box center [120, 339] width 144 height 30
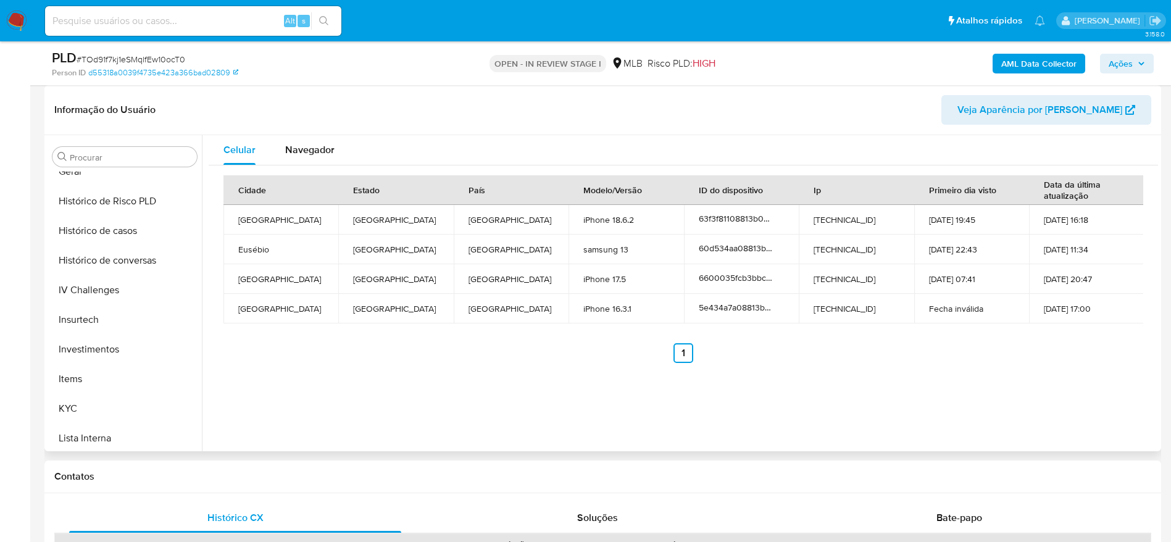
scroll to position [581, 0]
click at [109, 433] on button "Restrições Novo Mundo" at bounding box center [120, 436] width 144 height 30
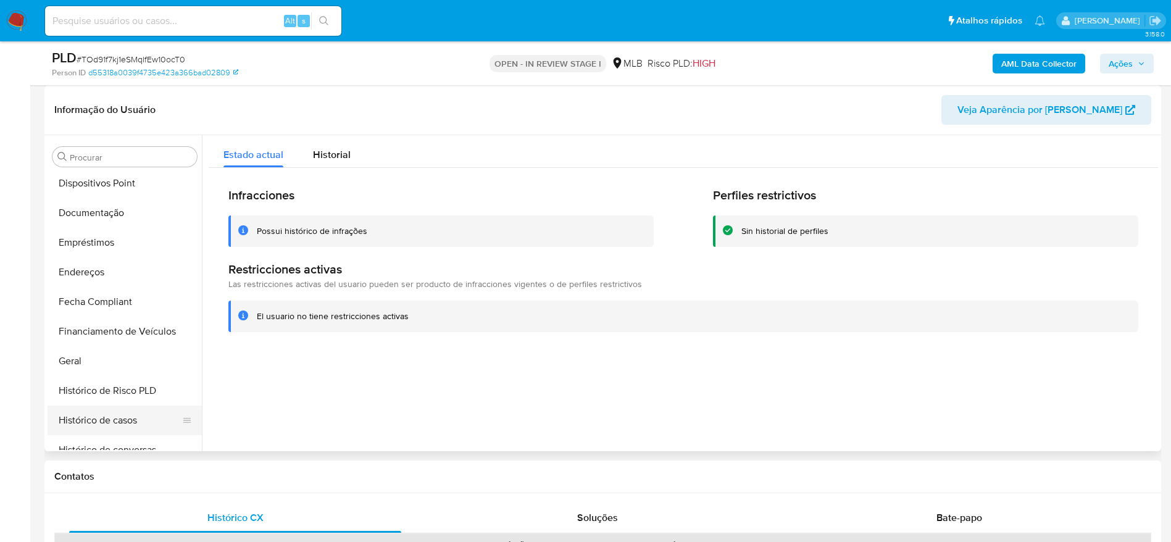
scroll to position [211, 0]
click at [108, 225] on button "Dispositivos Point" at bounding box center [120, 213] width 144 height 30
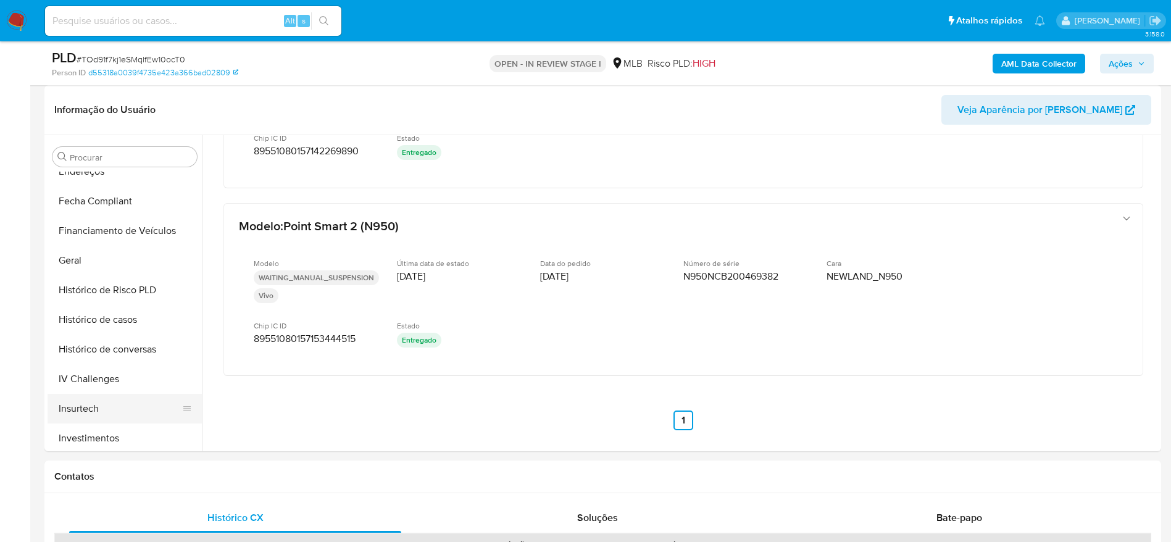
scroll to position [488, 0]
click at [82, 356] on button "KYC" at bounding box center [120, 350] width 144 height 30
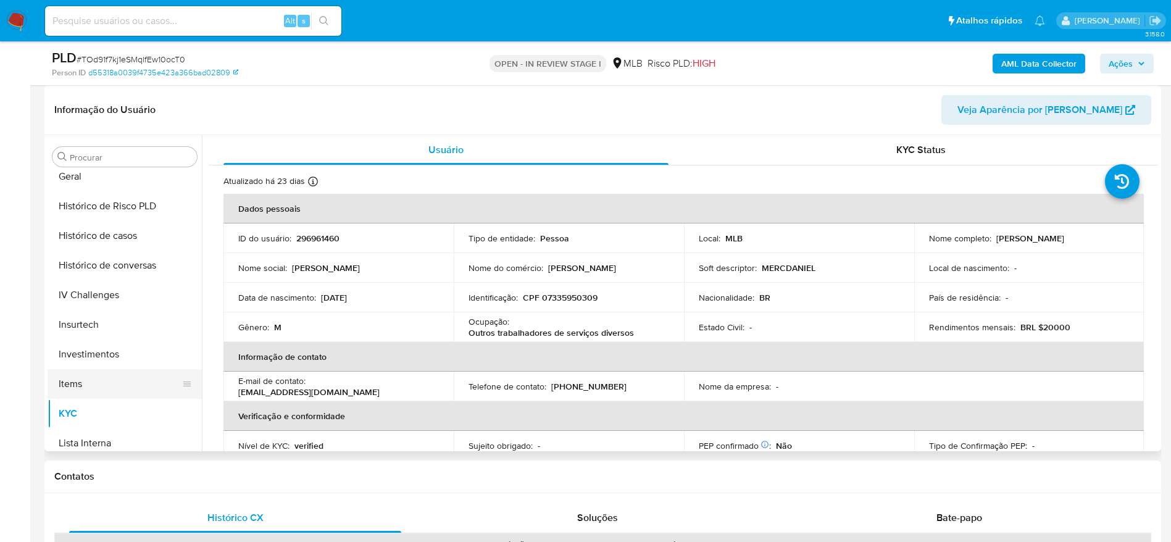
scroll to position [303, 0]
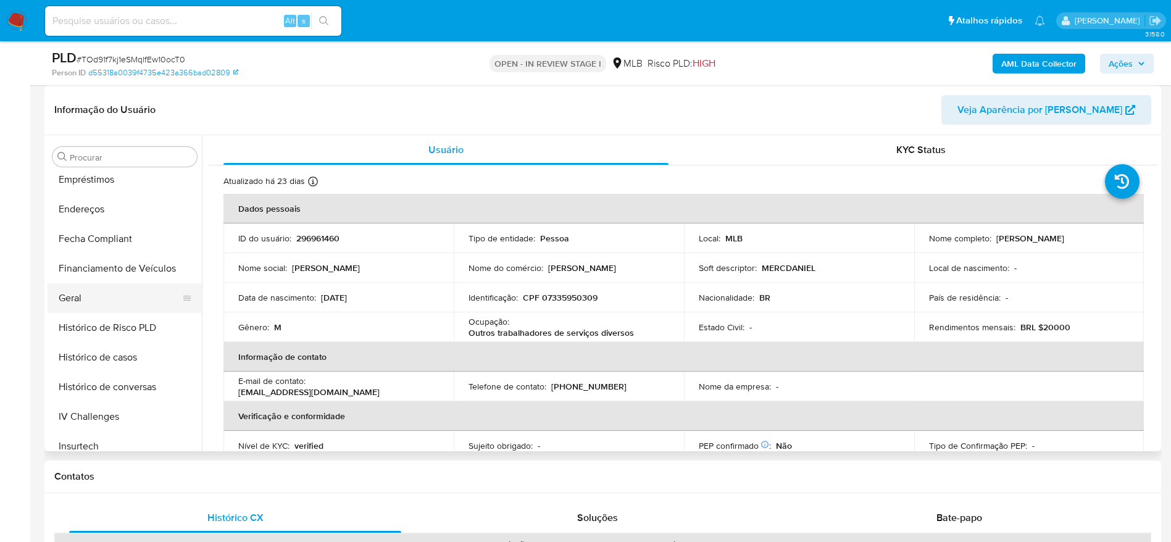
click at [106, 297] on button "Geral" at bounding box center [120, 298] width 144 height 30
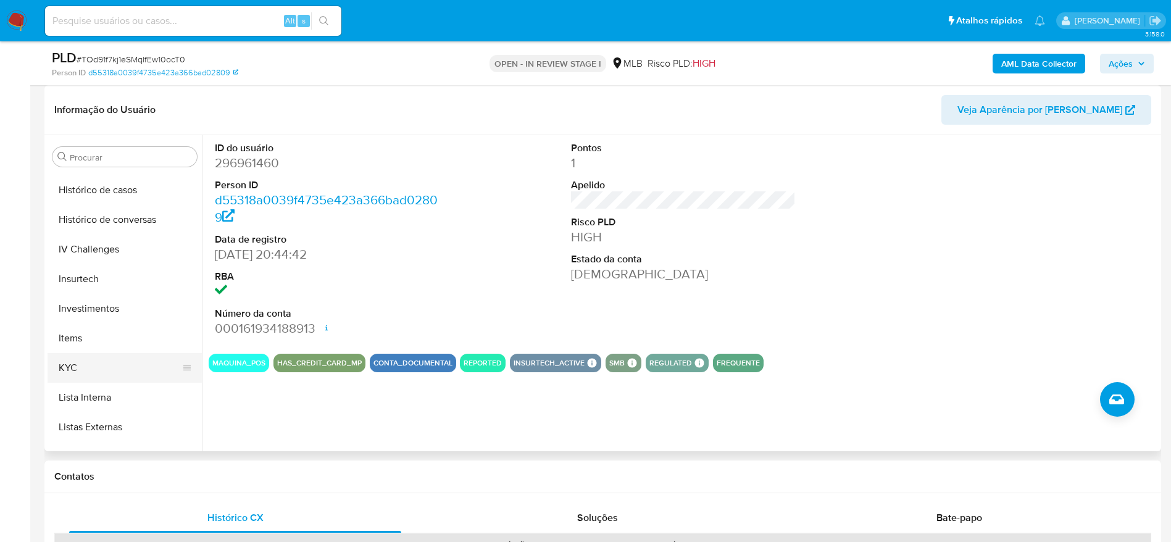
scroll to position [488, 0]
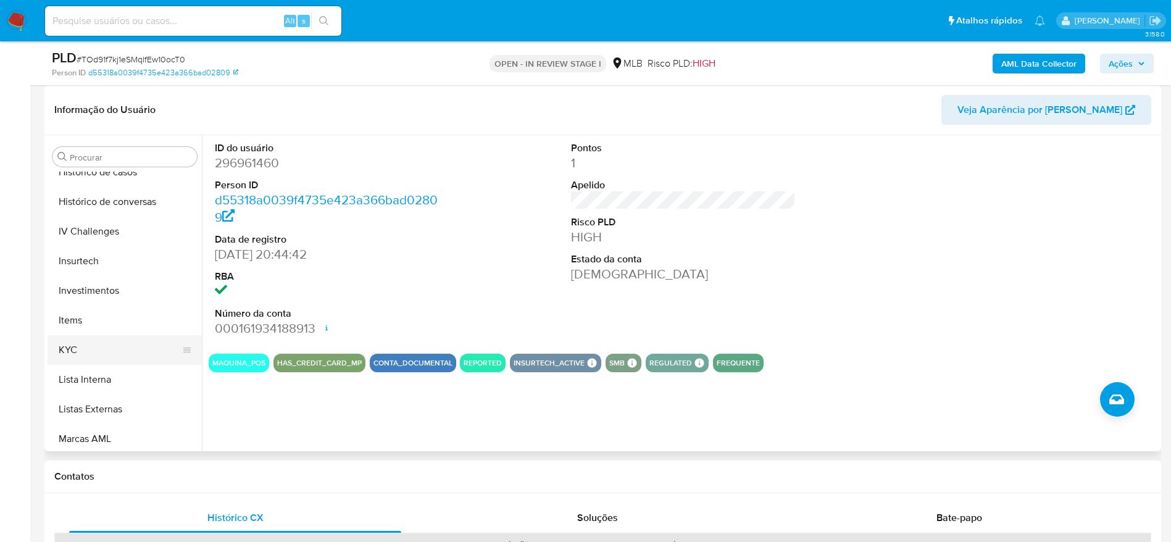
click at [90, 345] on button "KYC" at bounding box center [120, 350] width 144 height 30
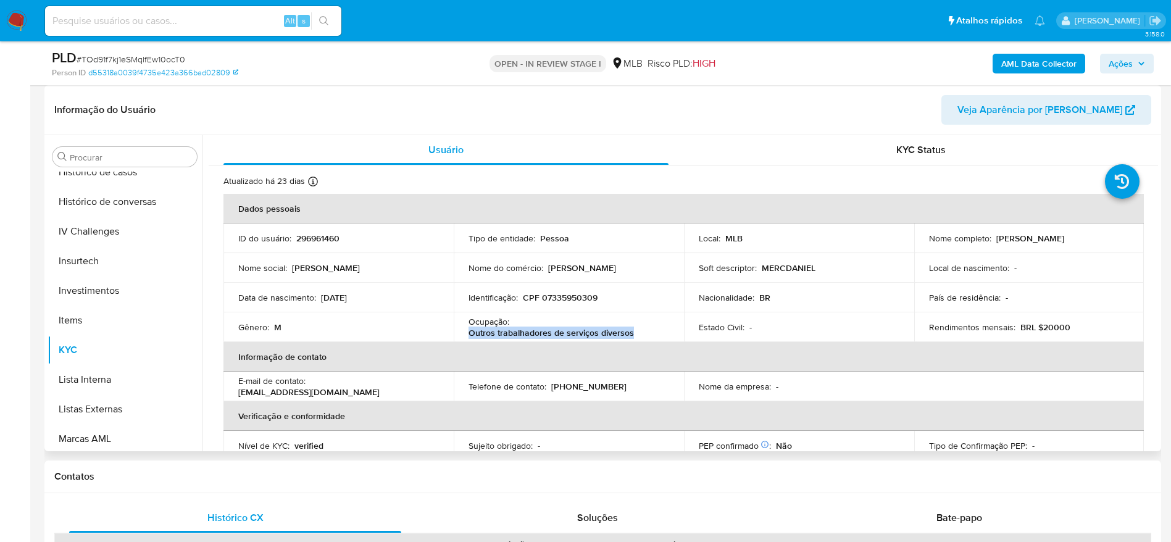
drag, startPoint x: 635, startPoint y: 333, endPoint x: 466, endPoint y: 335, distance: 168.6
click at [466, 335] on td "Ocupação : Outros trabalhadores de serviços diversos" at bounding box center [569, 327] width 230 height 30
copy p "Outros trabalhadores de serviços diversos"
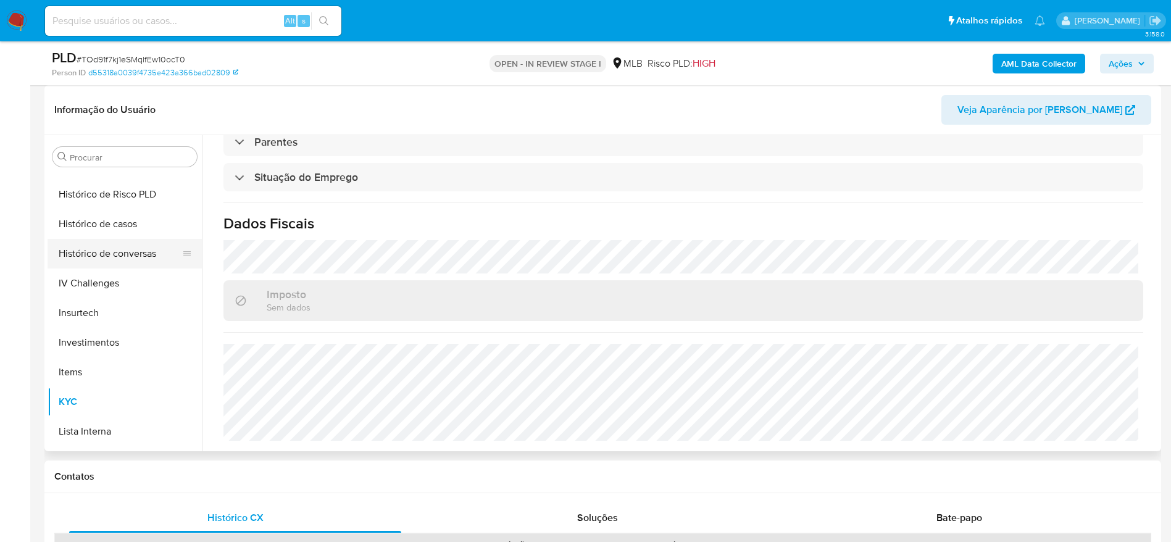
scroll to position [396, 0]
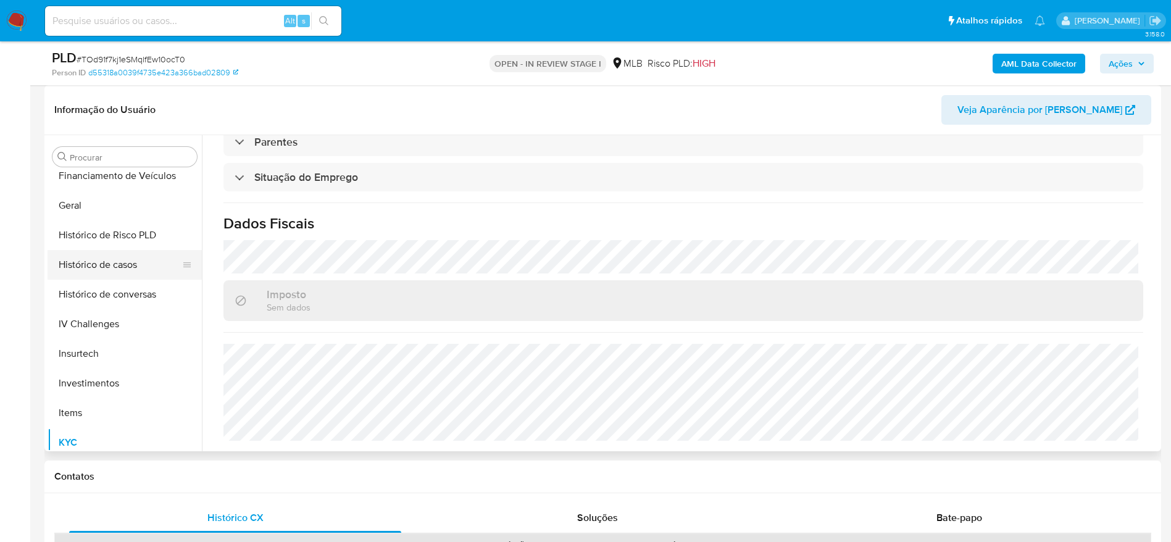
click at [95, 264] on button "Histórico de casos" at bounding box center [120, 265] width 144 height 30
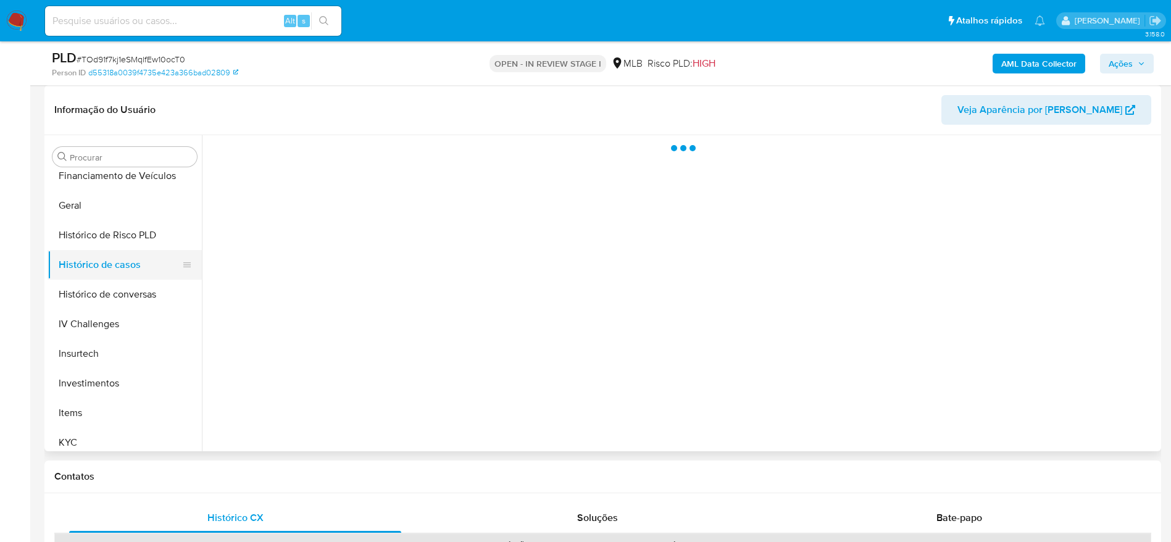
scroll to position [0, 0]
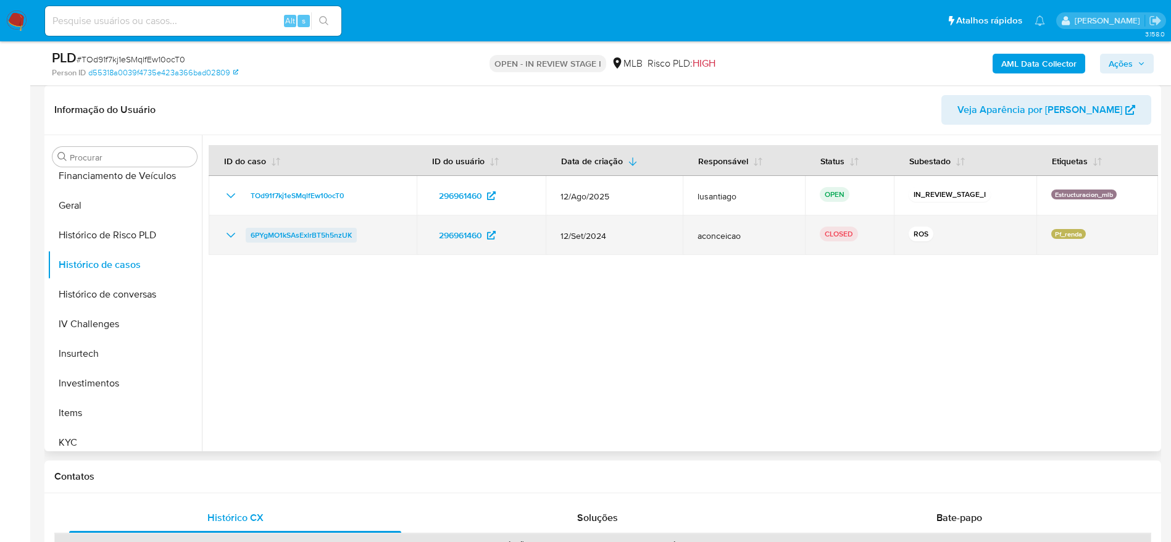
click at [320, 238] on span "6PYgMO1kSAsExlrBT5h5nzUK" at bounding box center [301, 235] width 101 height 15
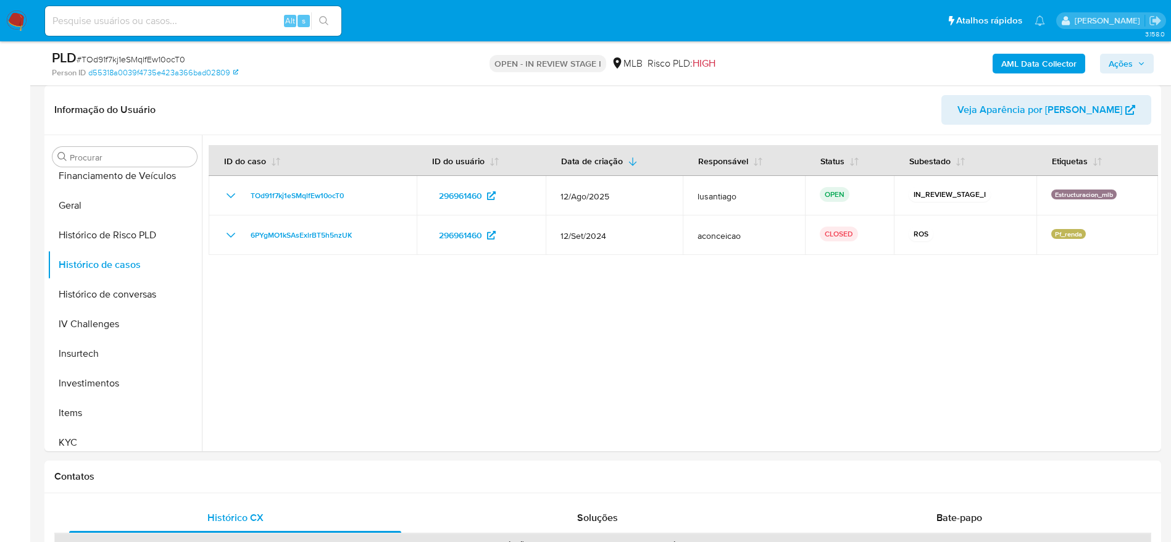
click at [1120, 54] on span "Ações" at bounding box center [1121, 64] width 24 height 20
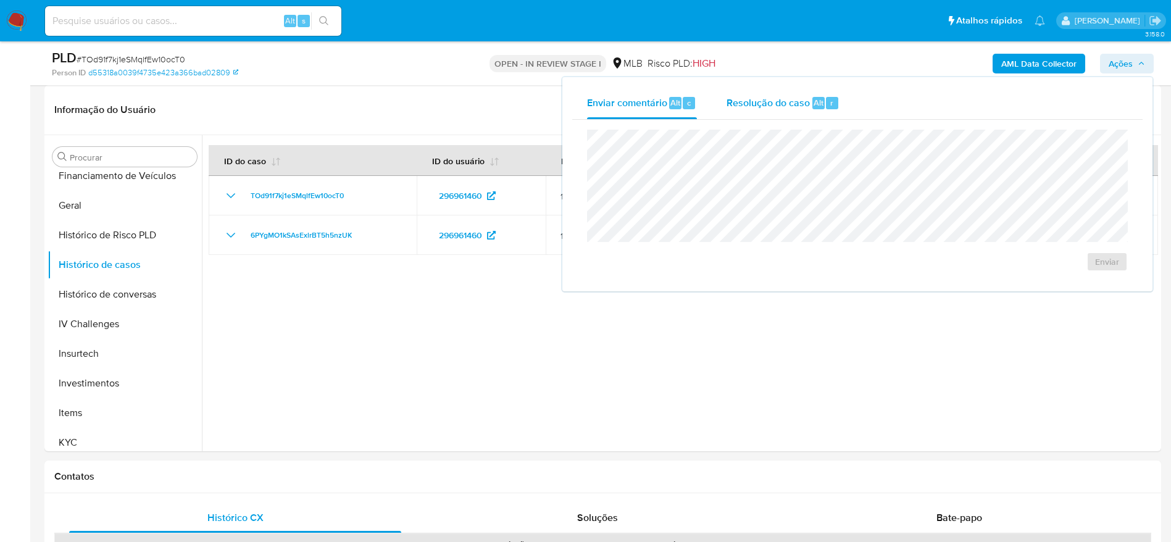
click at [776, 96] on div "Resolução do caso Alt r" at bounding box center [783, 103] width 113 height 32
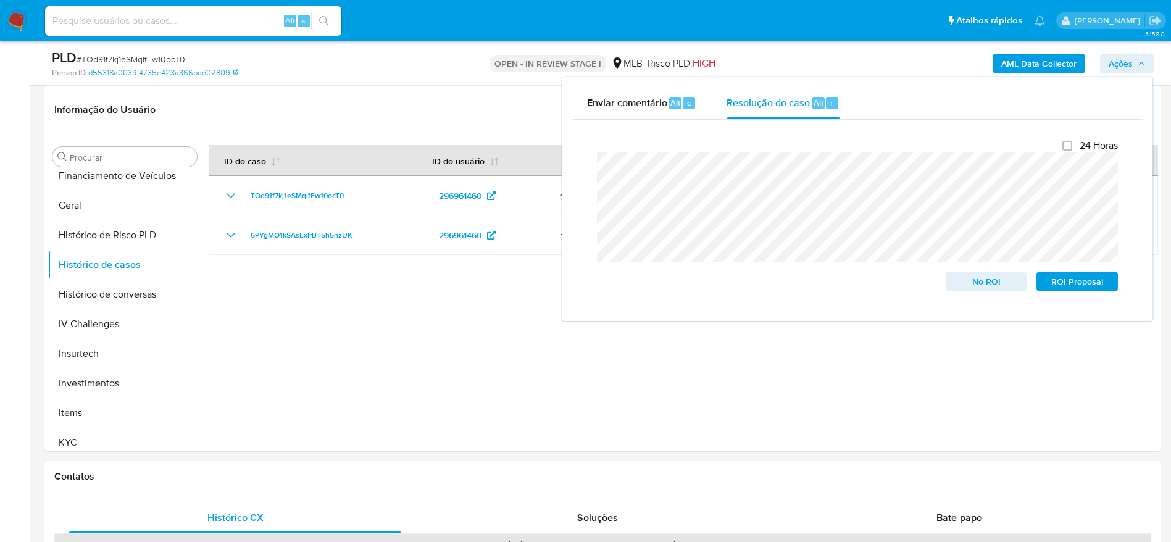
click at [1122, 67] on span "Ações" at bounding box center [1121, 64] width 24 height 20
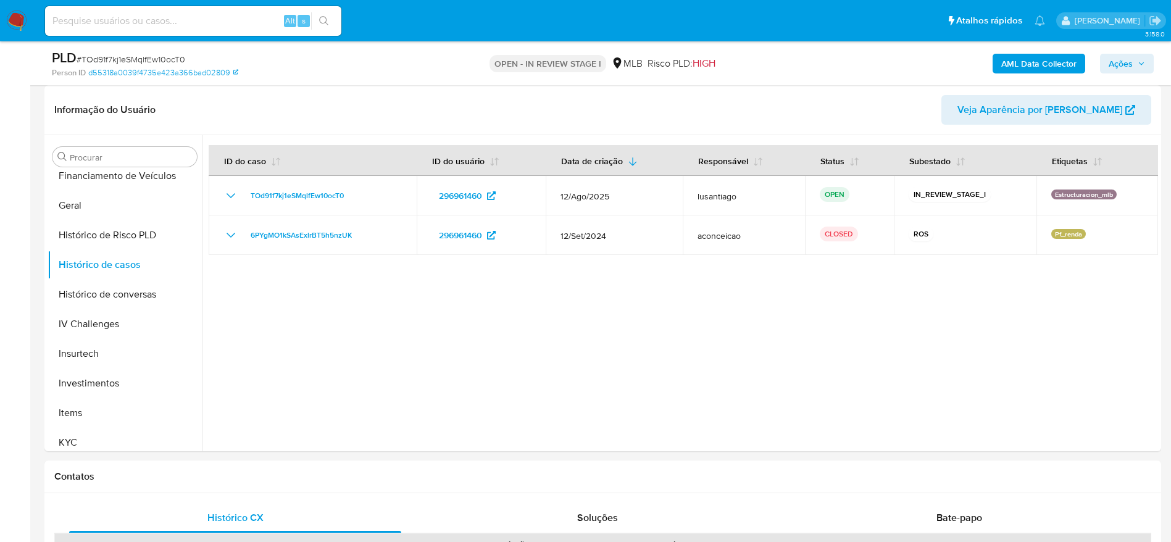
click at [1022, 65] on b "AML Data Collector" at bounding box center [1039, 64] width 75 height 20
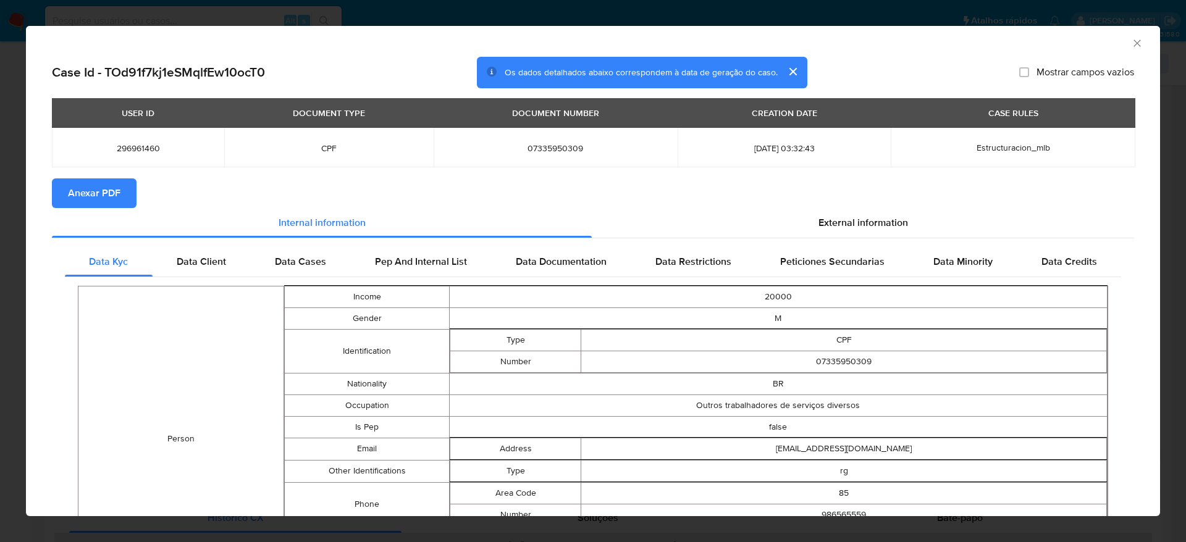
click at [80, 189] on span "Anexar PDF" at bounding box center [94, 193] width 52 height 27
click at [1131, 45] on icon "Fechar a janela" at bounding box center [1137, 43] width 12 height 12
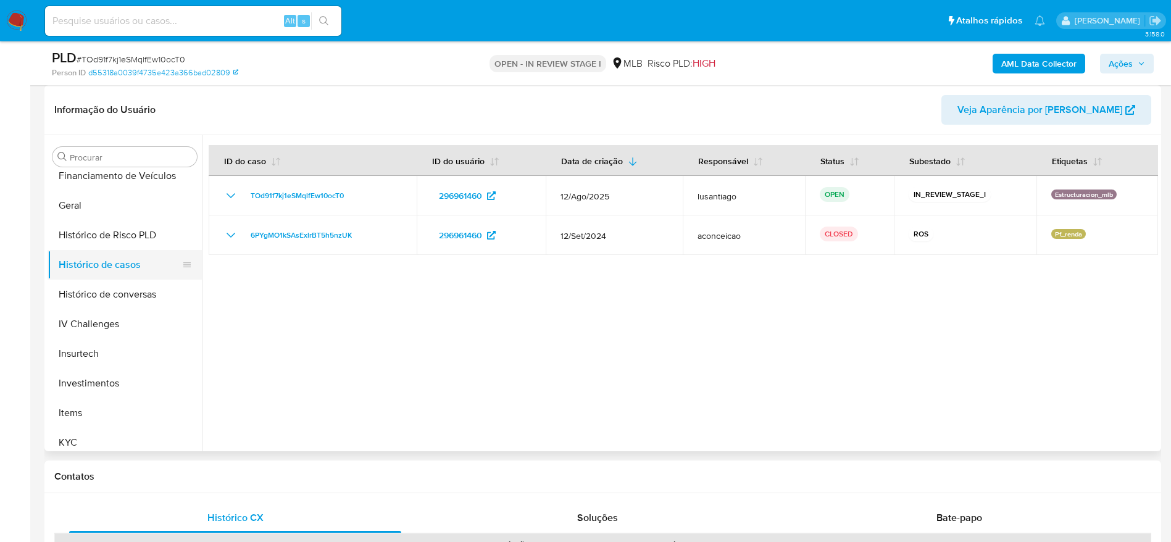
click at [94, 266] on button "Histórico de casos" at bounding box center [120, 265] width 144 height 30
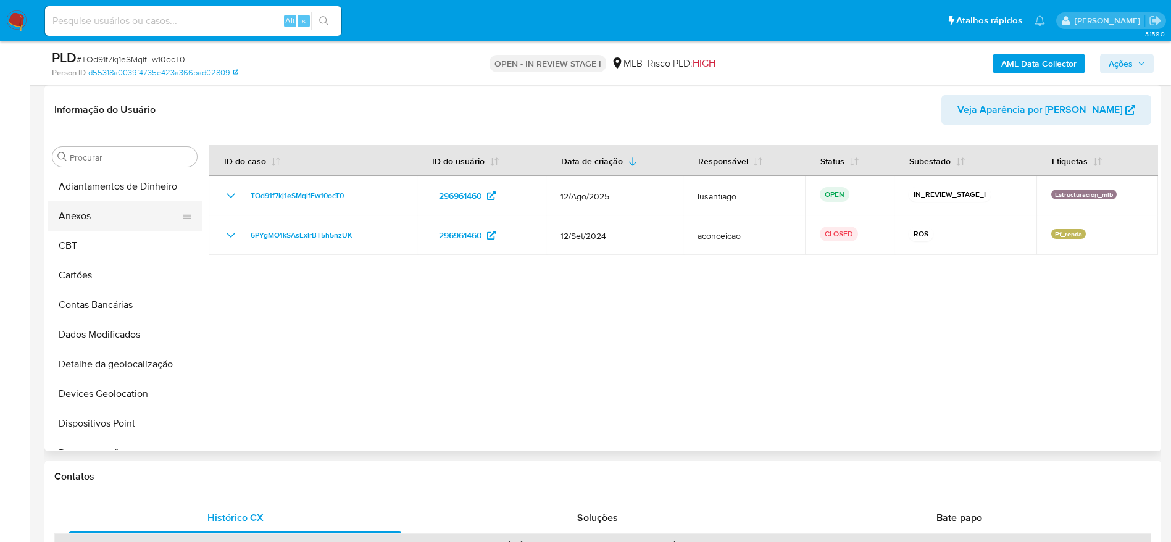
click at [99, 222] on button "Anexos" at bounding box center [120, 216] width 144 height 30
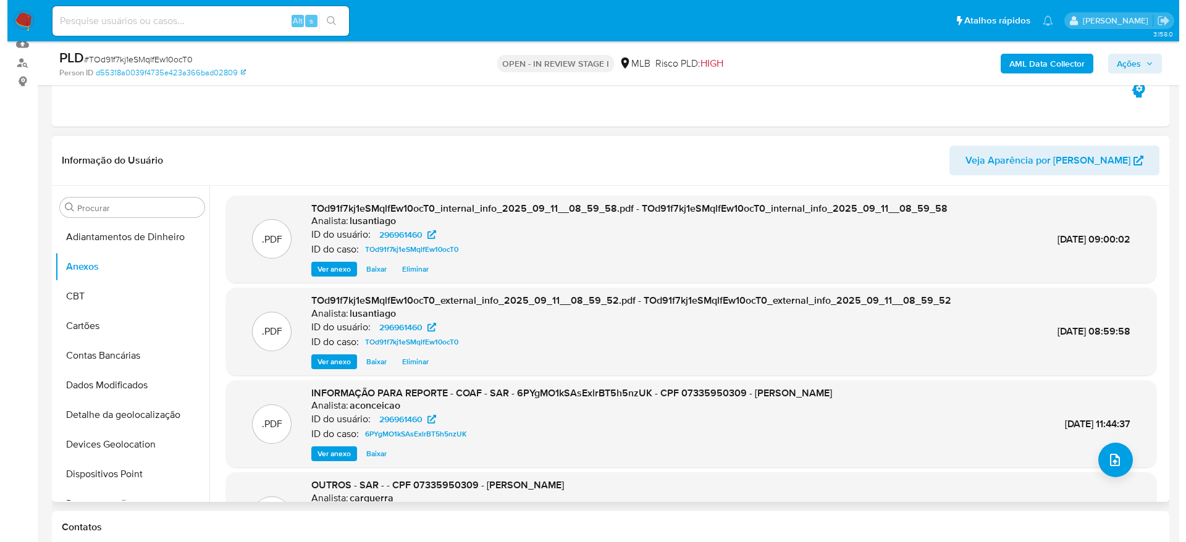
scroll to position [93, 0]
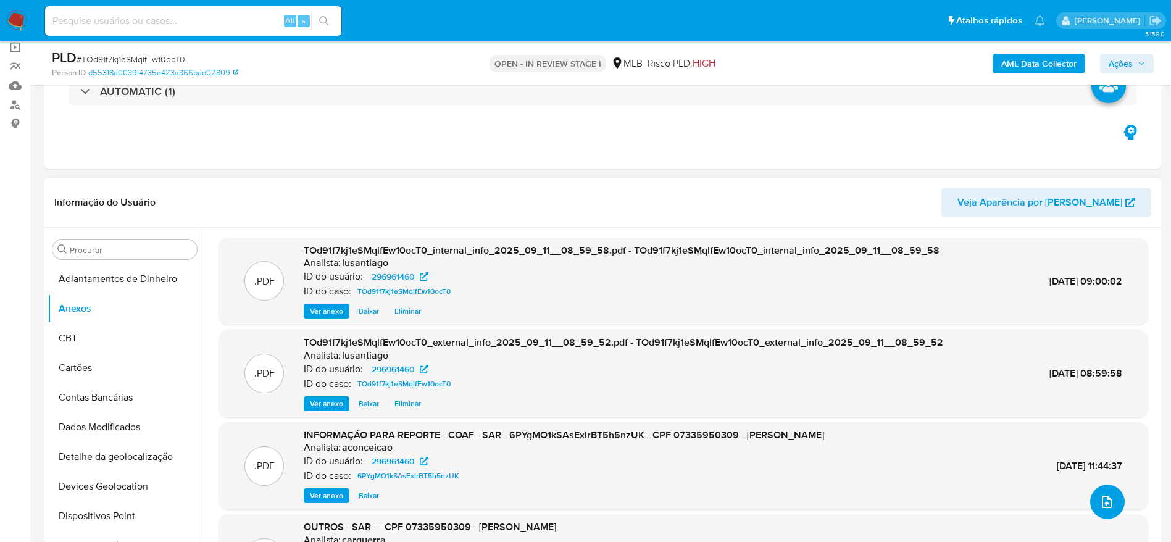
click at [1102, 503] on icon "upload-file" at bounding box center [1107, 502] width 15 height 15
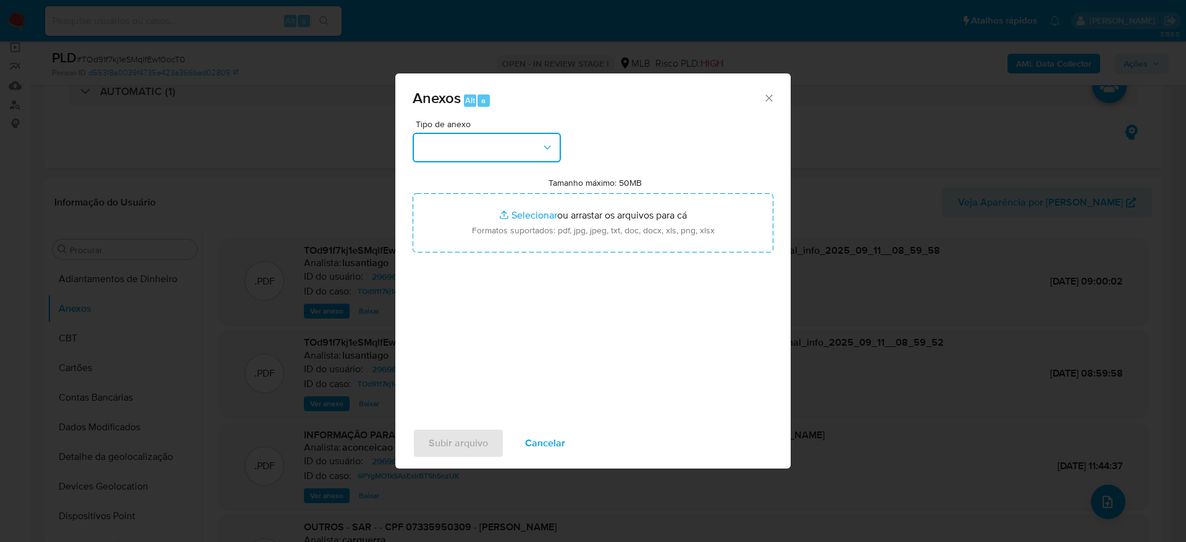
click at [503, 146] on button "button" at bounding box center [486, 148] width 148 height 30
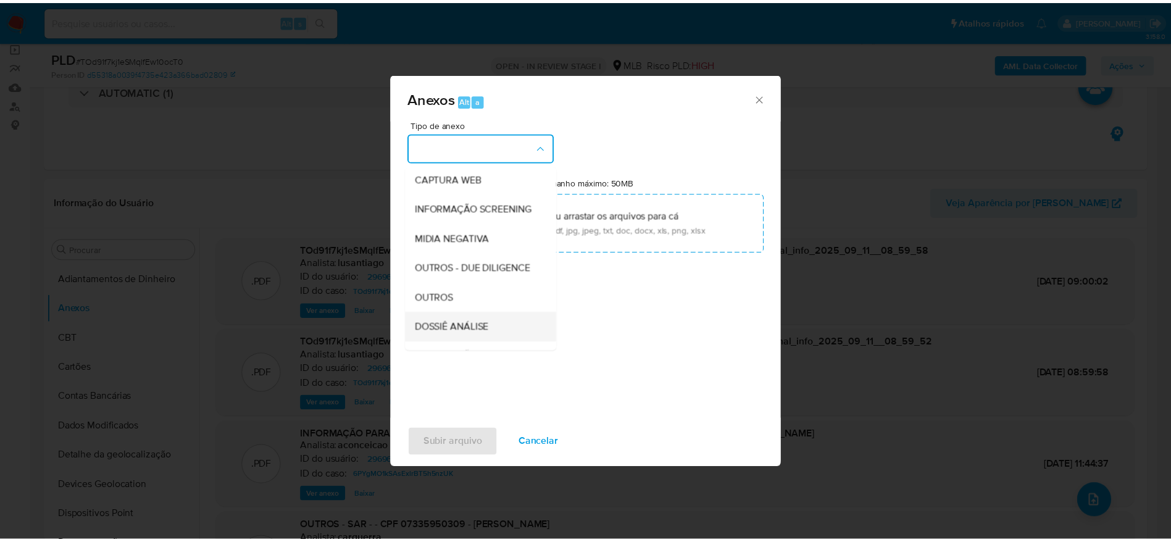
scroll to position [190, 0]
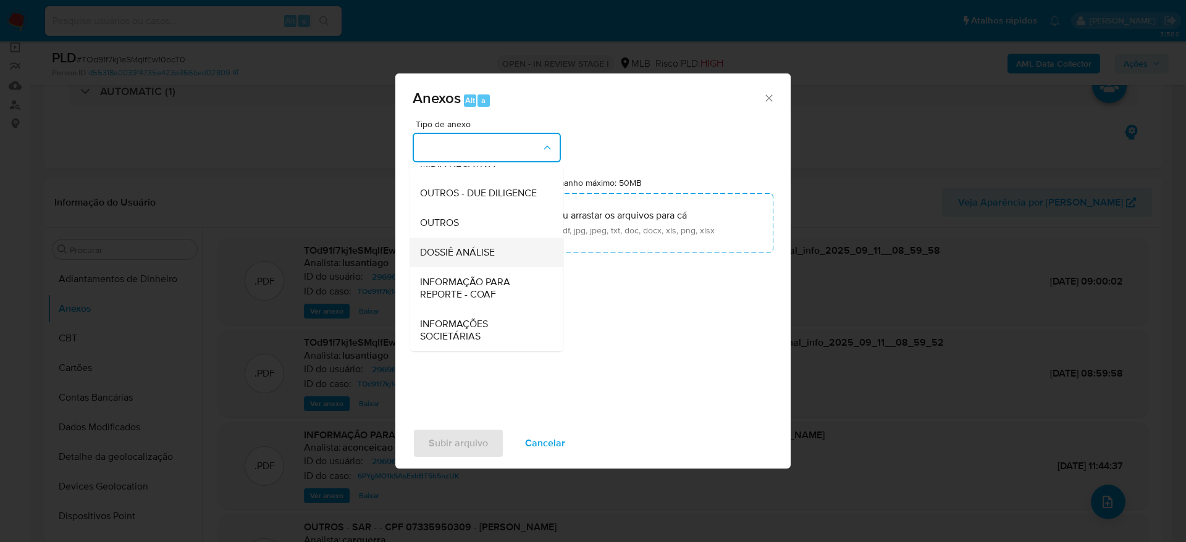
click at [475, 251] on span "DOSSIÊ ANÁLISE" at bounding box center [457, 252] width 75 height 12
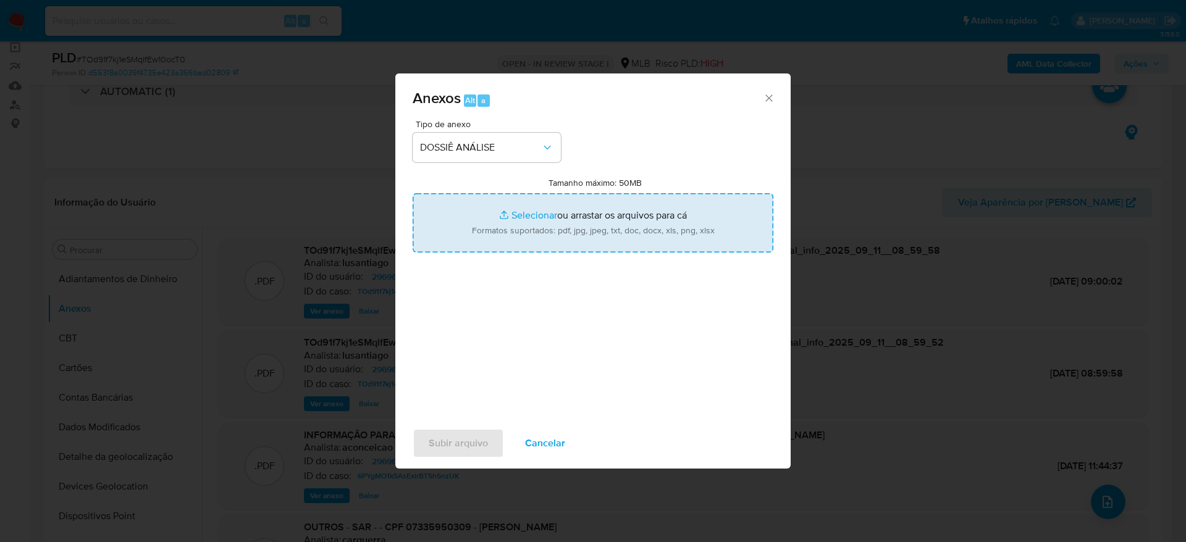
type input "C:\fakepath\Mulan 296961460_2025_09_10_14_57_02.xlsx"
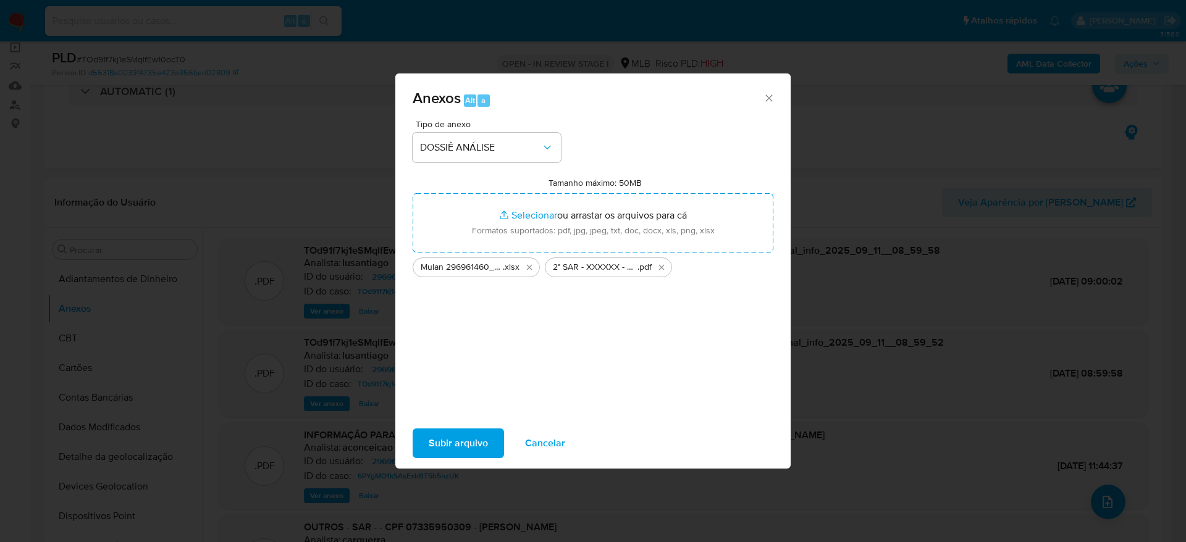
click at [482, 446] on span "Subir arquivo" at bounding box center [458, 443] width 59 height 27
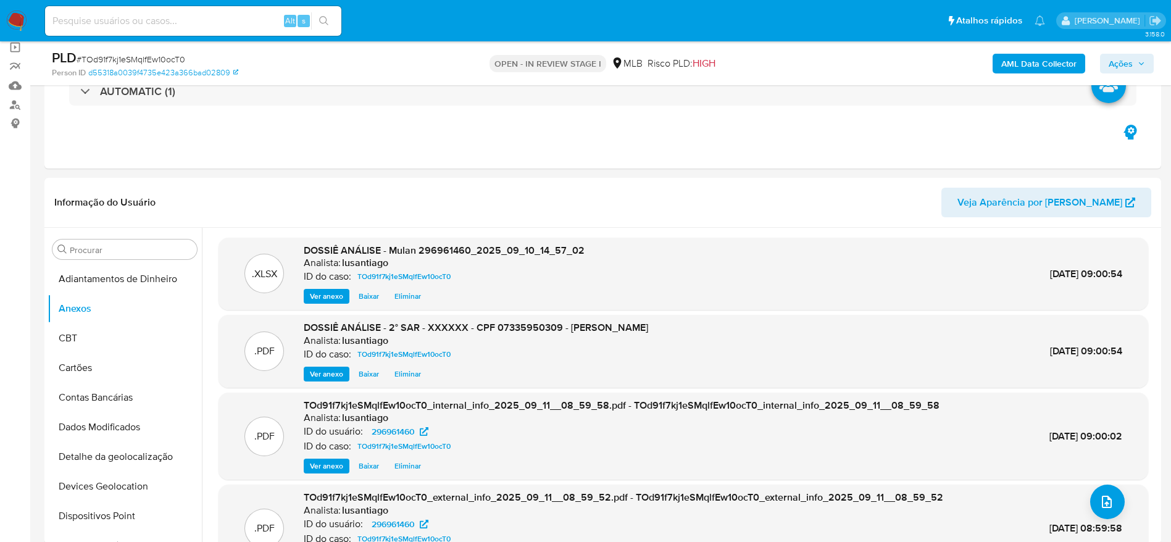
click at [1141, 60] on icon "button" at bounding box center [1141, 63] width 7 height 7
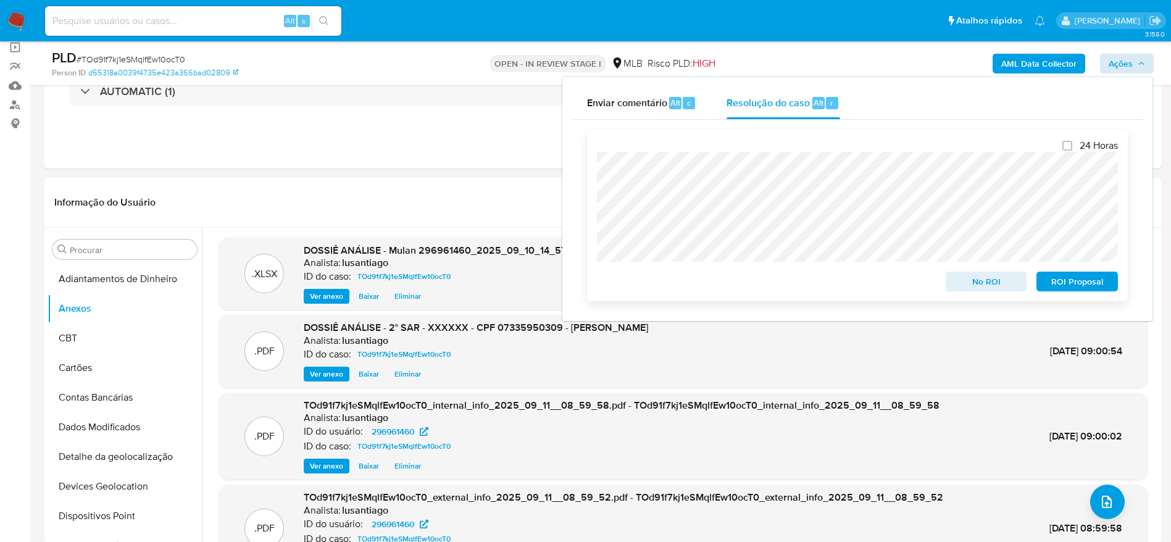
click at [1068, 282] on span "ROI Proposal" at bounding box center [1077, 281] width 64 height 17
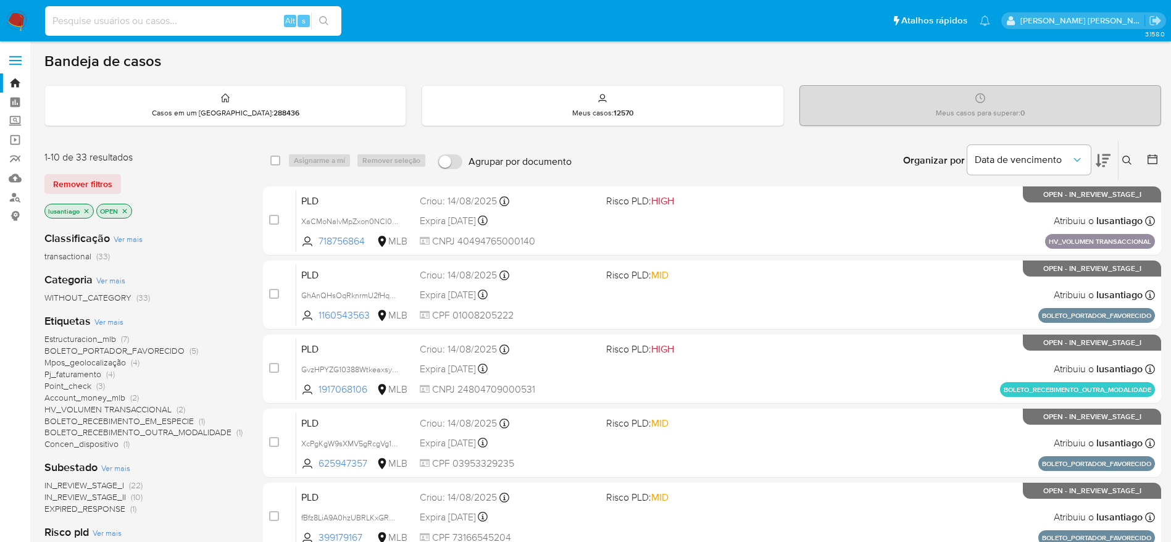
click at [146, 20] on input at bounding box center [193, 21] width 296 height 16
paste input "420788146"
type input "420788146"
click at [322, 14] on button "search-icon" at bounding box center [323, 20] width 25 height 17
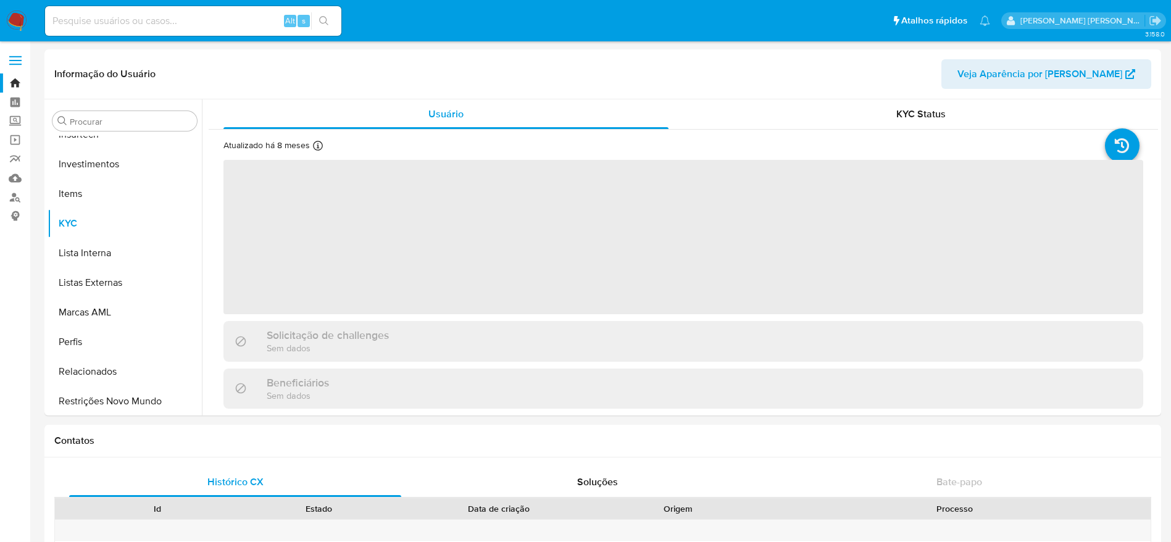
scroll to position [581, 0]
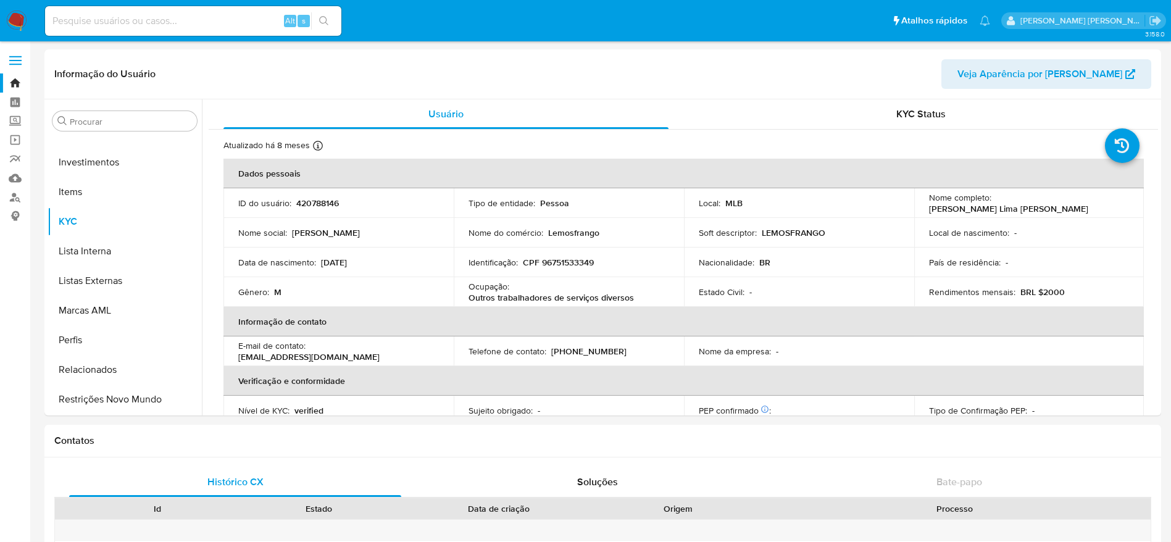
select select "10"
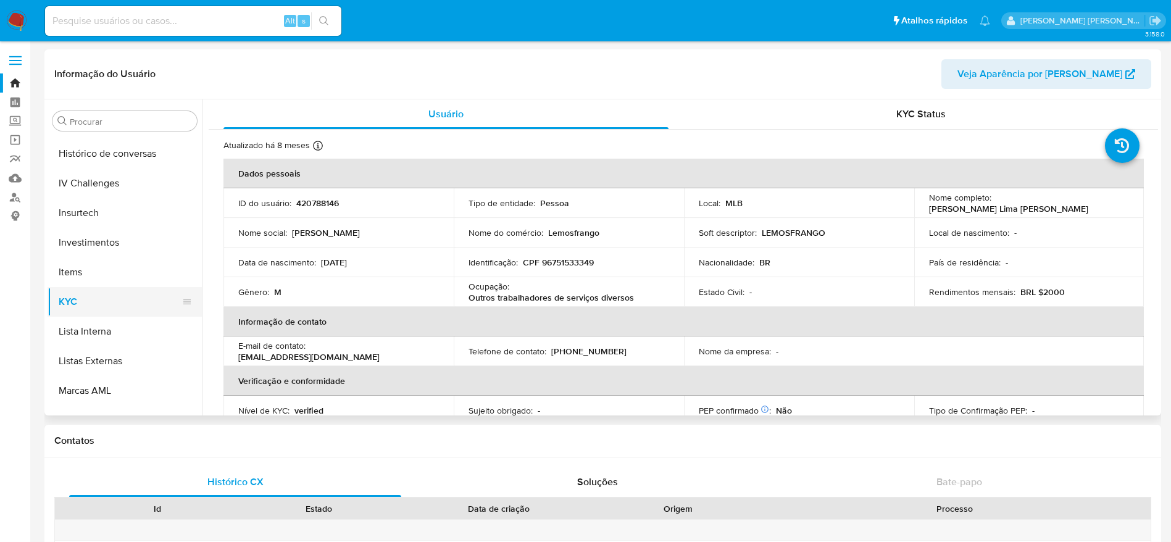
scroll to position [396, 0]
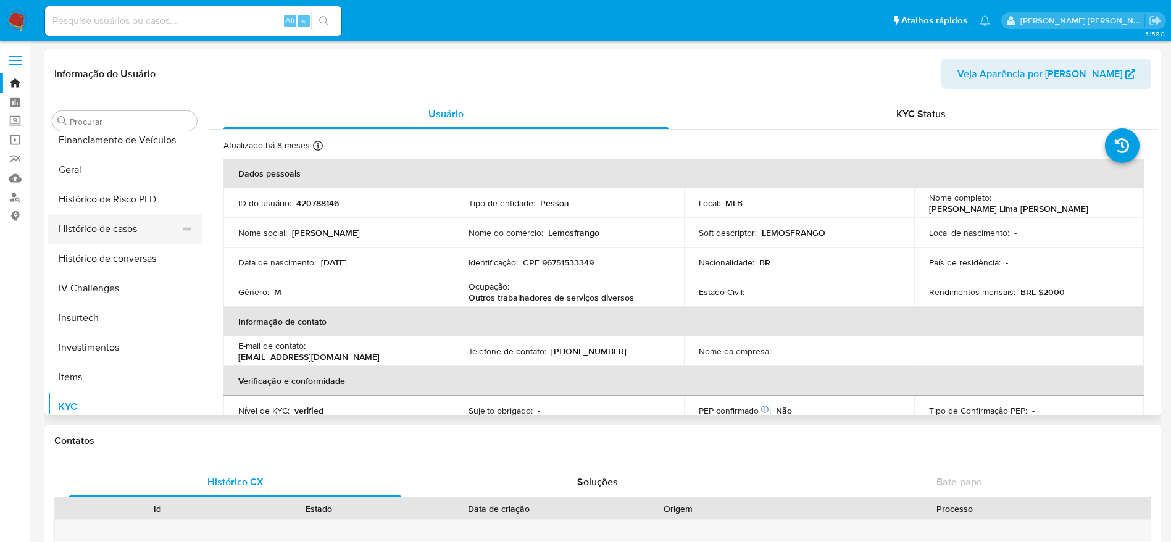
click at [125, 225] on button "Histórico de casos" at bounding box center [120, 229] width 144 height 30
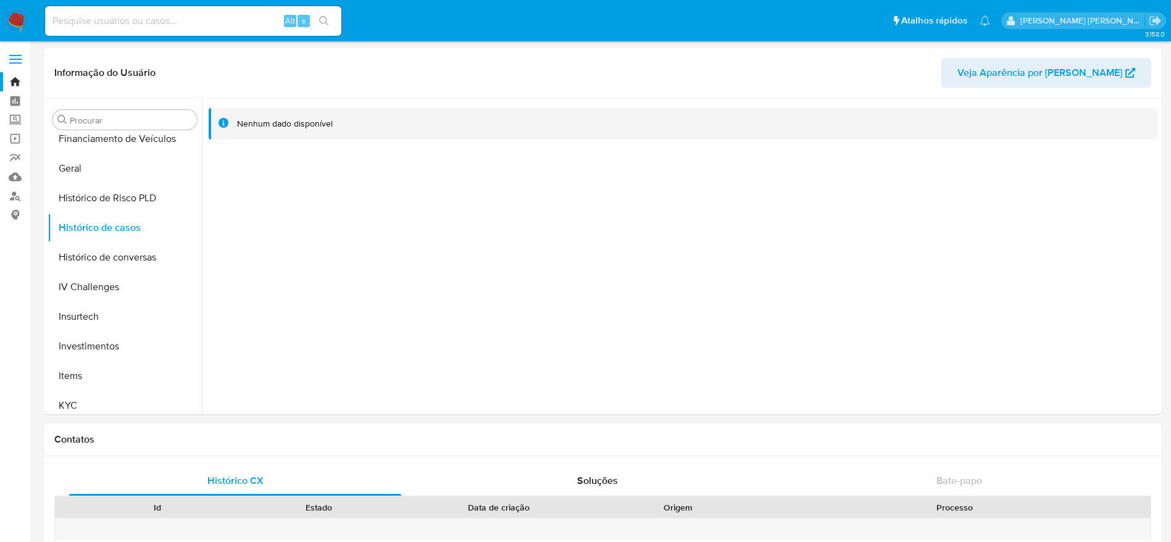
scroll to position [0, 0]
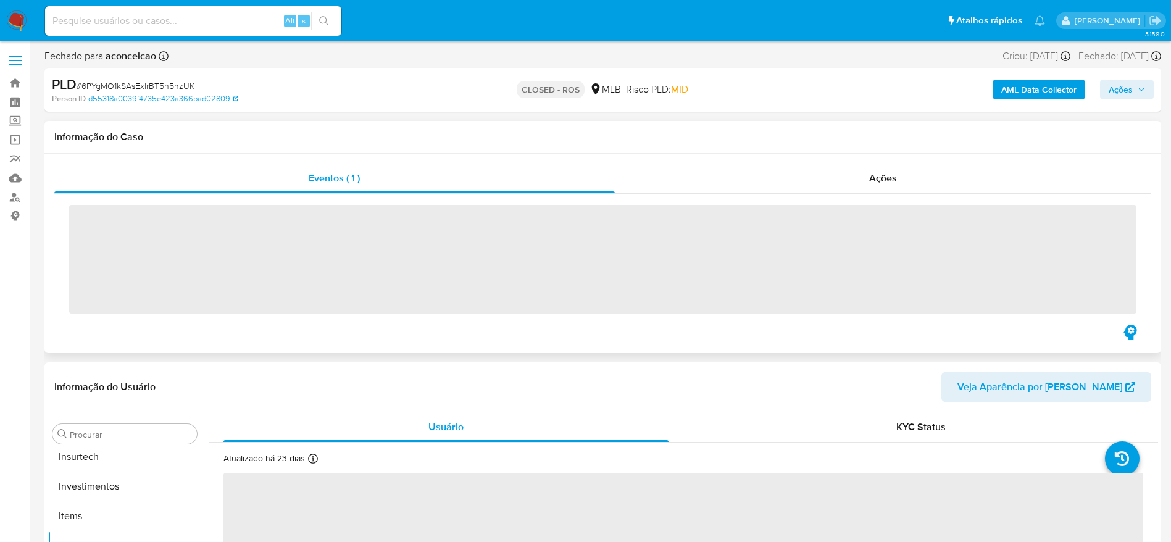
scroll to position [581, 0]
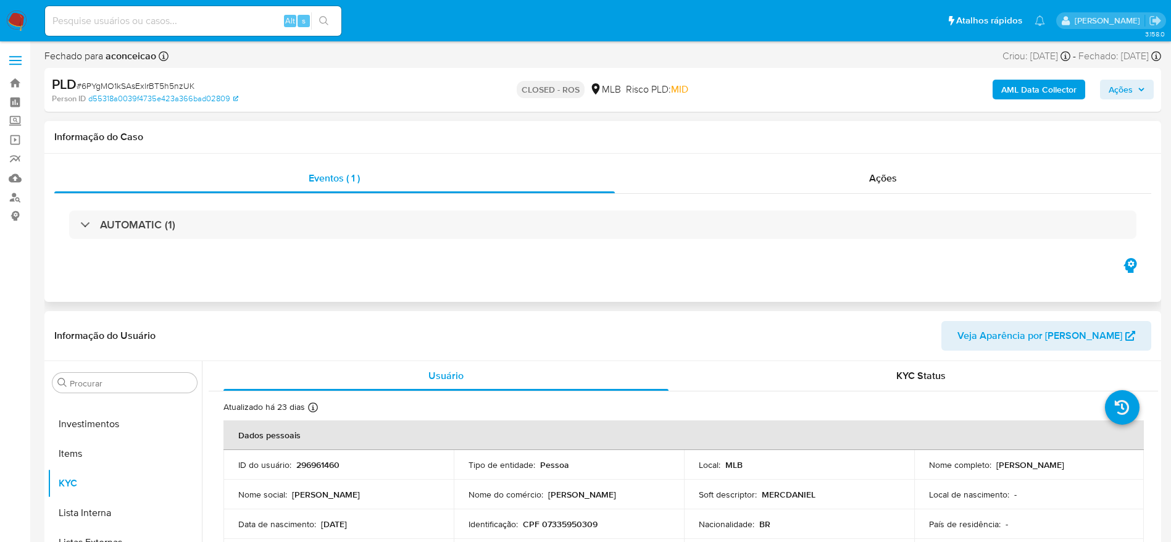
select select "10"
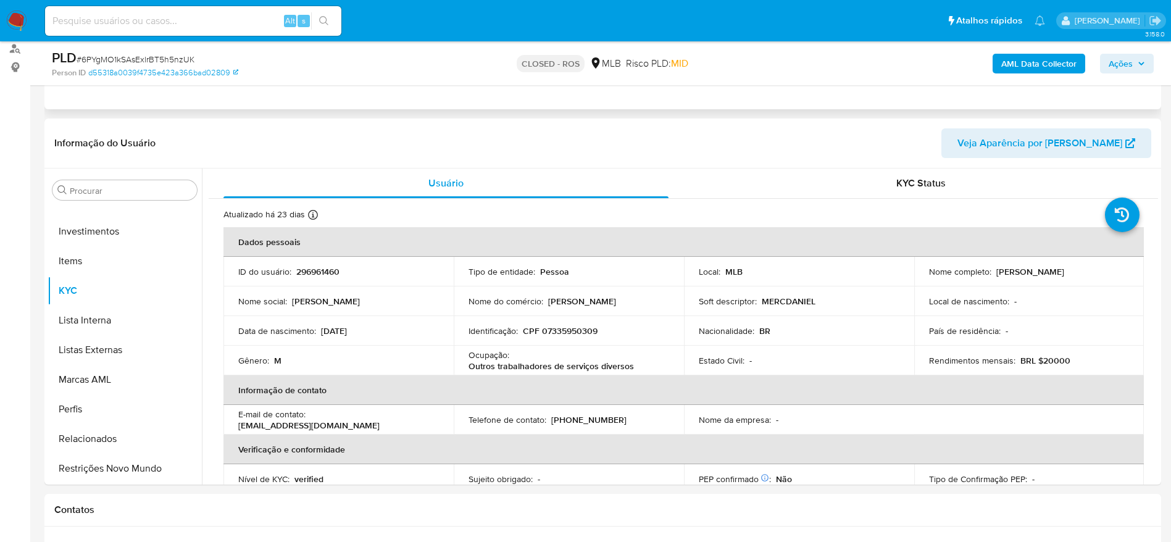
scroll to position [0, 0]
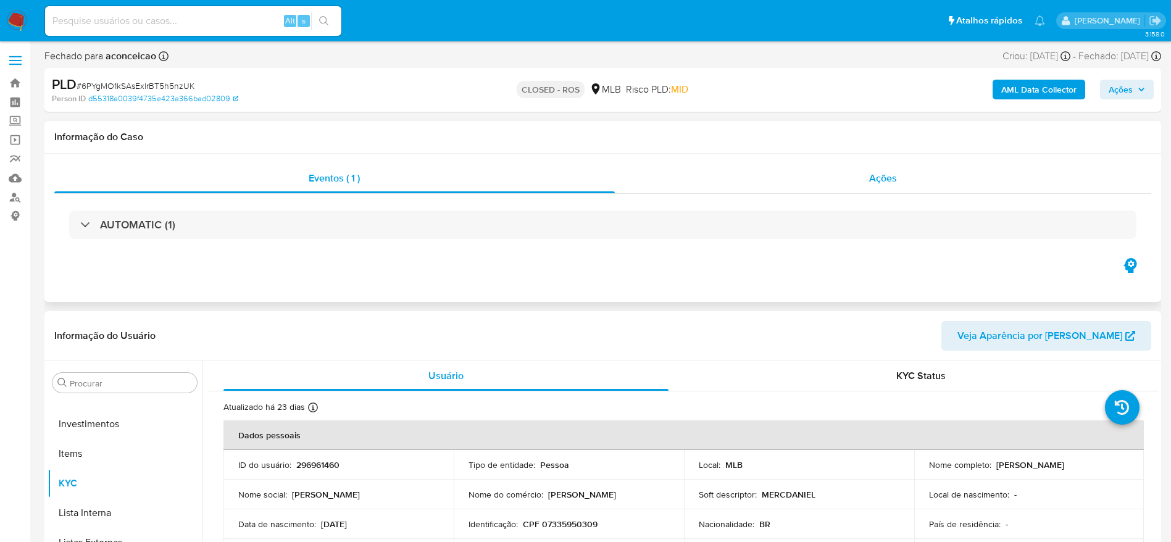
click at [861, 170] on div "Ações" at bounding box center [883, 179] width 537 height 30
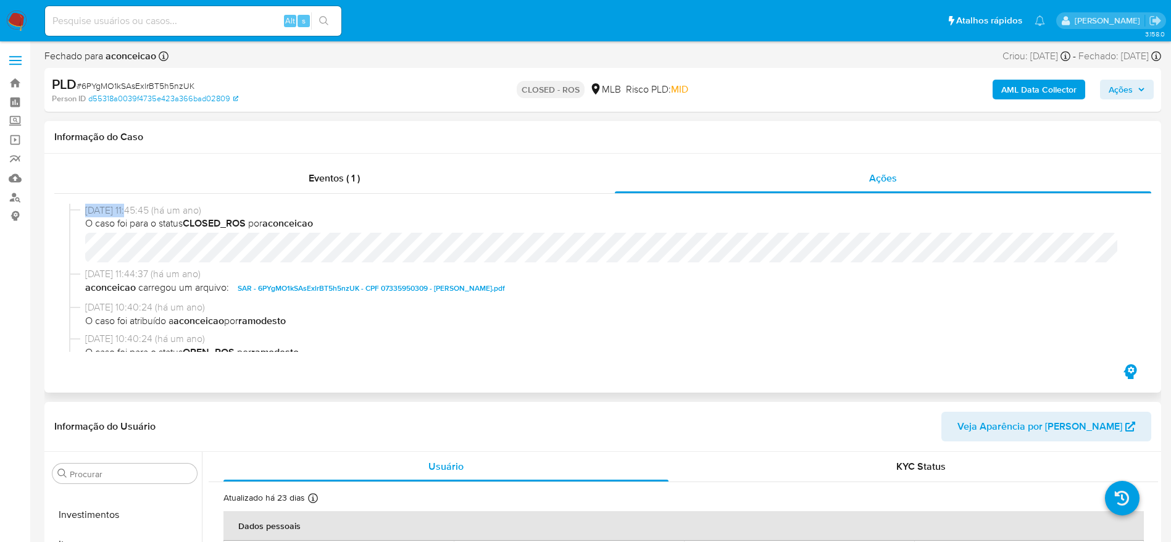
drag, startPoint x: 82, startPoint y: 209, endPoint x: 131, endPoint y: 204, distance: 49.0
click at [131, 204] on div "[DATE] 11:45:45 (há um ano) O caso foi para o status CLOSED_ROS por aconceicao" at bounding box center [603, 236] width 1068 height 64
copy div "[DATE]"
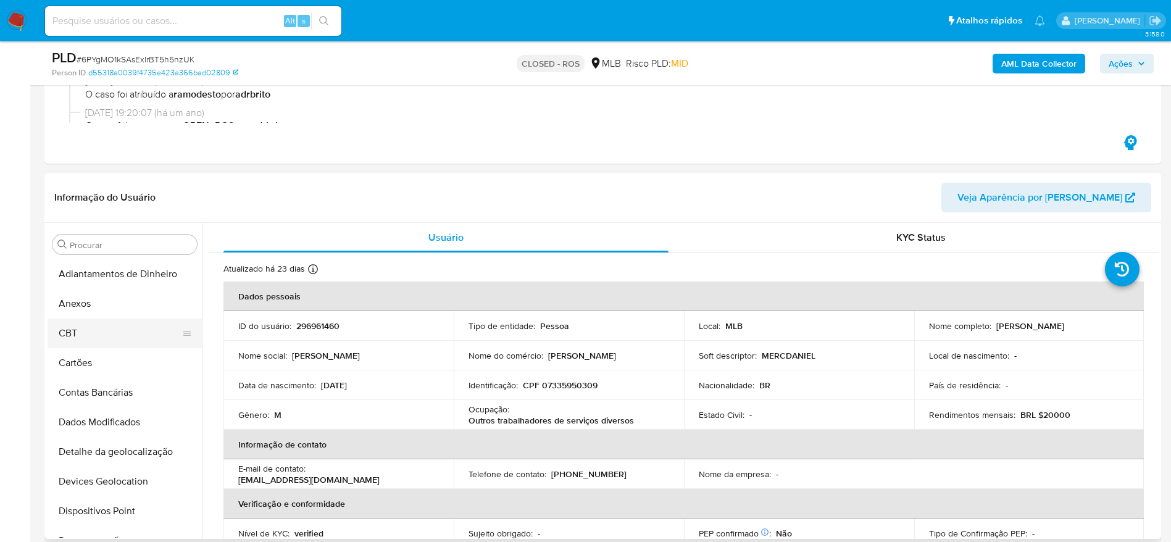
click at [92, 329] on button "CBT" at bounding box center [120, 334] width 144 height 30
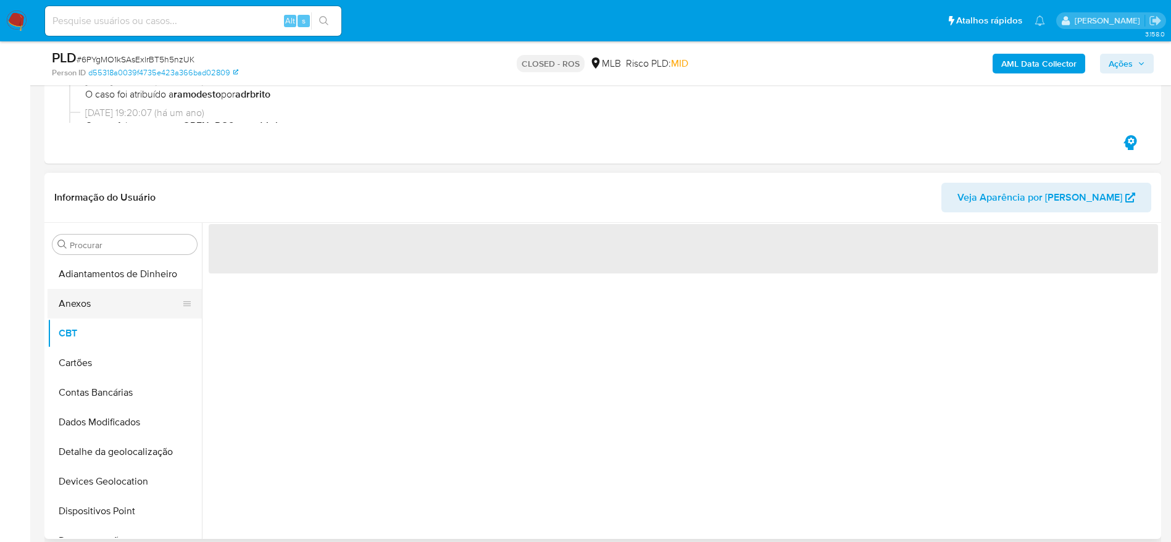
click at [98, 314] on button "Anexos" at bounding box center [120, 304] width 144 height 30
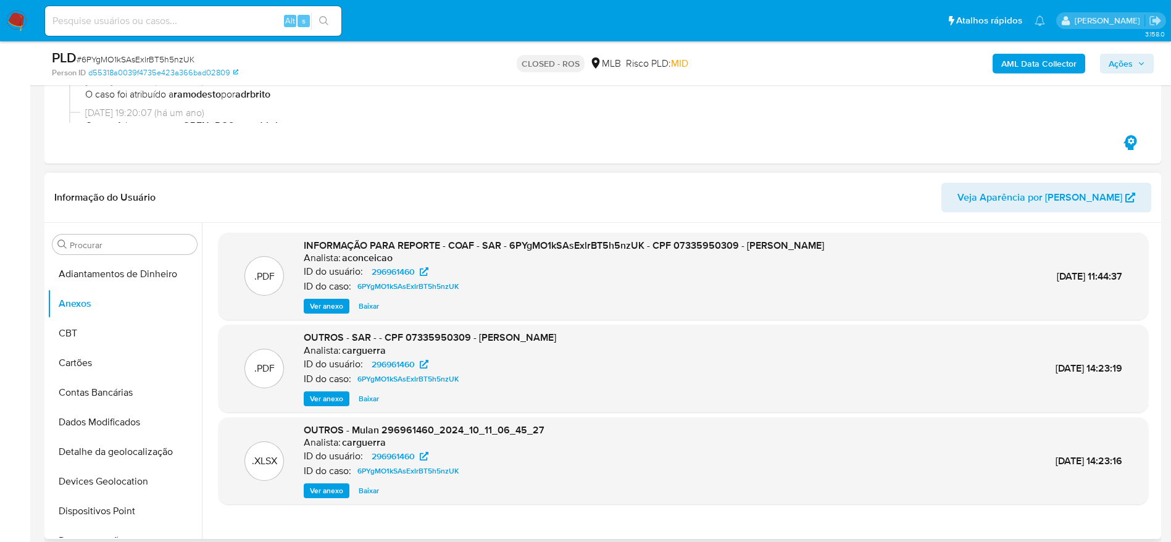
click at [332, 304] on span "Ver anexo" at bounding box center [326, 306] width 33 height 12
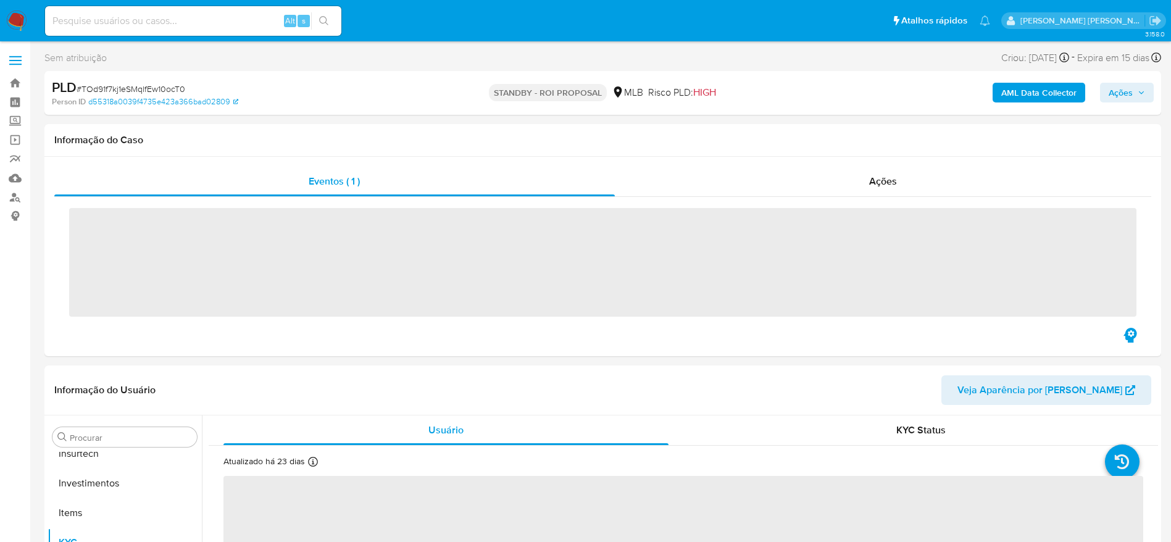
scroll to position [581, 0]
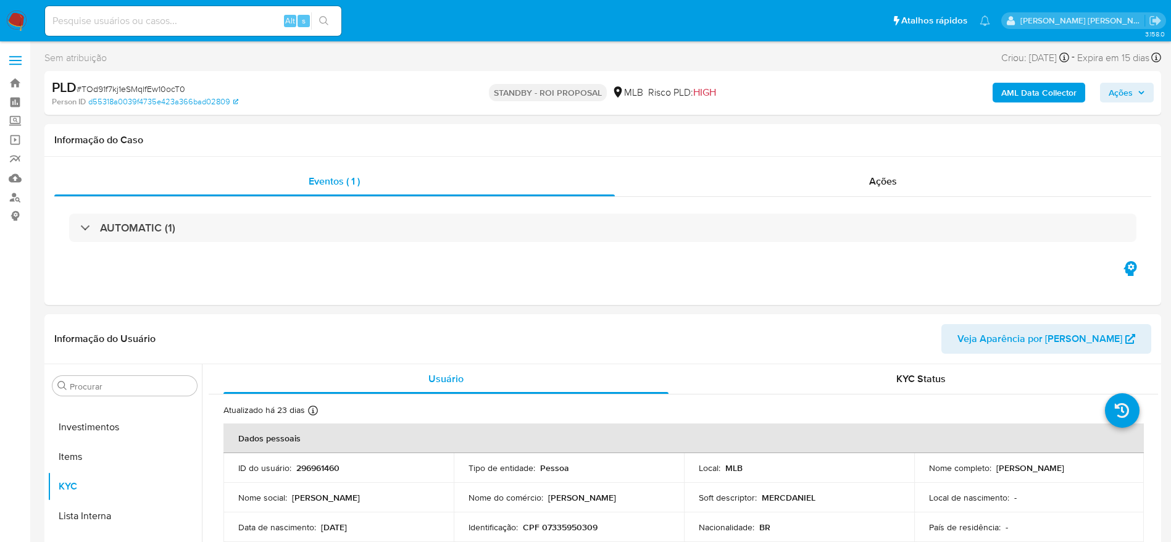
select select "10"
click at [11, 84] on link "Bandeja" at bounding box center [73, 82] width 147 height 19
